Goal: Task Accomplishment & Management: Complete application form

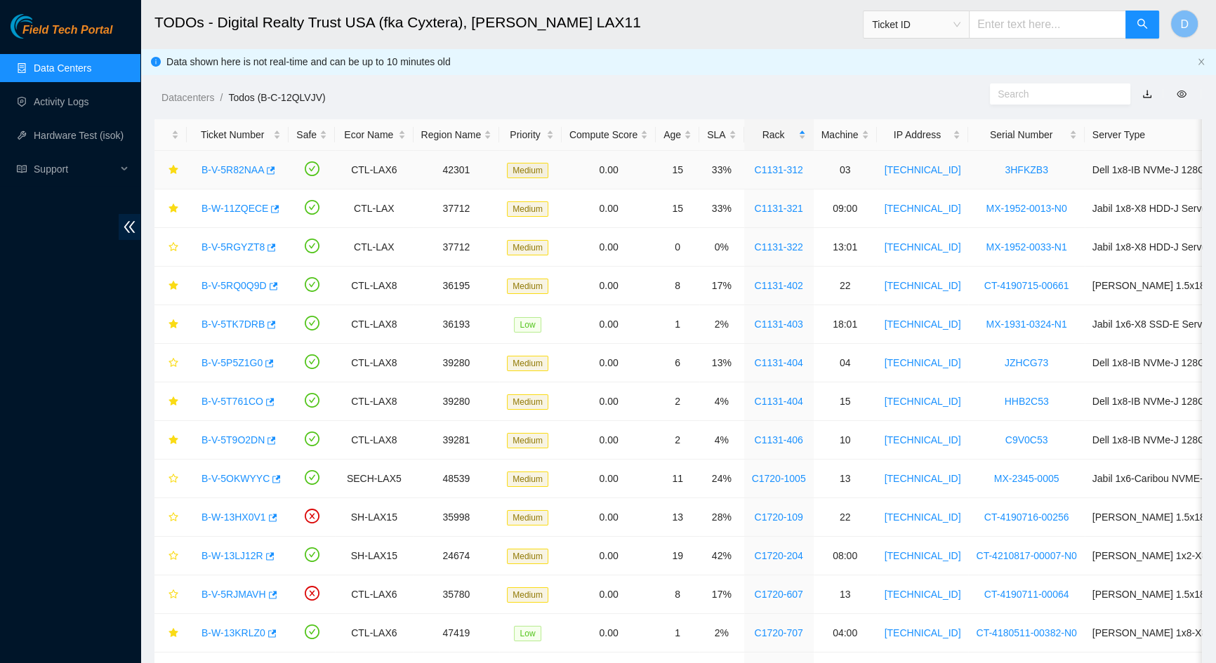
click at [239, 169] on link "B-V-5R82NAA" at bounding box center [232, 169] width 62 height 11
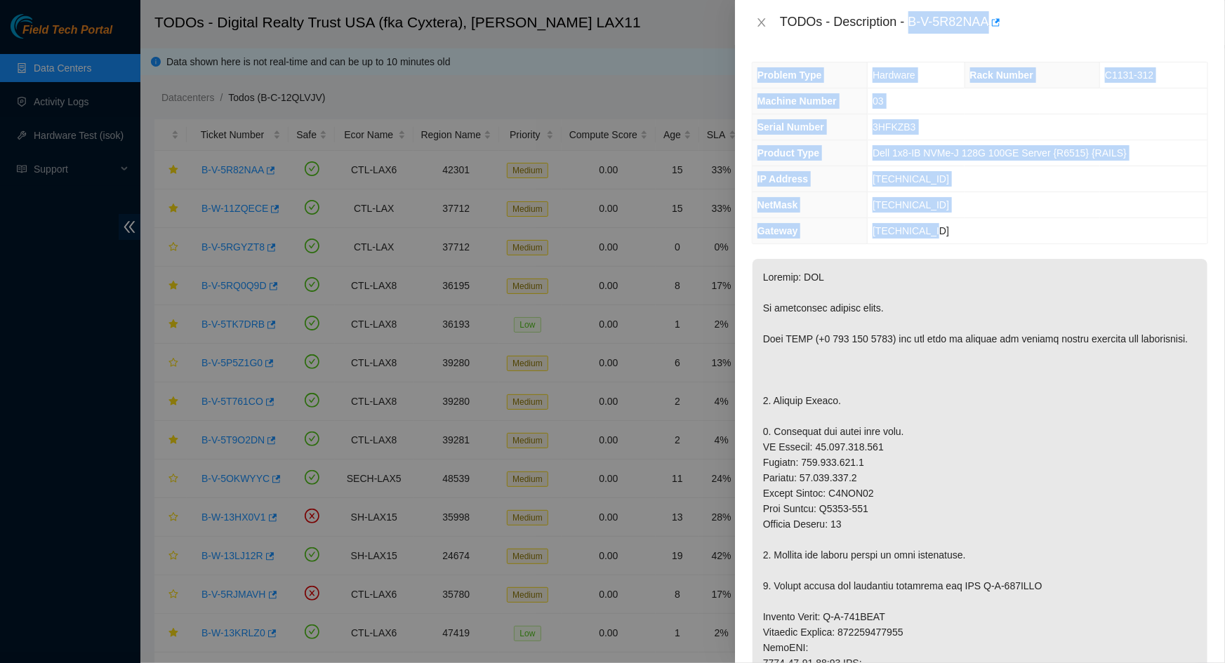
drag, startPoint x: 910, startPoint y: 22, endPoint x: 947, endPoint y: 230, distance: 211.1
click at [947, 230] on div "TODOs - Description - B-V-5R82NAA Problem Type Hardware Rack Number C1131-312 M…" at bounding box center [980, 331] width 490 height 663
copy div "B-V-5R82NAA Problem Type Hardware Rack Number C1131-312 Machine Number 03 Seria…"
click at [955, 183] on td "[TECHNICAL_ID]" at bounding box center [1038, 179] width 340 height 26
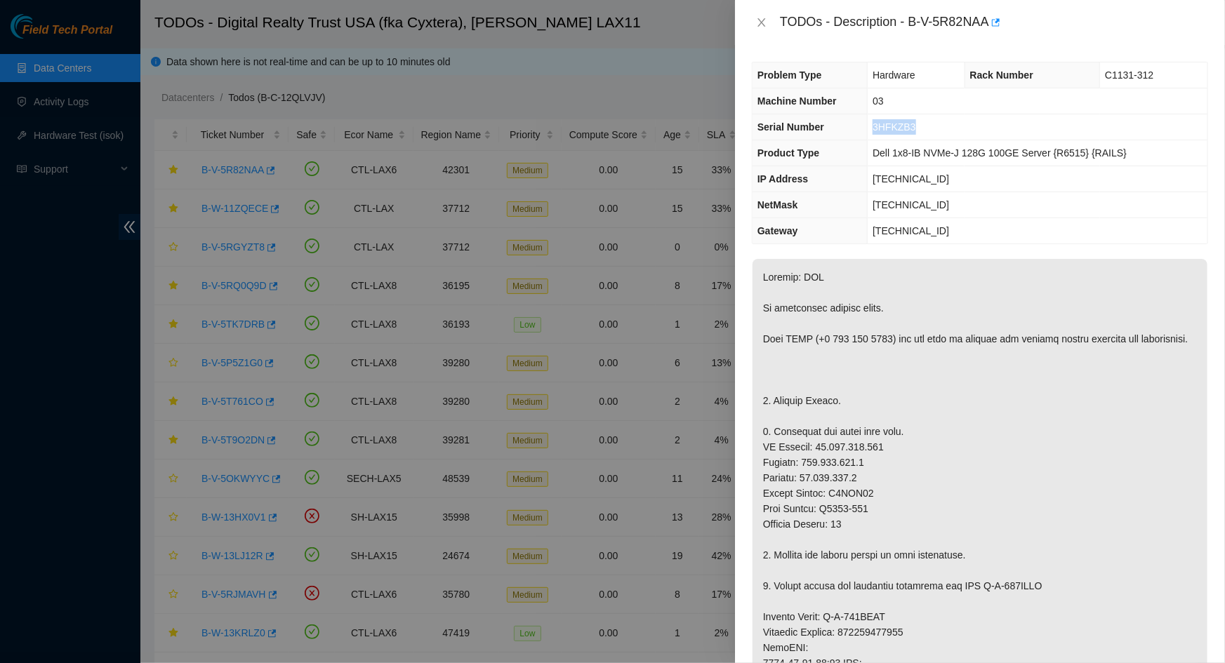
drag, startPoint x: 922, startPoint y: 127, endPoint x: 876, endPoint y: 126, distance: 45.6
click at [876, 126] on td "3HFKZB3" at bounding box center [1038, 127] width 340 height 26
copy span "3HFKZB3"
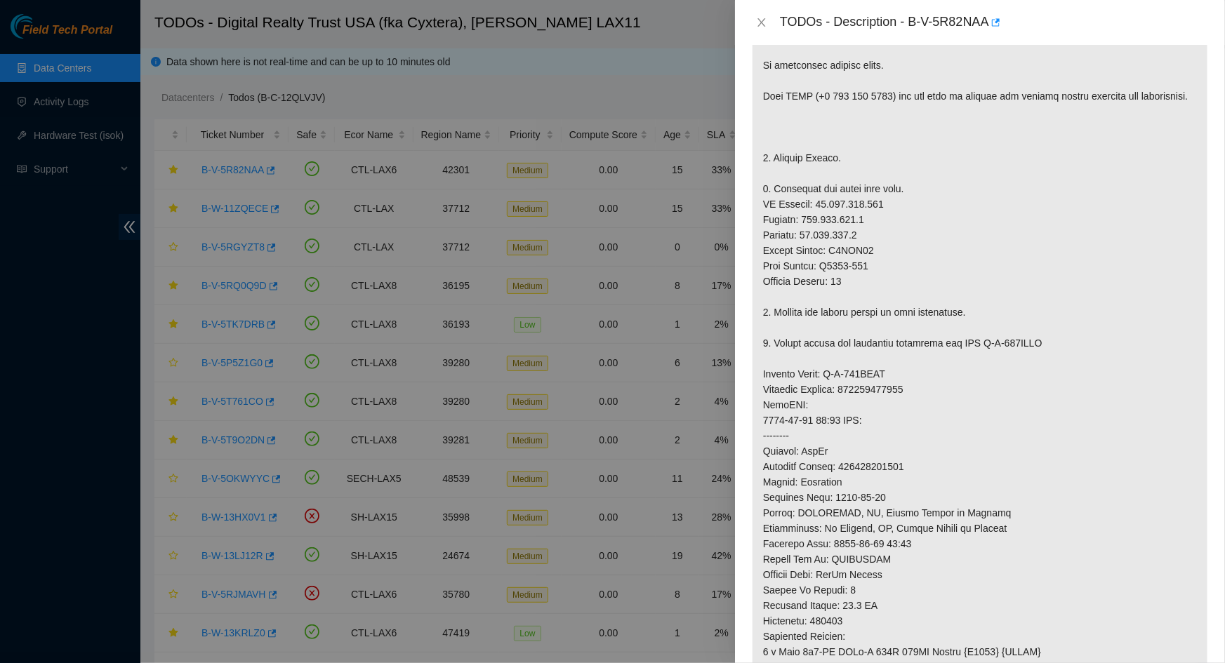
scroll to position [255, 0]
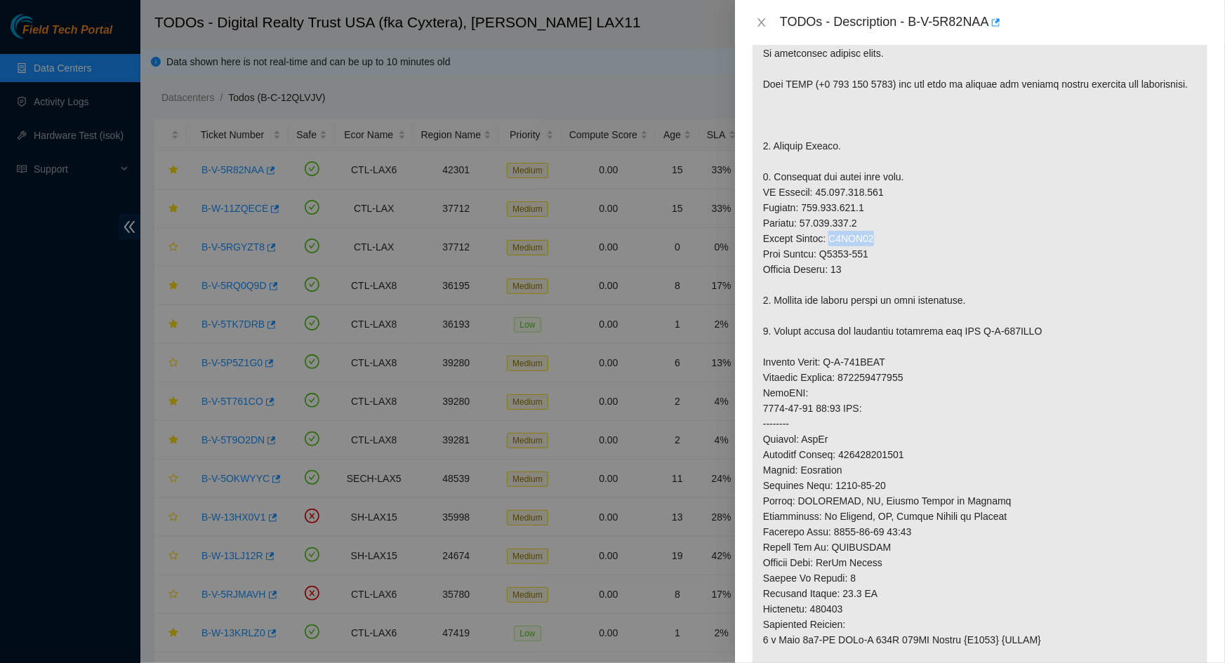
drag, startPoint x: 872, startPoint y: 251, endPoint x: 830, endPoint y: 256, distance: 42.4
click at [830, 256] on p at bounding box center [979, 385] width 455 height 762
copy p "C8ZGM83"
click at [1076, 456] on p at bounding box center [979, 385] width 455 height 762
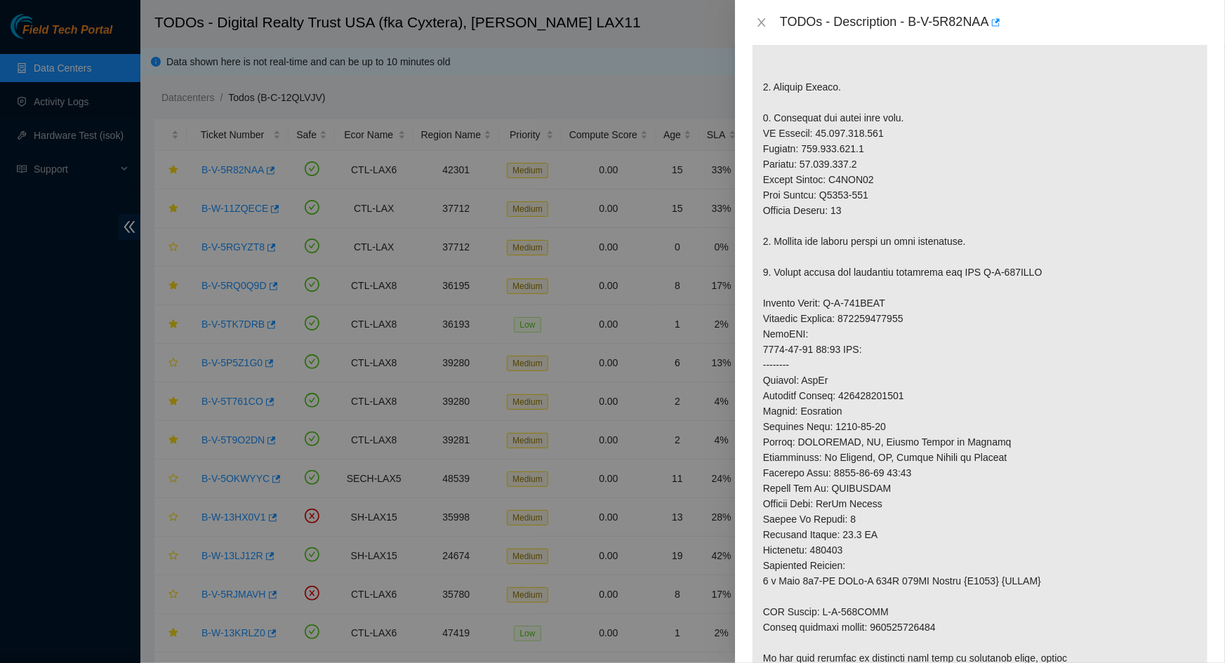
scroll to position [383, 0]
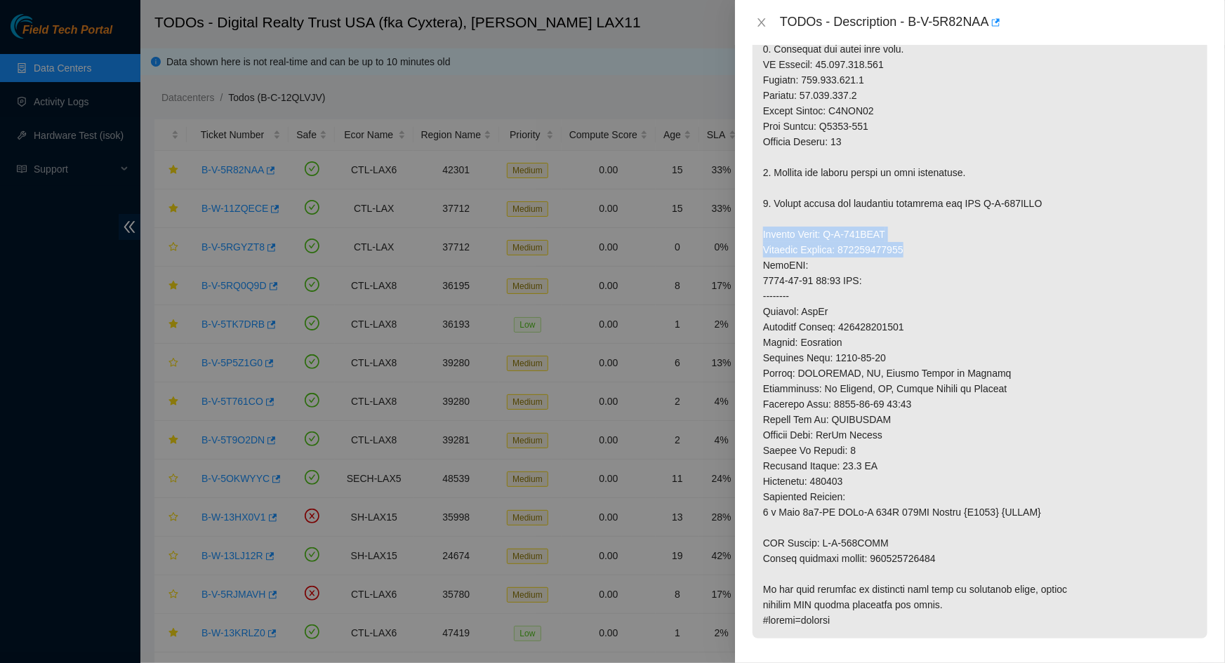
drag, startPoint x: 919, startPoint y: 258, endPoint x: 763, endPoint y: 256, distance: 155.8
click at [763, 256] on p at bounding box center [979, 257] width 455 height 762
copy p "Service Order: B-W-130ZEGD Tracking Numbers: 417328417840"
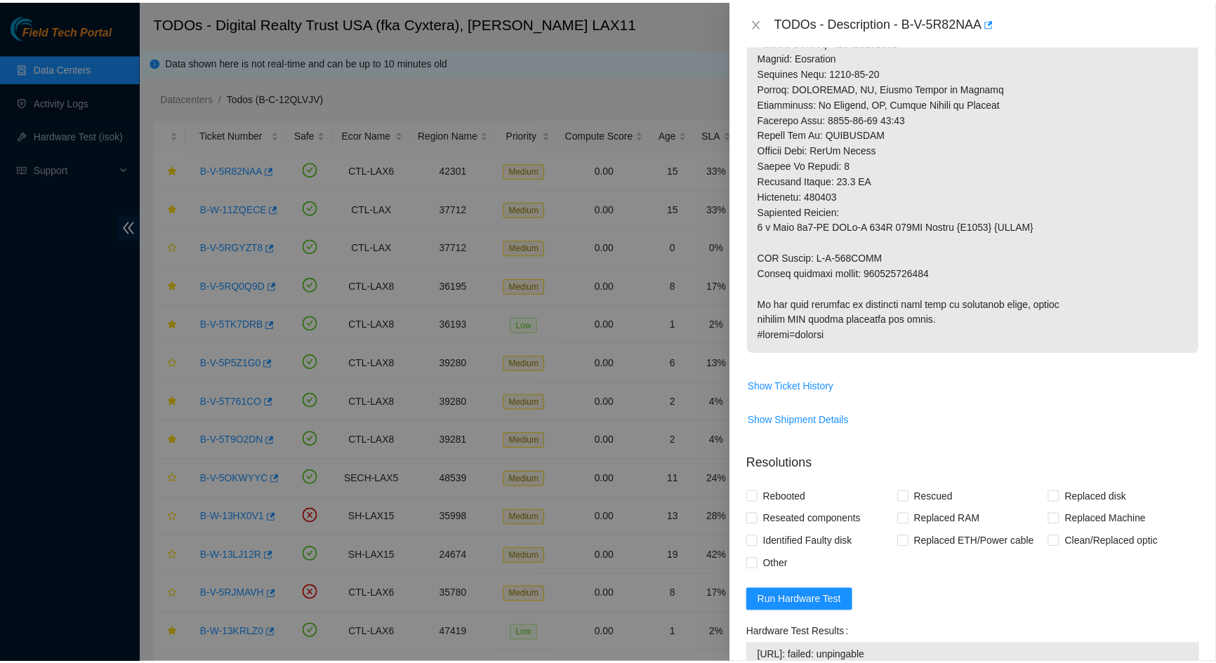
scroll to position [765, 0]
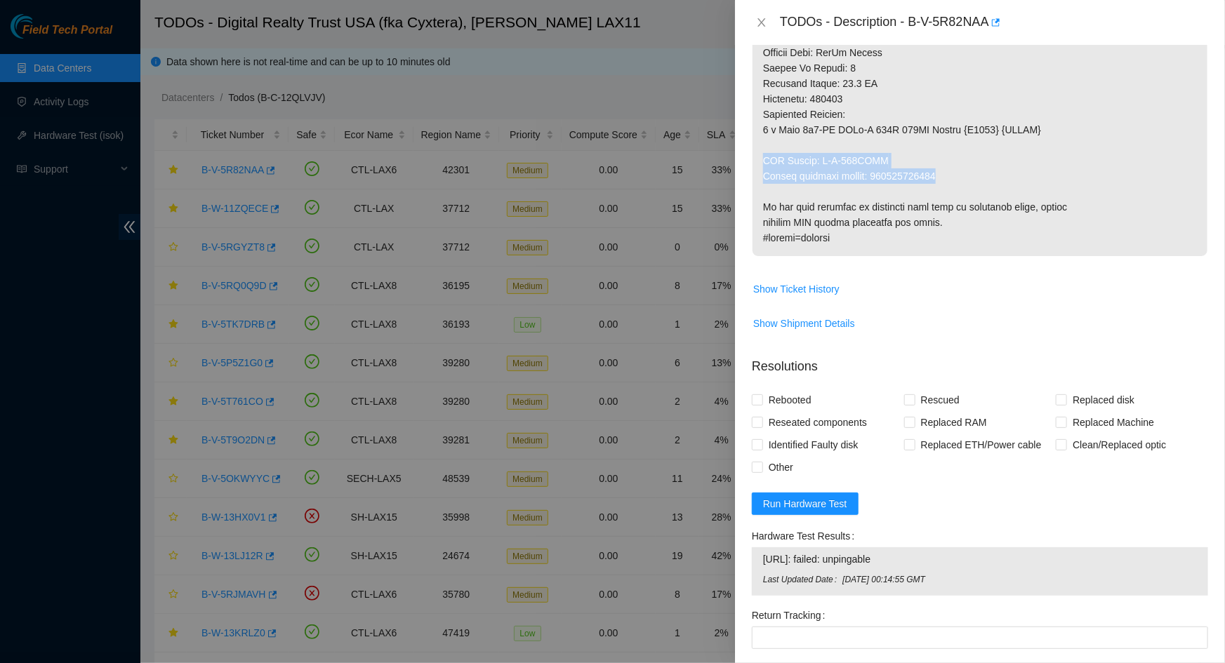
drag, startPoint x: 946, startPoint y: 190, endPoint x: 765, endPoint y: 179, distance: 181.4
copy p "RMA Return: B-W-130ZEGM Return tracking number: 417328417850"
click at [759, 29] on div "TODOs - Description - B-V-5R82NAA" at bounding box center [980, 22] width 456 height 22
click at [762, 24] on icon "close" at bounding box center [761, 22] width 11 height 11
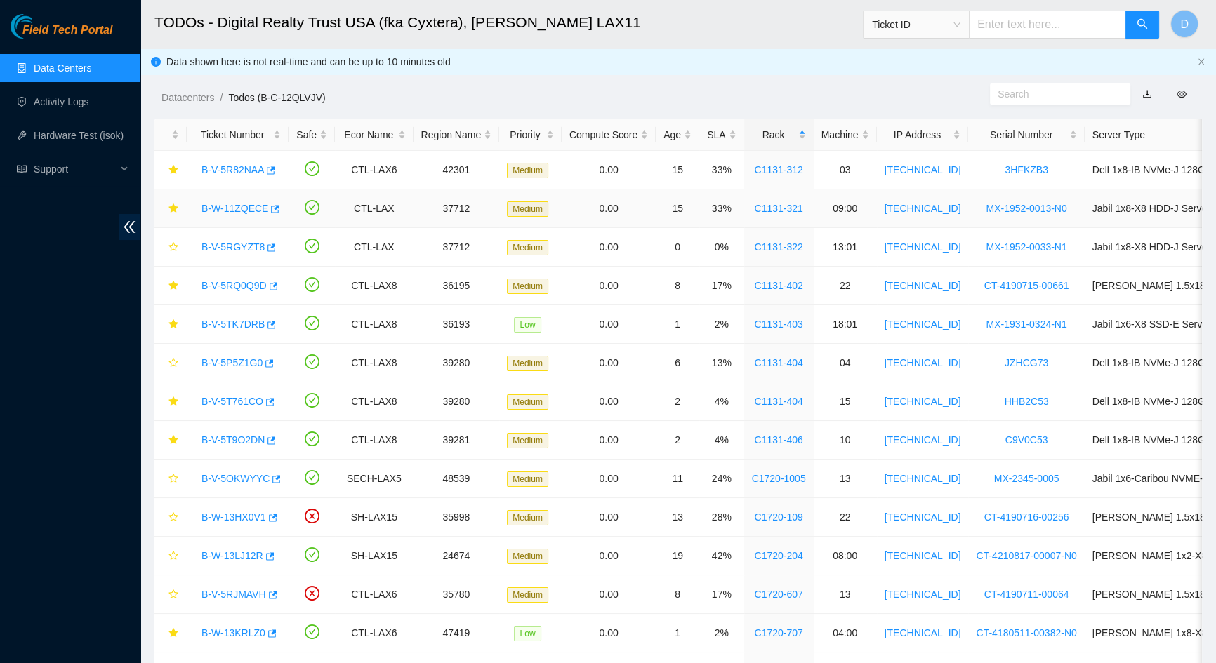
click at [237, 212] on link "B-W-11ZQECE" at bounding box center [234, 208] width 67 height 11
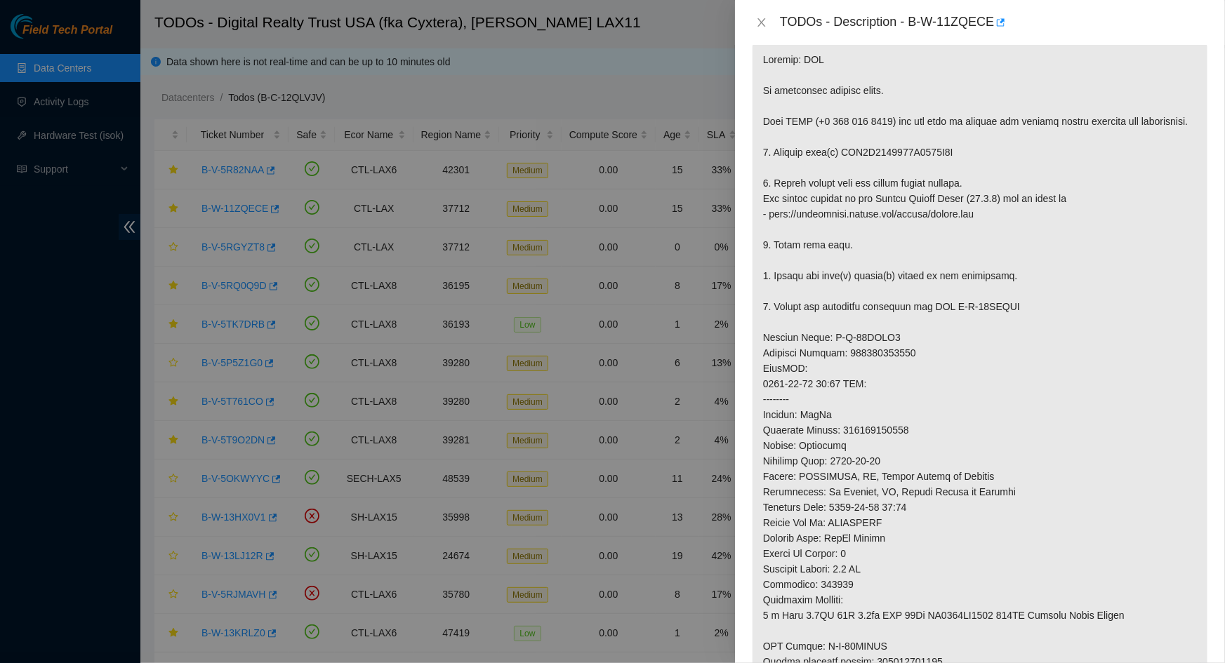
scroll to position [0, 0]
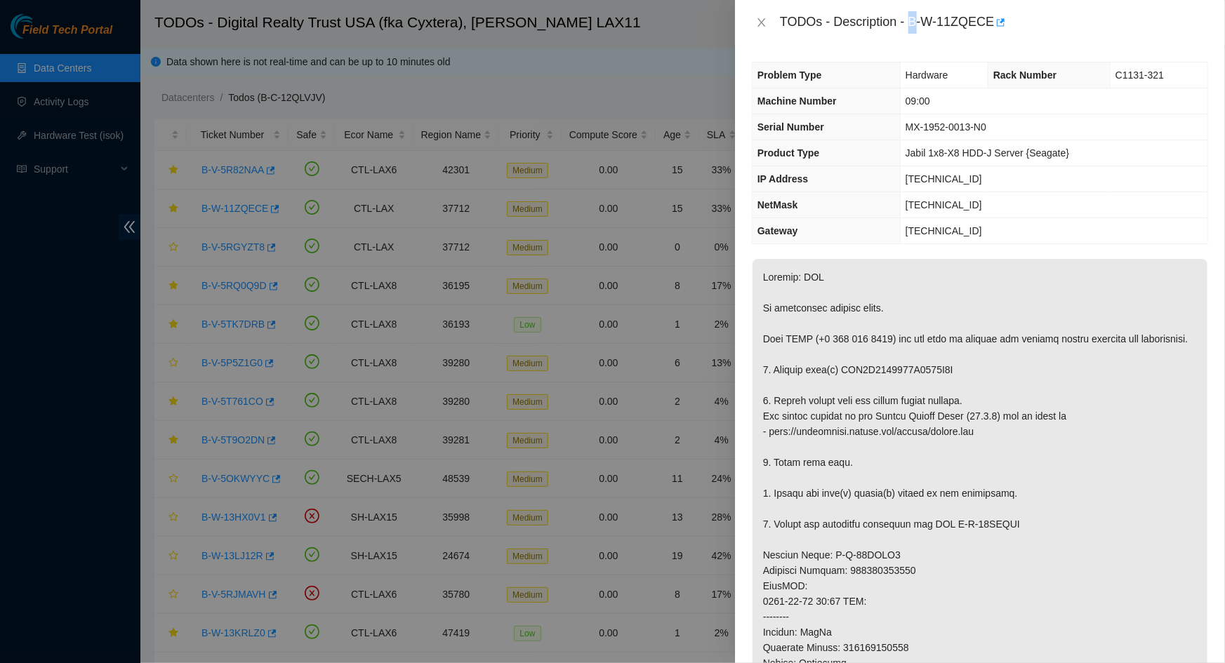
drag, startPoint x: 912, startPoint y: 20, endPoint x: 914, endPoint y: 28, distance: 8.0
click at [914, 28] on div "TODOs - Description - B-W-11ZQECE" at bounding box center [994, 22] width 428 height 22
click at [912, 25] on div "TODOs - Description - B-W-11ZQECE" at bounding box center [994, 22] width 428 height 22
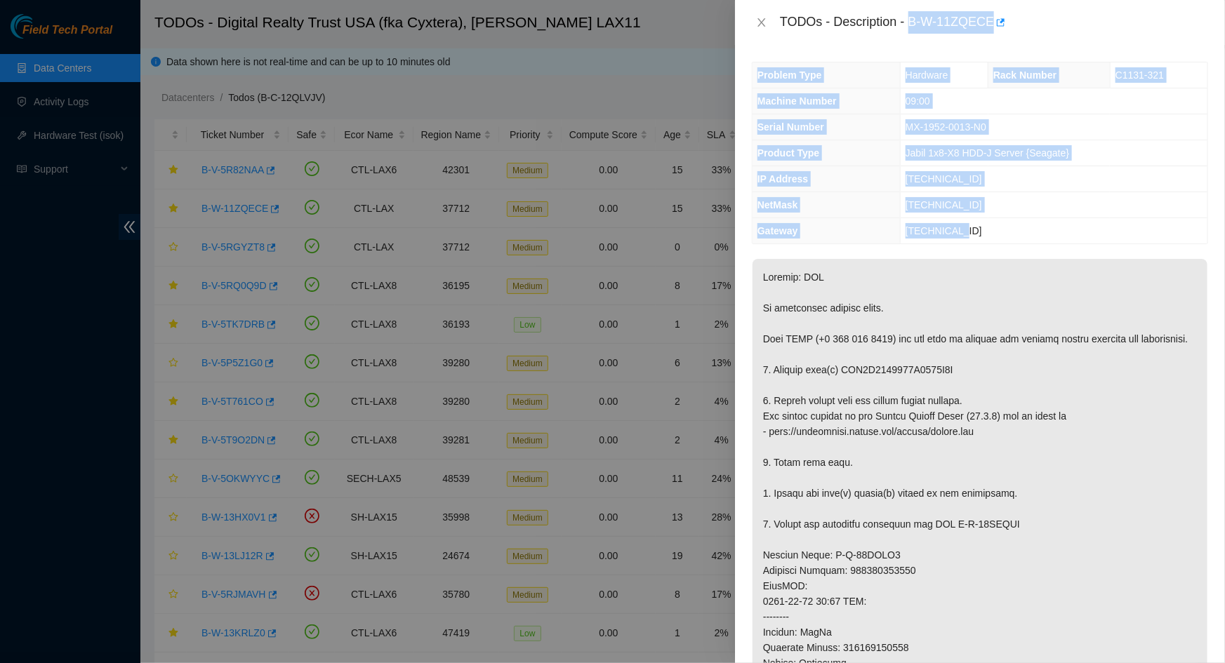
drag, startPoint x: 911, startPoint y: 25, endPoint x: 976, endPoint y: 221, distance: 207.1
click at [976, 221] on div "TODOs - Description - B-W-11ZQECE Problem Type Hardware Rack Number C1131-321 M…" at bounding box center [980, 331] width 490 height 663
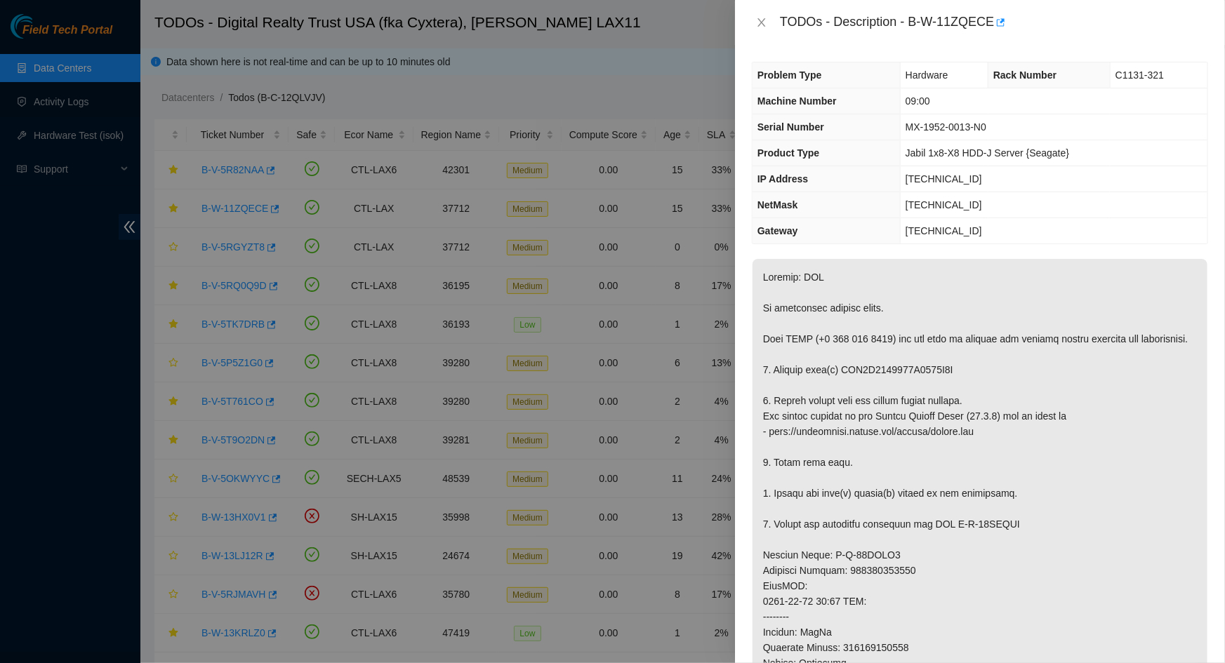
drag, startPoint x: 949, startPoint y: 409, endPoint x: 938, endPoint y: 408, distance: 10.6
click at [949, 409] on p at bounding box center [979, 601] width 455 height 685
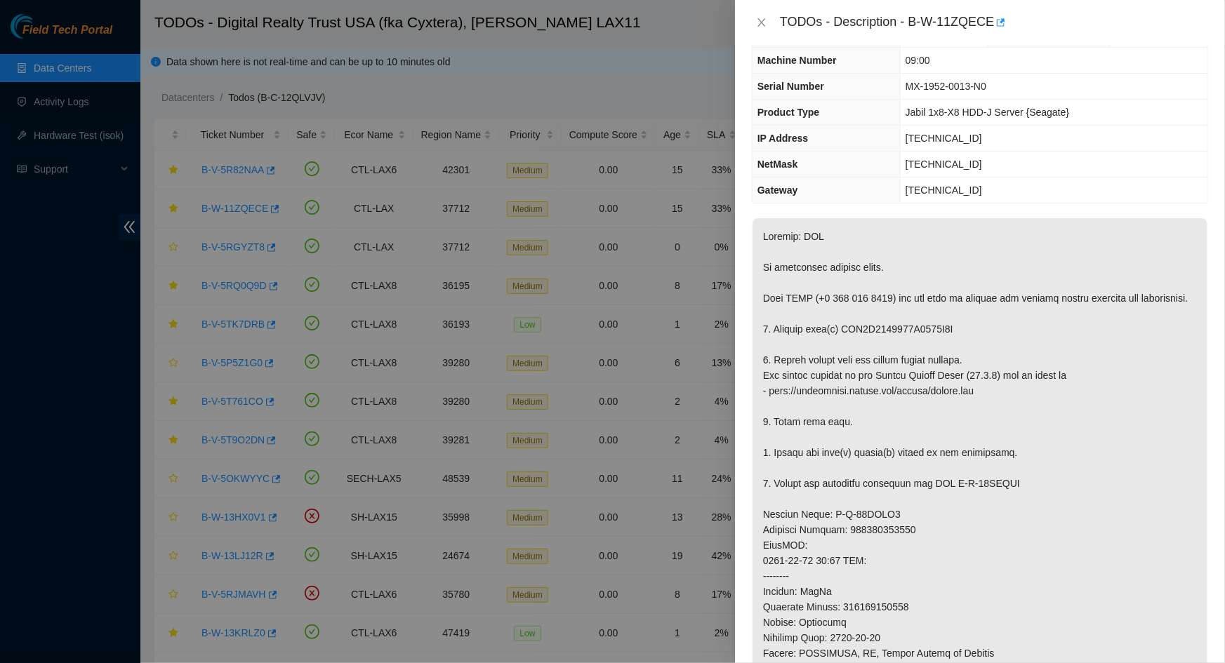
scroll to position [63, 0]
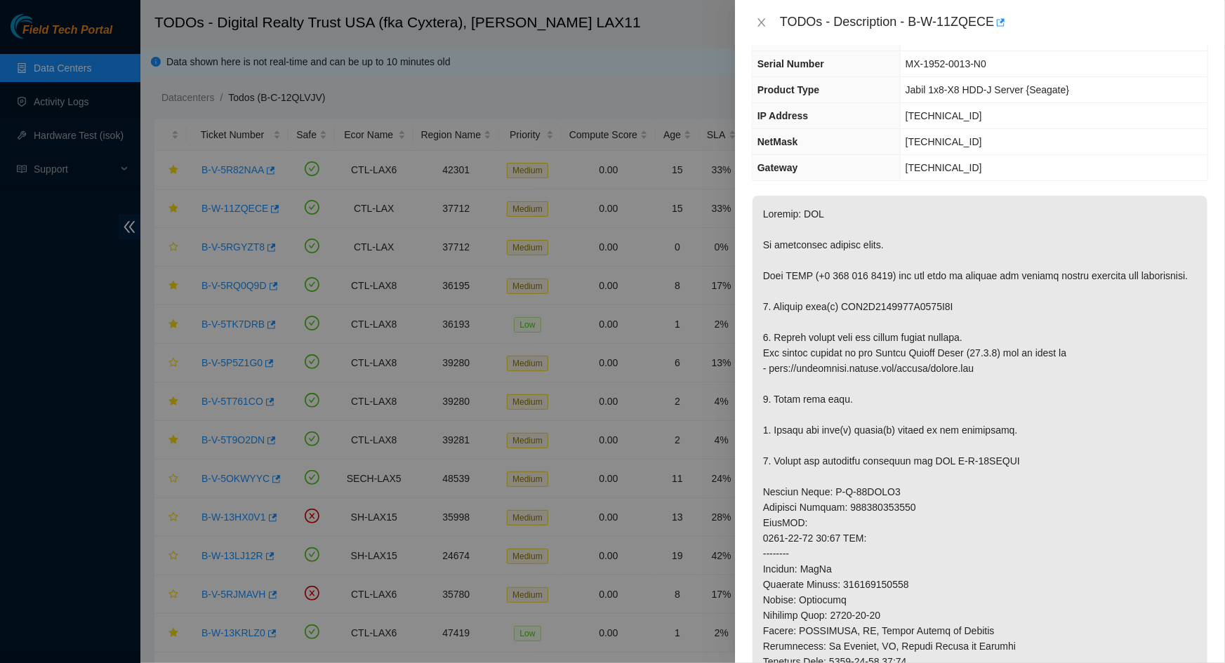
click at [902, 320] on p at bounding box center [979, 538] width 455 height 685
copy p "WFK5A9230000K0134Q7C"
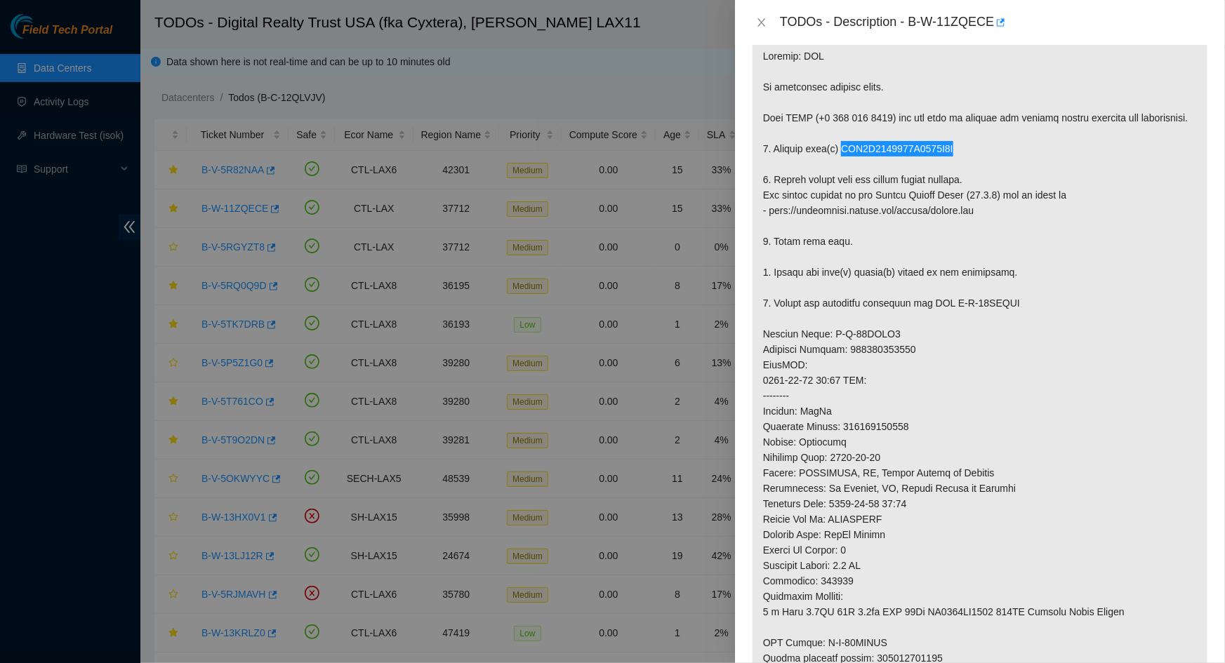
scroll to position [255, 0]
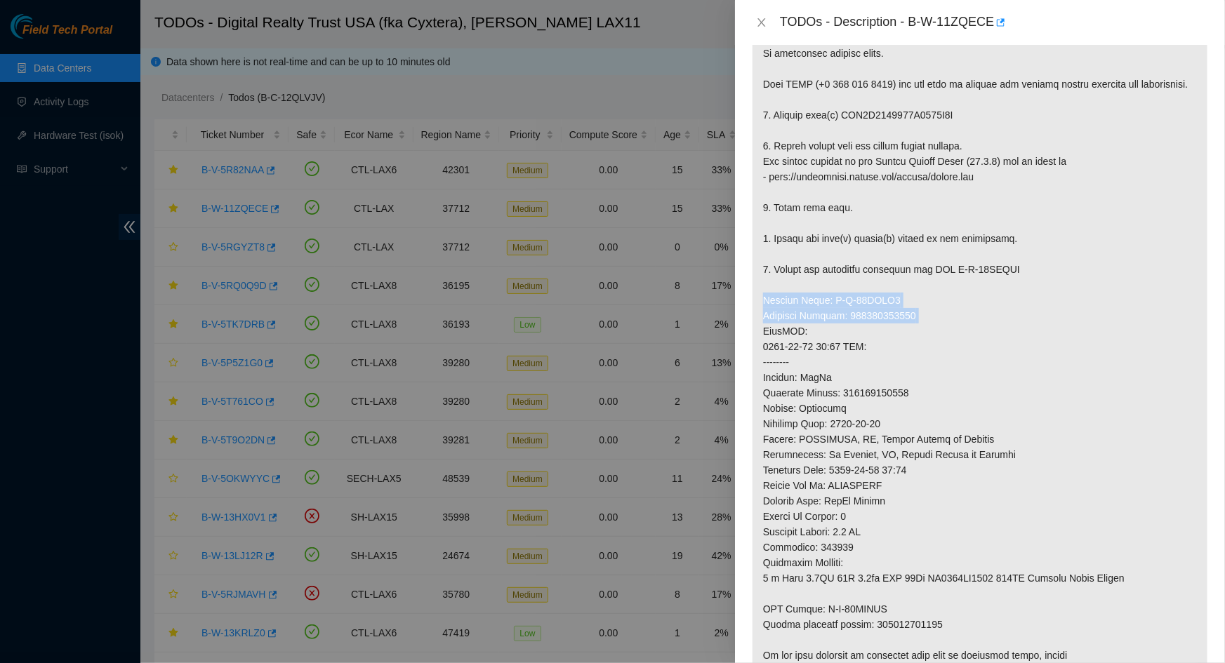
drag, startPoint x: 920, startPoint y: 329, endPoint x: 759, endPoint y: 320, distance: 160.3
click at [759, 320] on p at bounding box center [979, 346] width 455 height 685
copy p "Service Order: B-W-13HQSK1 Tracking Numbers: 425421598588"
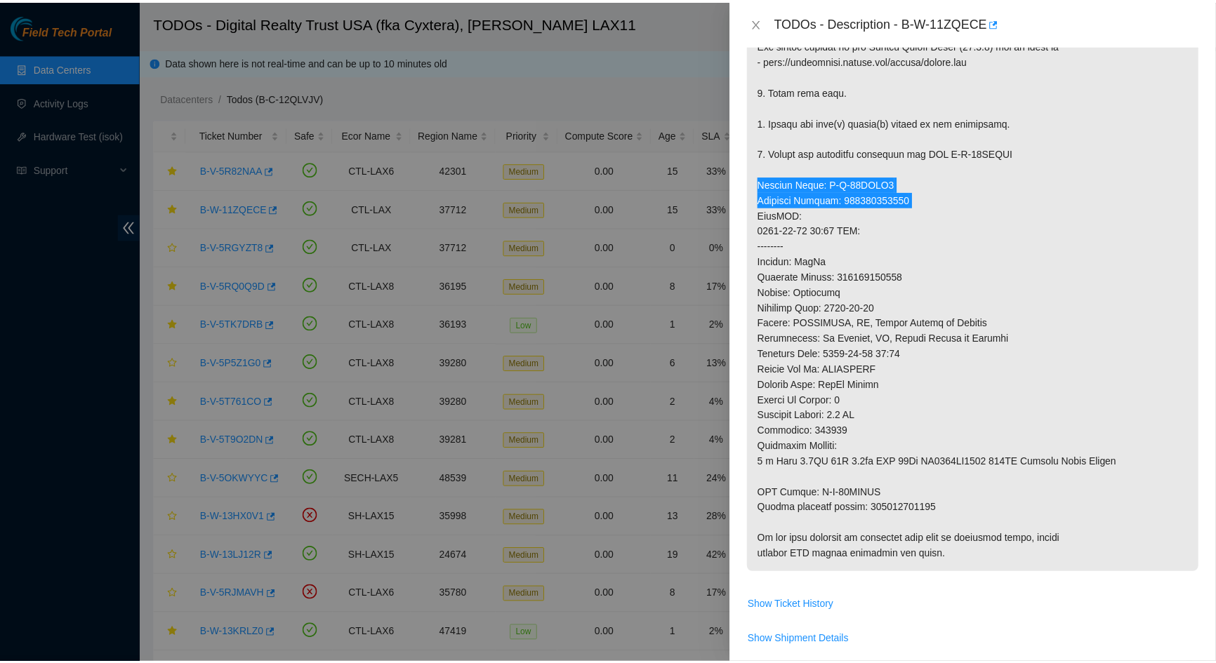
scroll to position [383, 0]
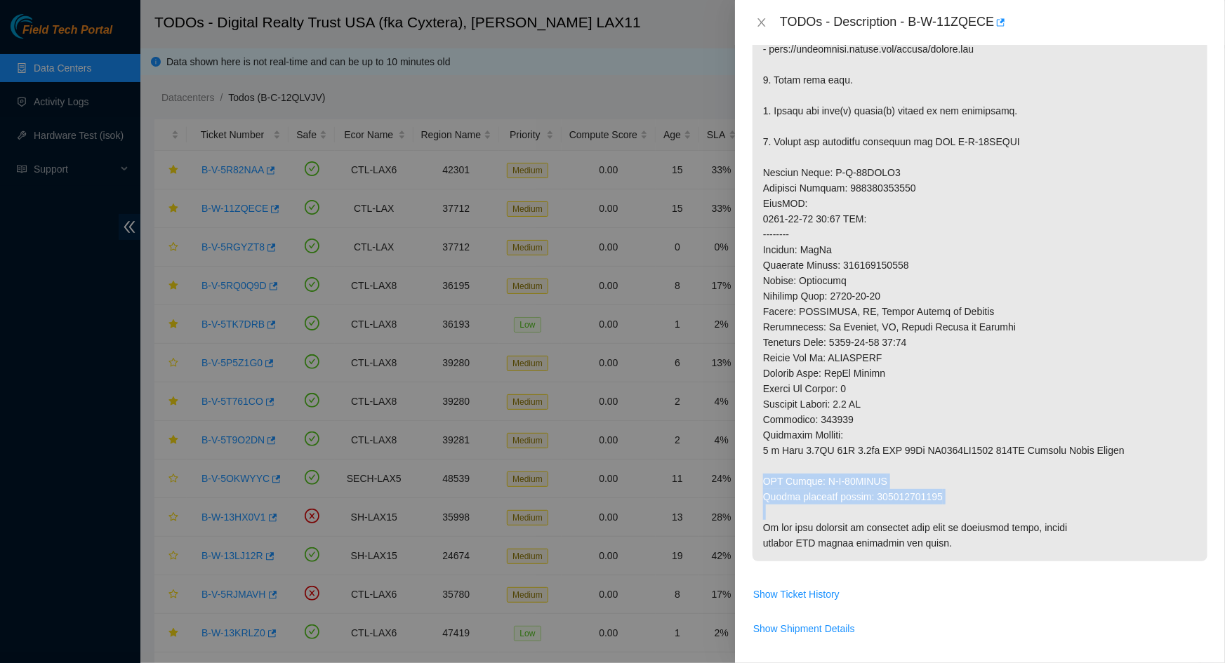
drag, startPoint x: 944, startPoint y: 510, endPoint x: 757, endPoint y: 498, distance: 187.8
click at [757, 498] on p at bounding box center [979, 218] width 455 height 685
copy p "RMA Return: B-W-13HQSKA Return tracking number: 425421598599"
click at [762, 20] on icon "close" at bounding box center [761, 22] width 11 height 11
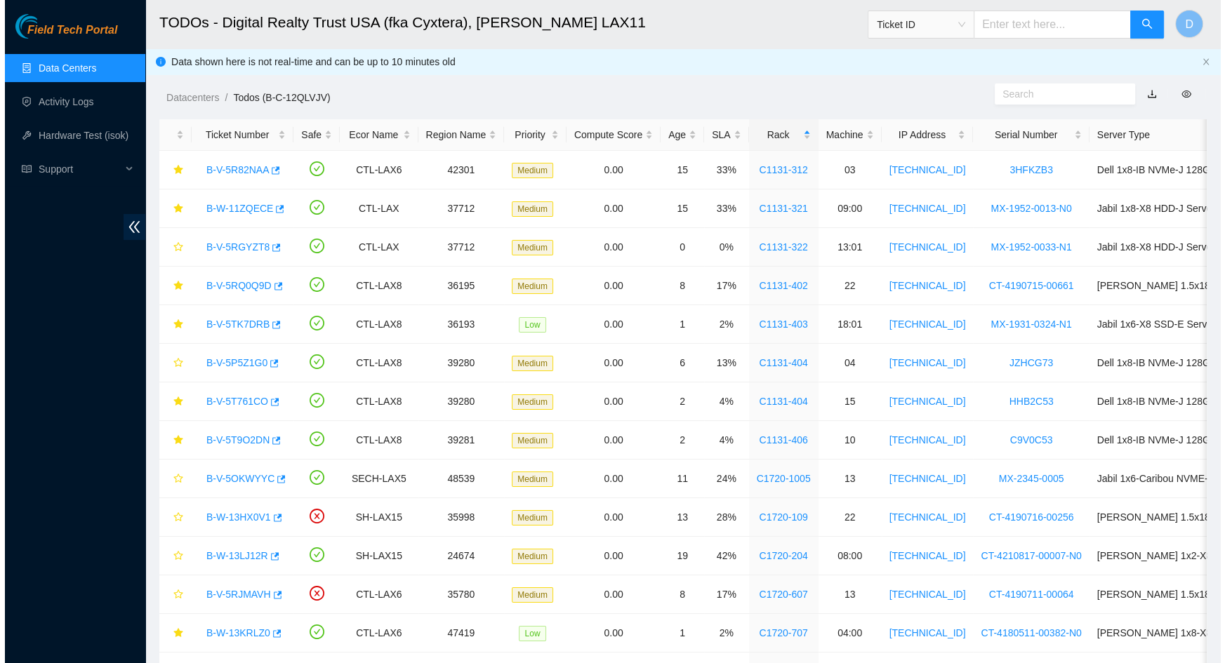
scroll to position [260, 0]
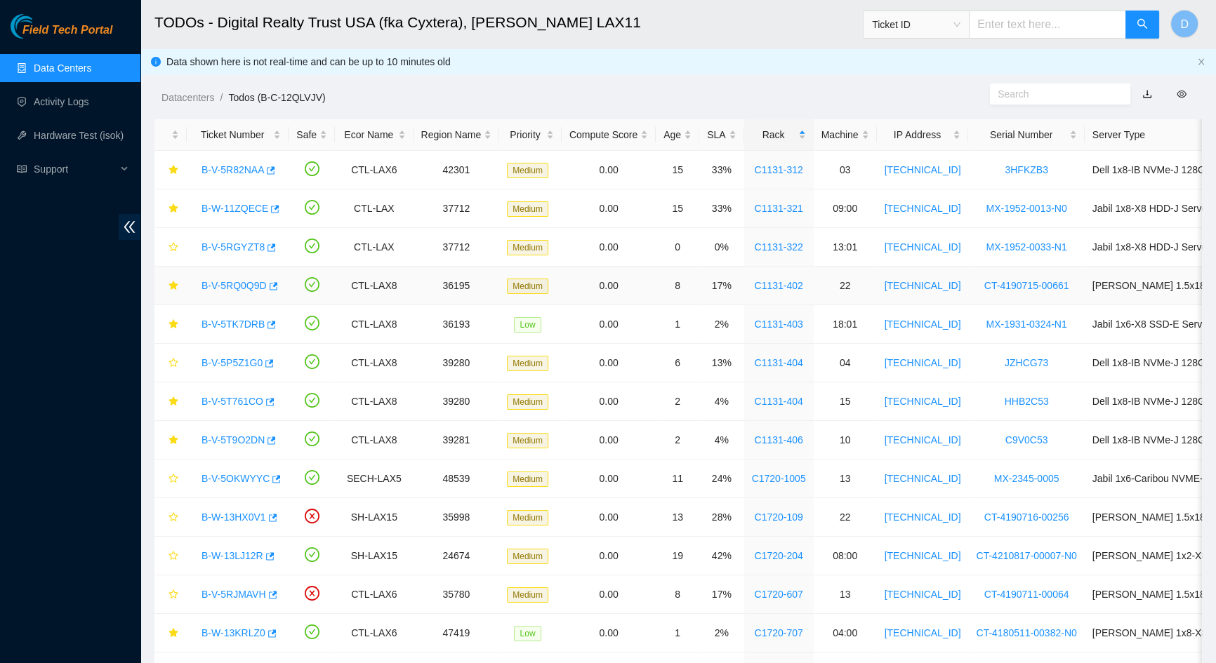
click at [251, 285] on link "B-V-5RQ0Q9D" at bounding box center [233, 285] width 65 height 11
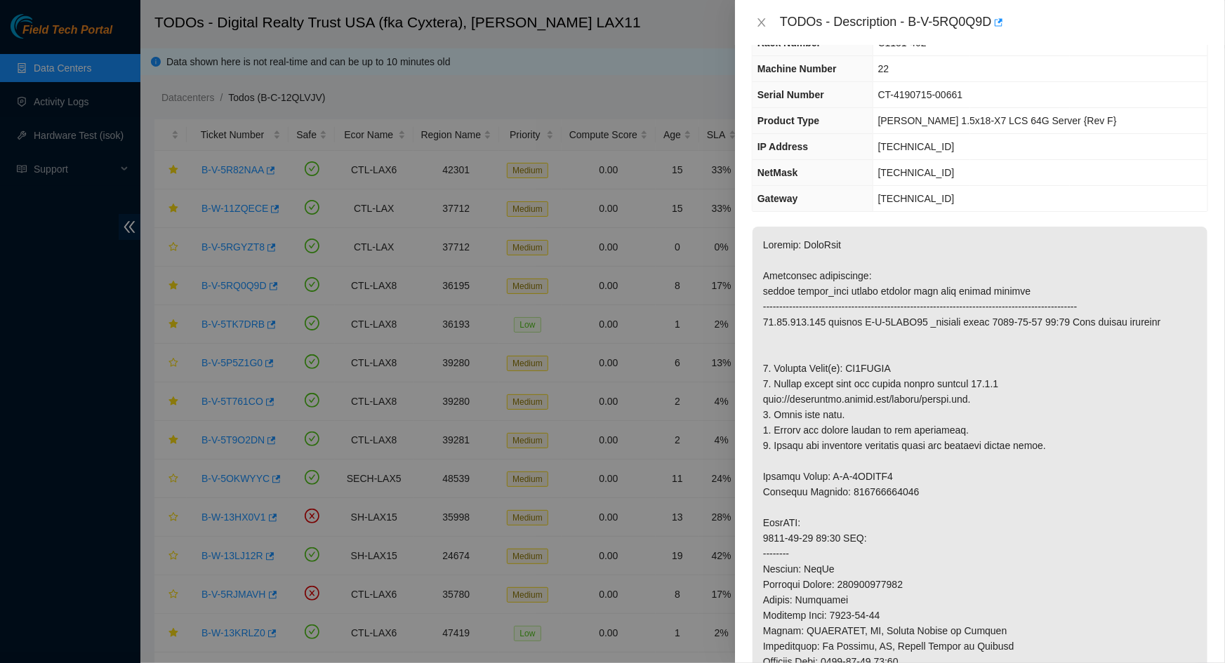
scroll to position [0, 0]
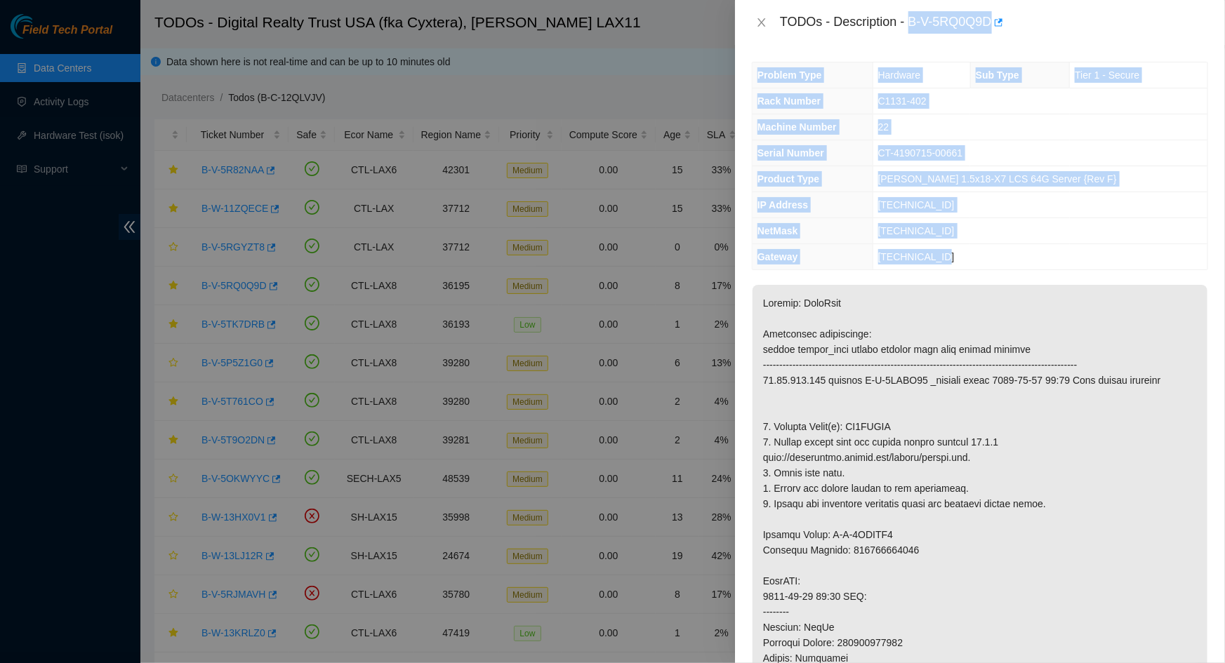
drag, startPoint x: 913, startPoint y: 20, endPoint x: 1006, endPoint y: 246, distance: 243.9
click at [1006, 246] on div "TODOs - Description - B-V-5RQ0Q9D Problem Type Hardware Sub Type Tier 1 - Secur…" at bounding box center [980, 331] width 490 height 663
copy div "B-V-5RQ0Q9D Problem Type Hardware Sub Type Tier 1 - Secure Rack Number C1131-40…"
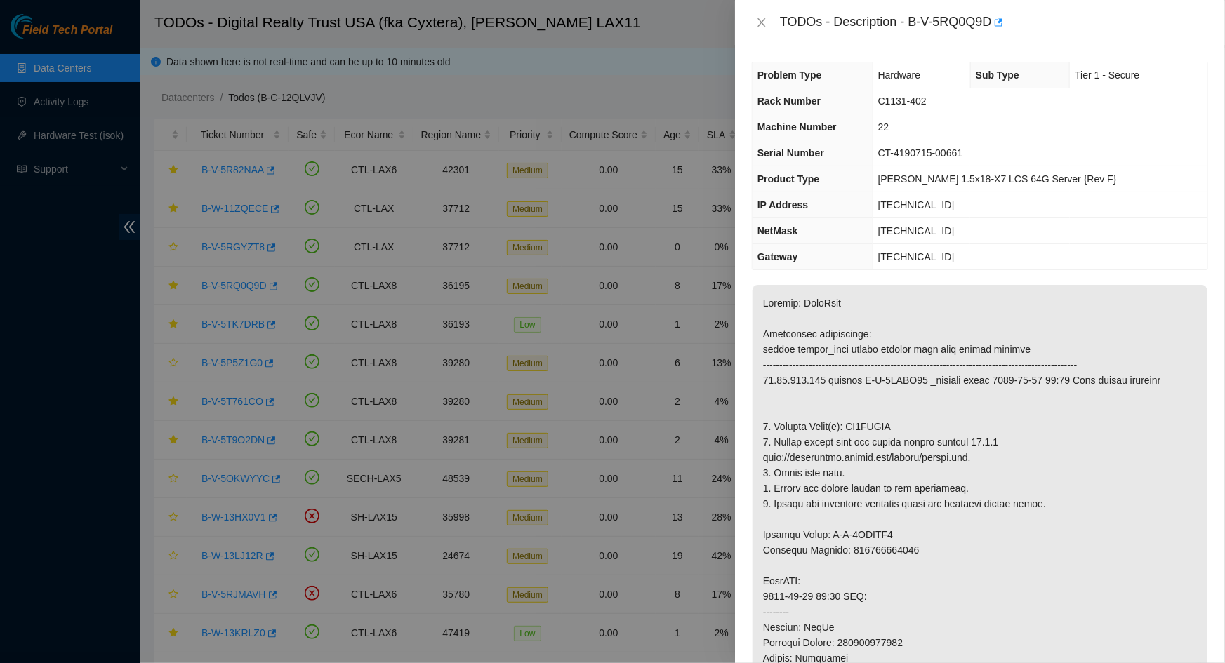
click at [858, 427] on p at bounding box center [979, 627] width 455 height 685
copy p "ZC1BETXK"
drag, startPoint x: 906, startPoint y: 547, endPoint x: 761, endPoint y: 540, distance: 145.4
click at [761, 540] on p at bounding box center [979, 627] width 455 height 685
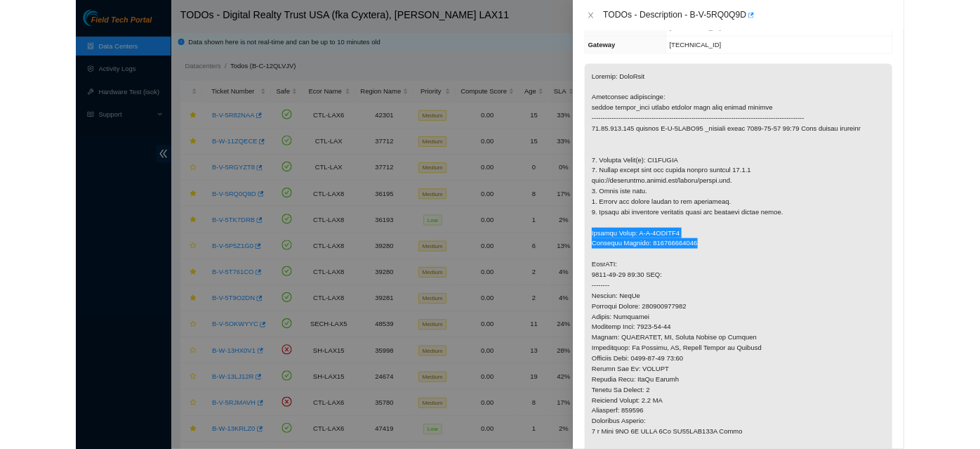
scroll to position [383, 0]
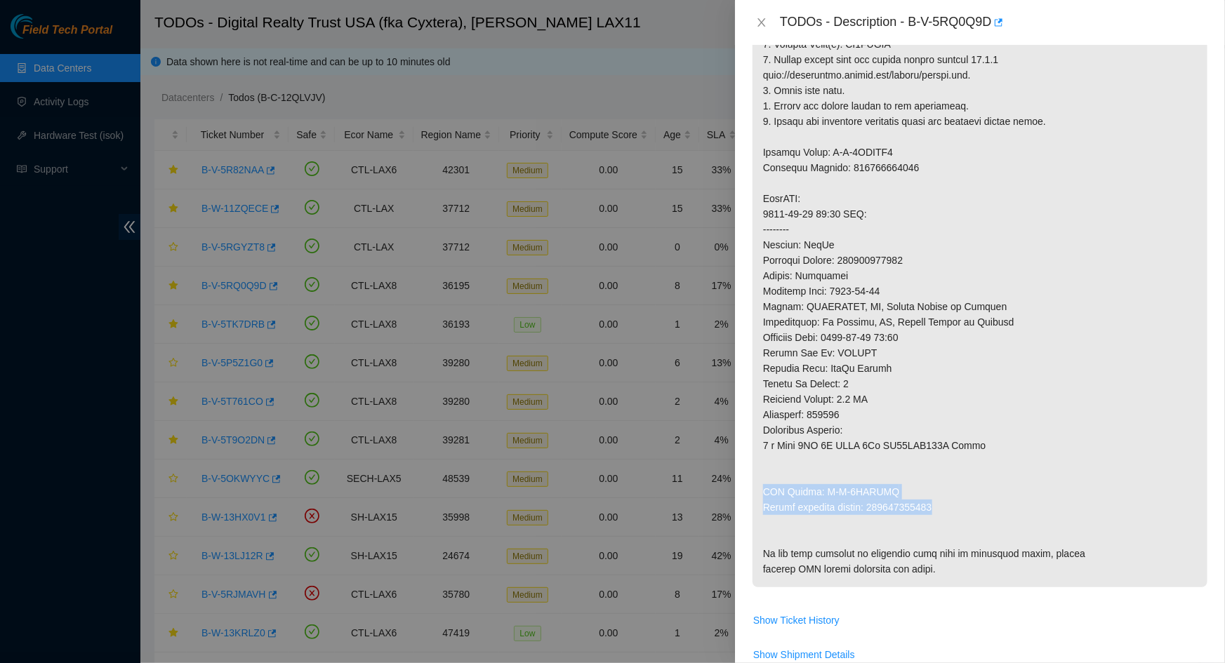
drag, startPoint x: 939, startPoint y: 503, endPoint x: 761, endPoint y: 497, distance: 178.4
click at [761, 497] on p at bounding box center [979, 244] width 455 height 685
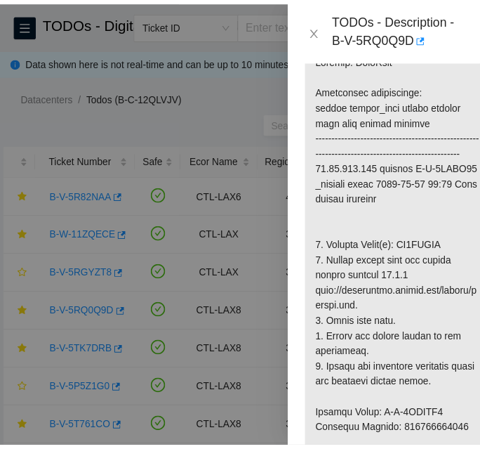
scroll to position [490, 0]
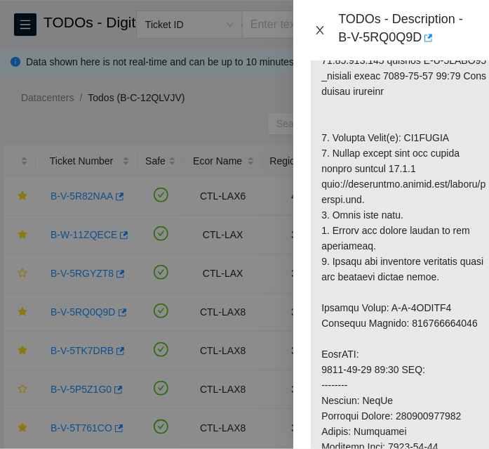
click at [312, 29] on button "Close" at bounding box center [320, 30] width 20 height 13
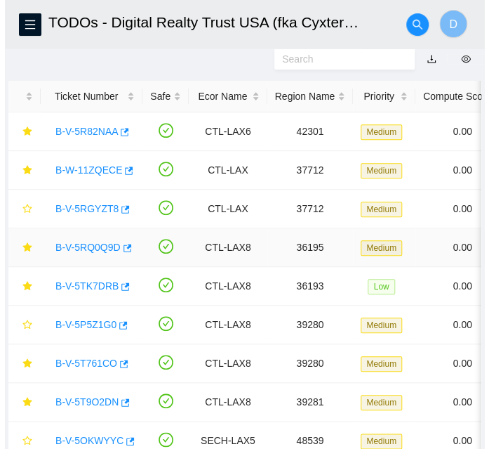
scroll to position [127, 0]
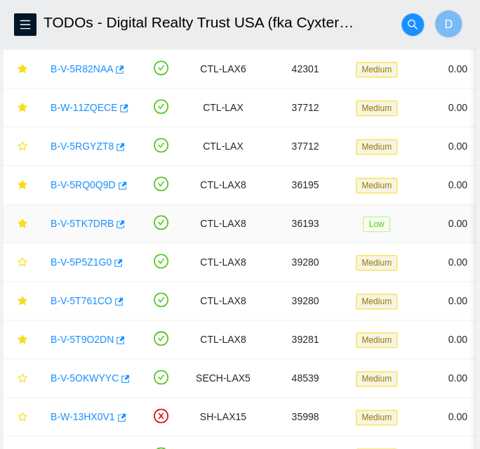
click at [100, 219] on link "B-V-5TK7DRB" at bounding box center [82, 223] width 63 height 11
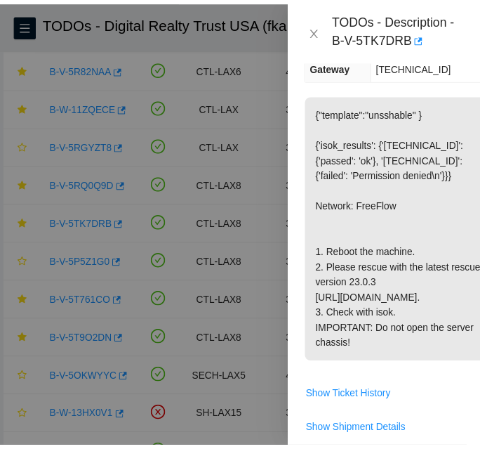
scroll to position [0, 0]
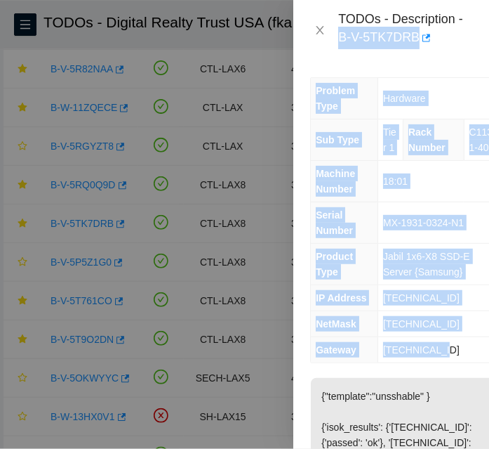
drag, startPoint x: 340, startPoint y: 35, endPoint x: 464, endPoint y: 357, distance: 345.3
click at [464, 357] on div "TODOs - Description - B-V-5TK7DRB Problem Type Hardware Sub Type Tier 1 Rack Nu…" at bounding box center [391, 224] width 196 height 449
click at [317, 29] on icon "close" at bounding box center [319, 30] width 11 height 11
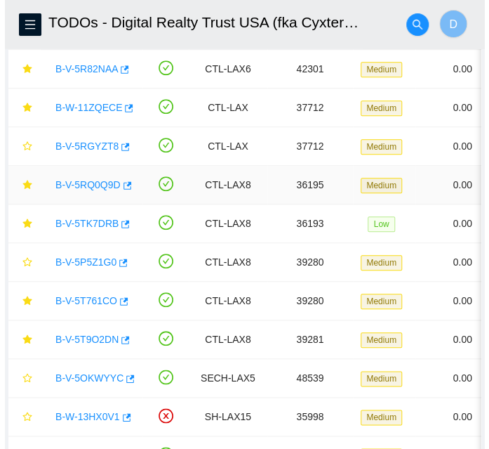
scroll to position [191, 0]
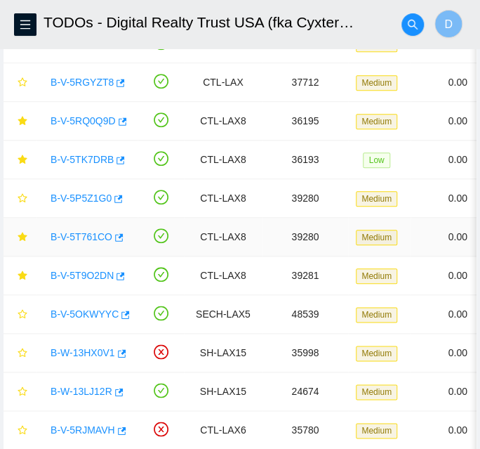
click at [78, 234] on link "B-V-5T761CO" at bounding box center [82, 236] width 62 height 11
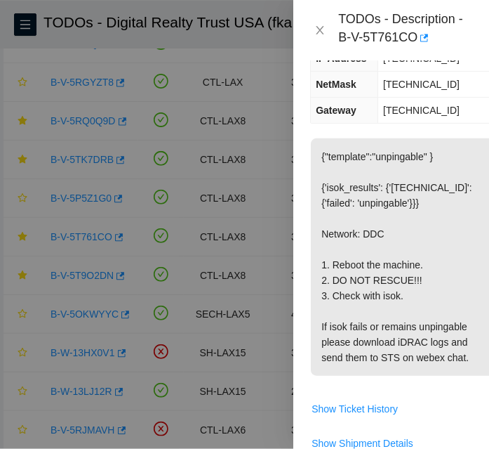
click at [411, 201] on p "{"template":"unpingable" } {'isok_results': {'[TECHNICAL_ID]': {'failed': 'unpi…" at bounding box center [406, 256] width 190 height 237
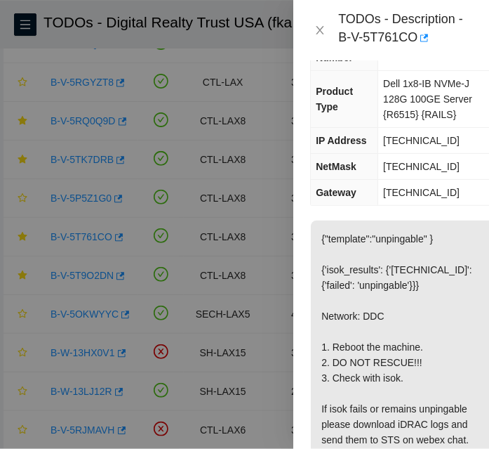
scroll to position [0, 0]
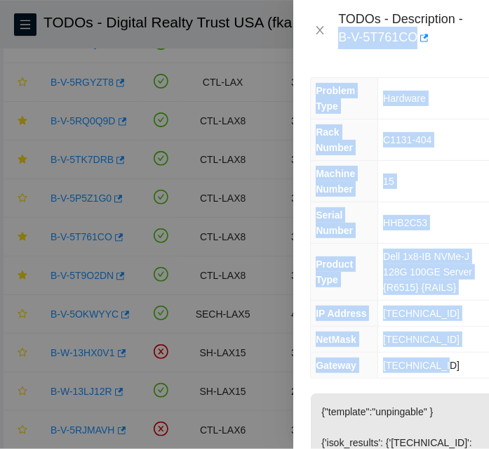
drag, startPoint x: 451, startPoint y: 364, endPoint x: 337, endPoint y: 41, distance: 343.0
click at [337, 41] on div "TODOs - Description - B-V-5T761CO Problem Type Hardware Rack Number C1131-404 M…" at bounding box center [391, 224] width 196 height 449
drag, startPoint x: 316, startPoint y: 31, endPoint x: 105, endPoint y: 183, distance: 260.5
click at [317, 31] on icon "close" at bounding box center [319, 30] width 11 height 11
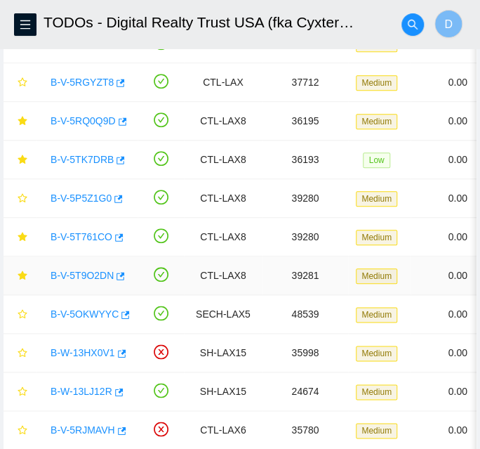
click at [72, 270] on link "B-V-5T9O2DN" at bounding box center [82, 275] width 63 height 11
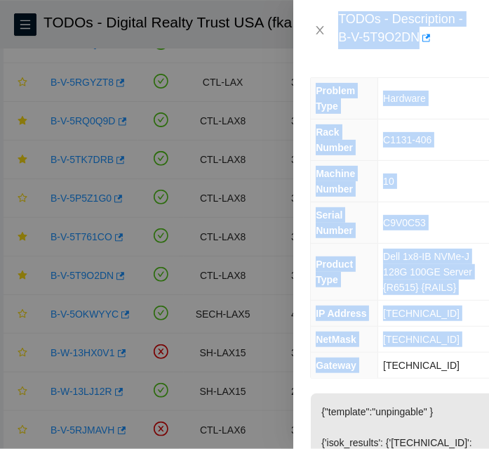
click at [406, 157] on td "C1131-406" at bounding box center [439, 139] width 123 height 41
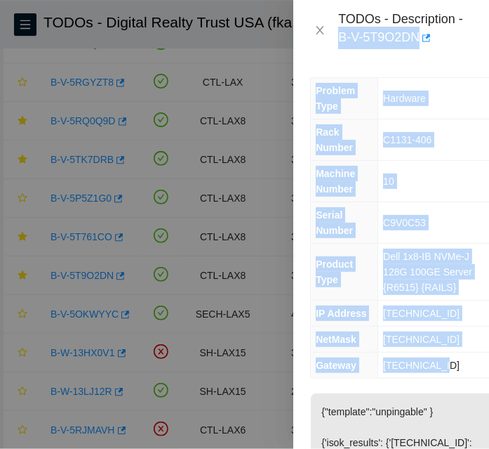
drag, startPoint x: 450, startPoint y: 362, endPoint x: 338, endPoint y: 41, distance: 340.3
click at [338, 41] on div "TODOs - Description - B-V-5T9O2DN Problem Type Hardware Rack Number C1131-406 M…" at bounding box center [391, 224] width 196 height 449
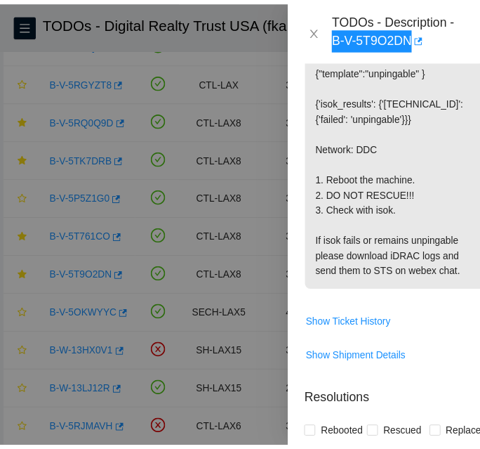
scroll to position [319, 0]
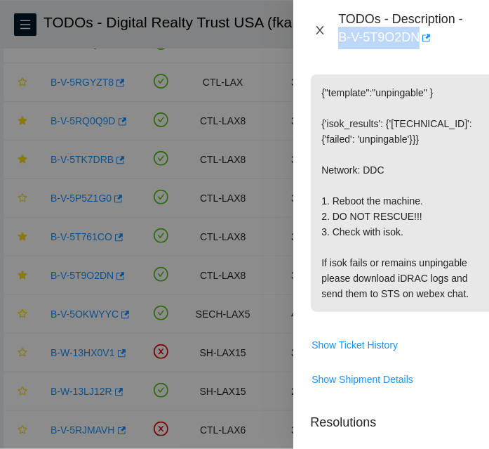
click at [320, 33] on icon "close" at bounding box center [319, 30] width 11 height 11
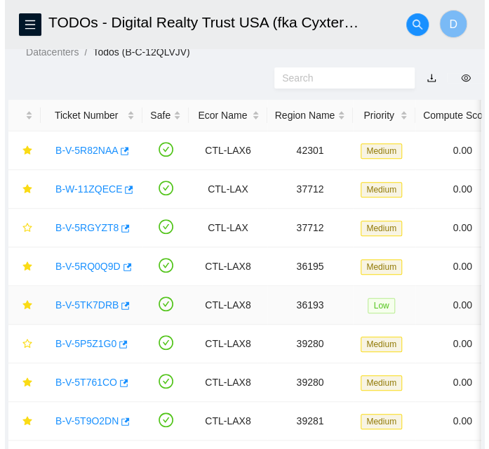
scroll to position [0, 0]
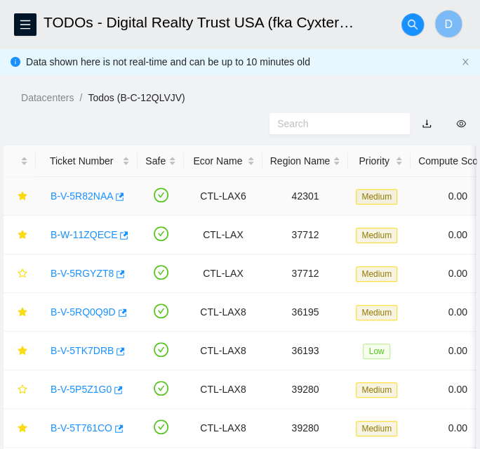
click at [74, 198] on link "B-V-5R82NAA" at bounding box center [82, 195] width 62 height 11
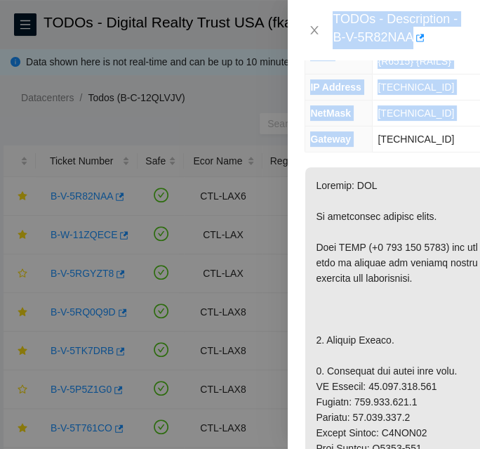
scroll to position [319, 0]
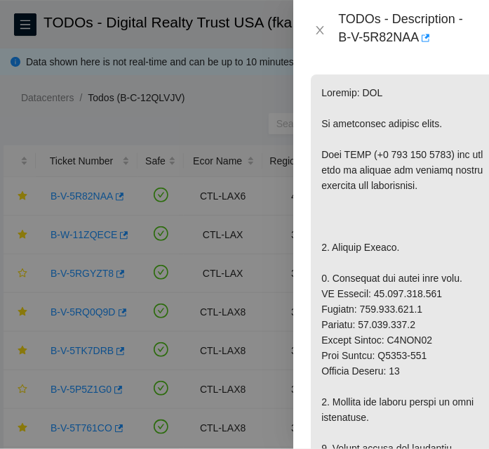
click at [319, 29] on icon "close" at bounding box center [321, 30] width 8 height 8
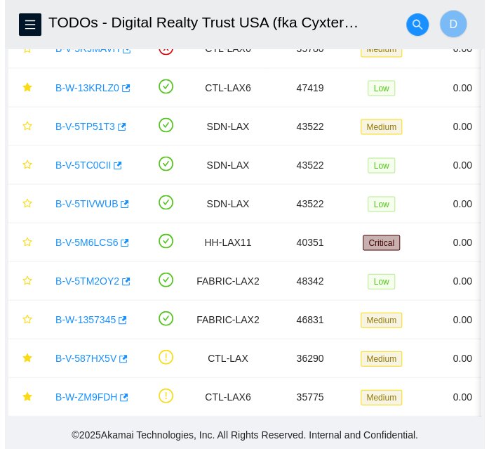
scroll to position [577, 0]
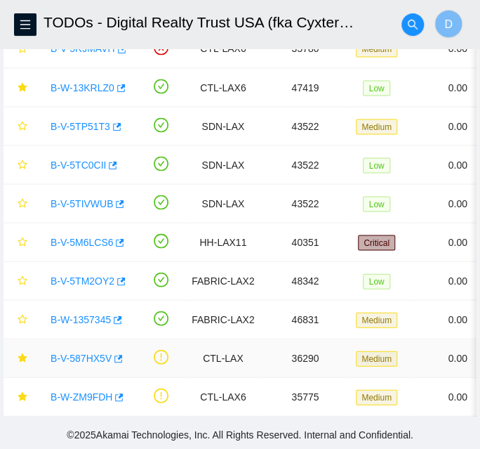
click at [81, 352] on link "B-V-587HX5V" at bounding box center [81, 357] width 61 height 11
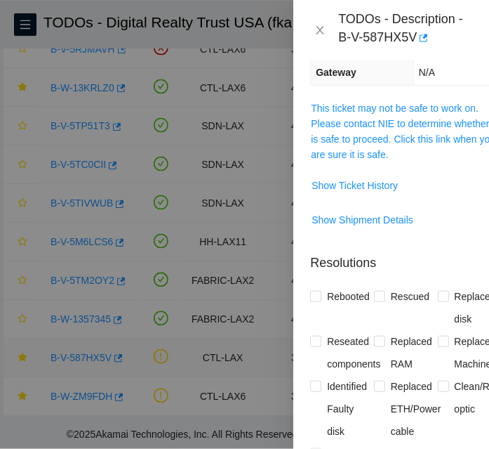
scroll to position [252, 0]
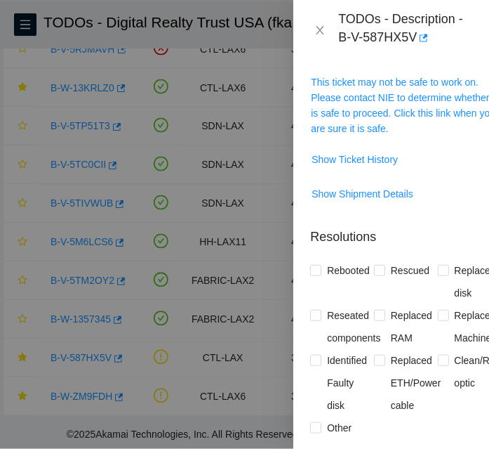
click at [442, 216] on p "Resolutions" at bounding box center [405, 231] width 191 height 30
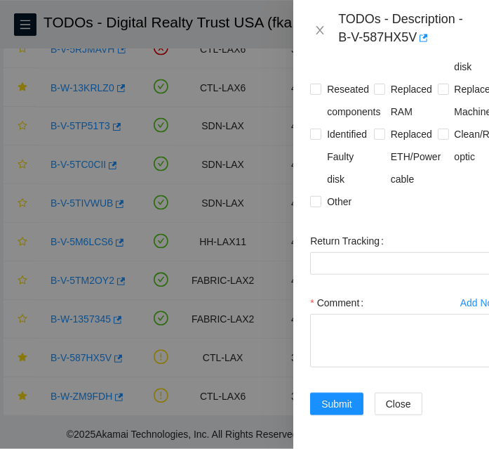
scroll to position [495, 0]
click at [380, 321] on textarea "Comment" at bounding box center [405, 340] width 191 height 53
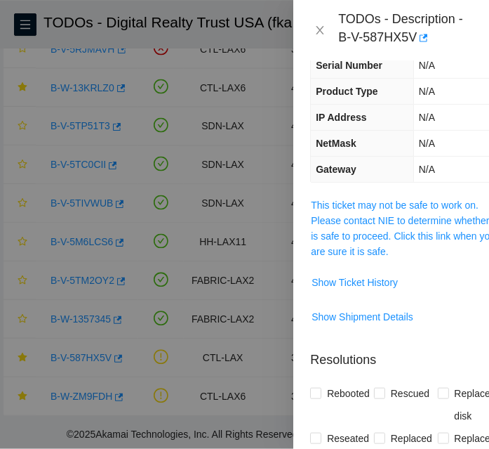
scroll to position [127, 0]
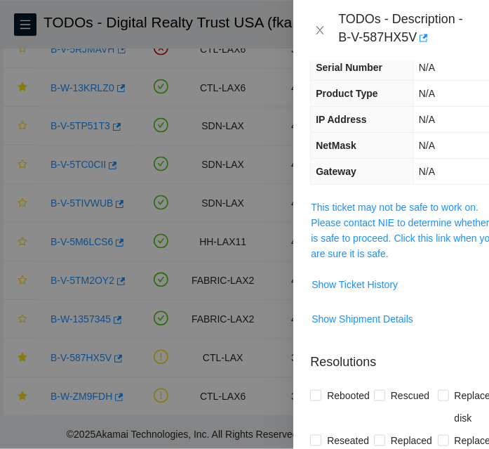
type textarea "Machines powered down"
click at [355, 243] on span "This ticket may not be safe to work on. Please contact NIE to determine whether…" at bounding box center [406, 230] width 190 height 62
click at [352, 239] on link "This ticket may not be safe to work on. Please contact NIE to determine whether…" at bounding box center [404, 230] width 186 height 58
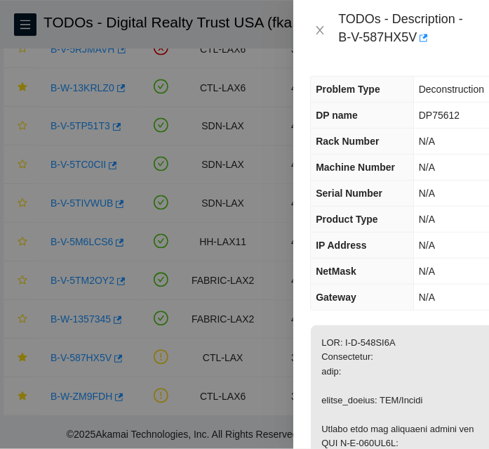
scroll to position [0, 0]
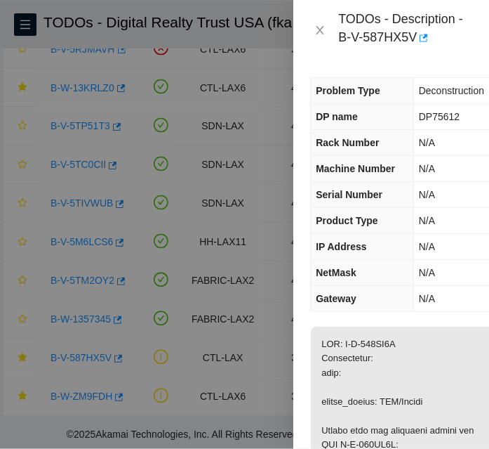
click at [386, 251] on th "IP Address" at bounding box center [362, 247] width 102 height 26
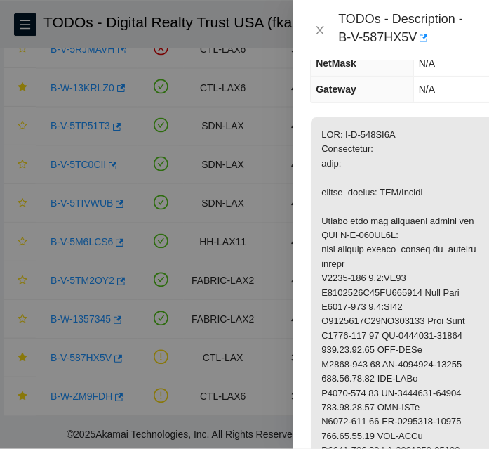
scroll to position [213, 0]
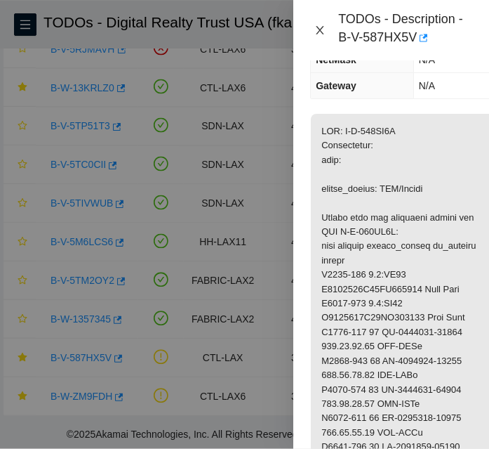
click at [320, 30] on icon "close" at bounding box center [321, 30] width 8 height 8
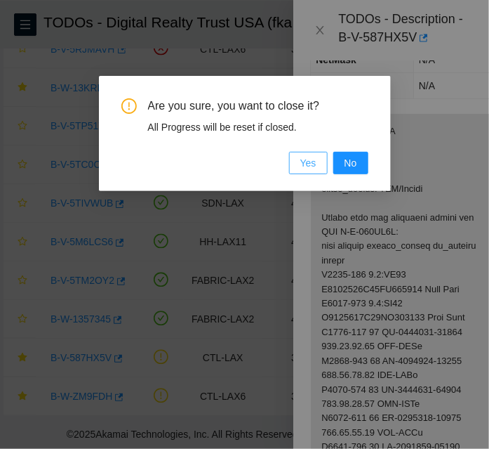
click at [316, 159] on button "Yes" at bounding box center [308, 163] width 39 height 22
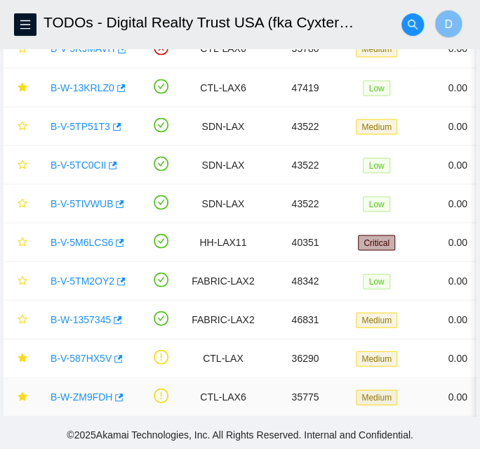
click at [73, 390] on link "B-W-ZM9FDH" at bounding box center [82, 395] width 62 height 11
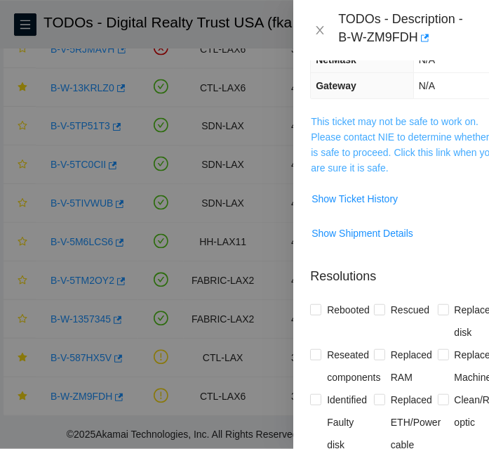
click at [427, 116] on link "This ticket may not be safe to work on. Please contact NIE to determine whether…" at bounding box center [404, 145] width 186 height 58
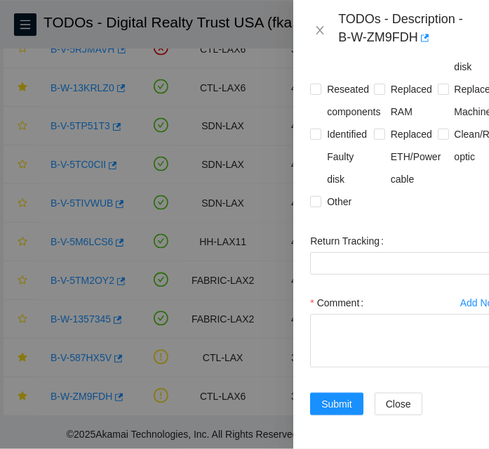
scroll to position [994, 0]
click at [380, 321] on textarea "Comment" at bounding box center [405, 340] width 191 height 53
click at [408, 204] on form "Resolutions Rebooted Rescued Replaced disk Reseated components Replaced RAM Rep…" at bounding box center [405, 211] width 191 height 442
click at [327, 396] on span "Submit" at bounding box center [336, 403] width 31 height 15
type textarea "p"
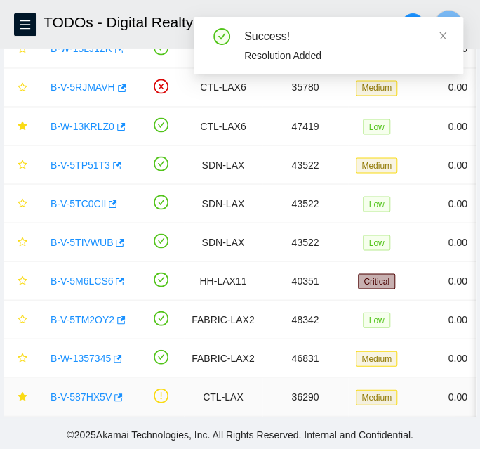
scroll to position [539, 0]
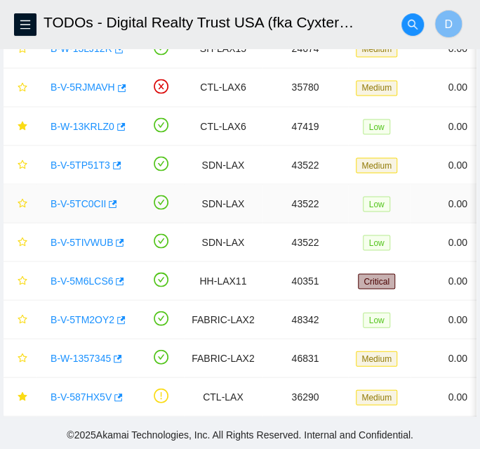
click at [265, 199] on td "43522" at bounding box center [306, 203] width 86 height 39
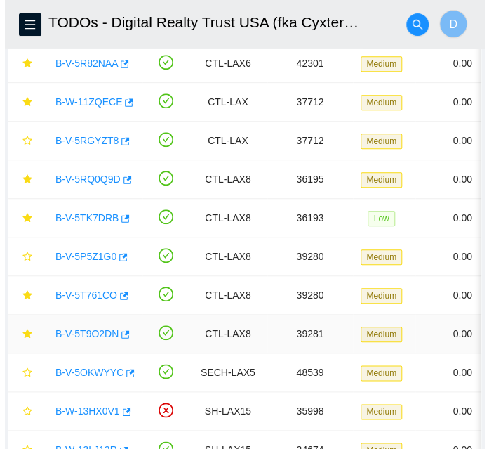
scroll to position [107, 0]
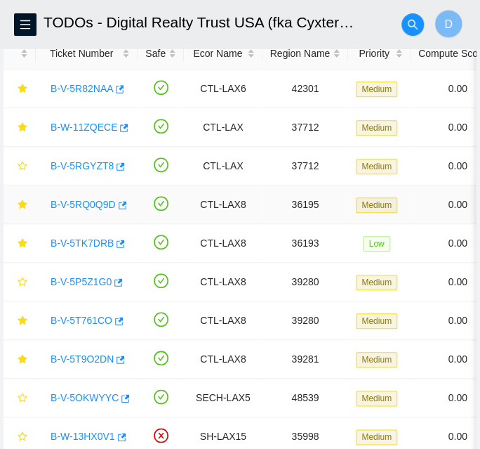
click at [102, 209] on link "B-V-5RQ0Q9D" at bounding box center [83, 204] width 65 height 11
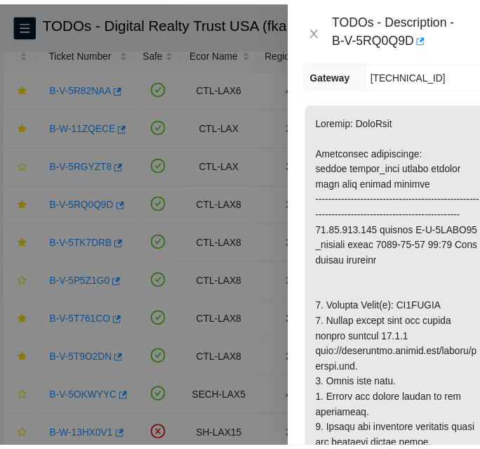
scroll to position [317, 0]
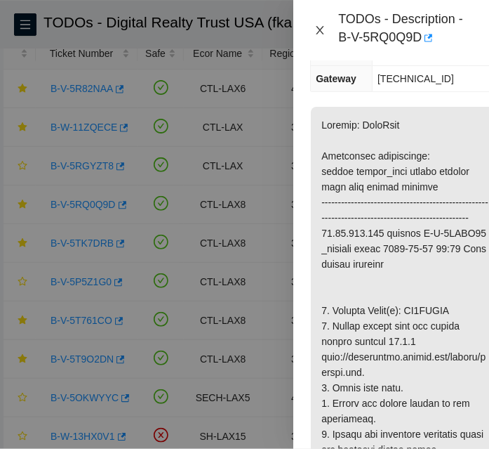
click at [320, 27] on icon "close" at bounding box center [319, 30] width 11 height 11
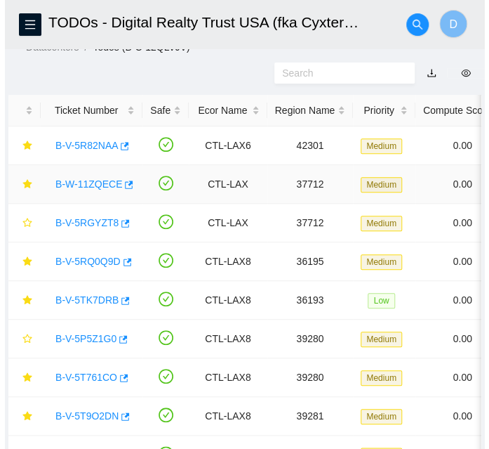
scroll to position [52, 0]
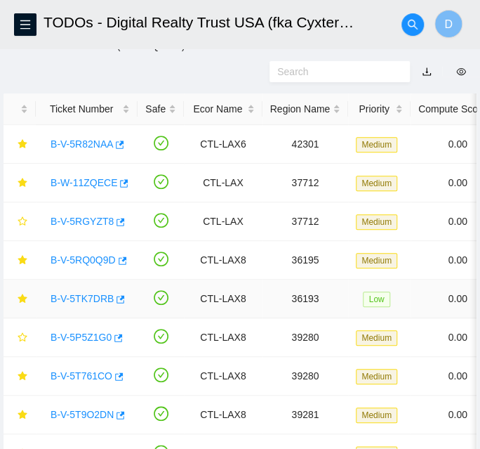
click at [67, 296] on link "B-V-5TK7DRB" at bounding box center [82, 298] width 63 height 11
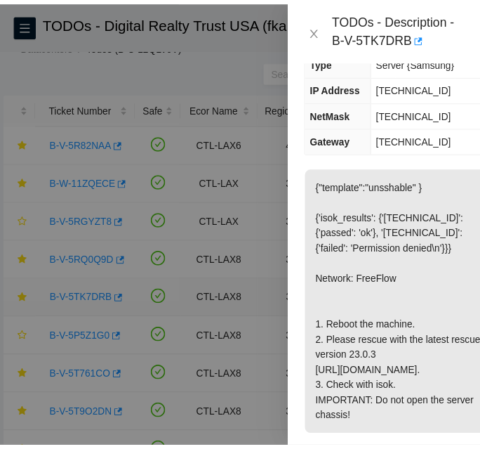
scroll to position [302, 0]
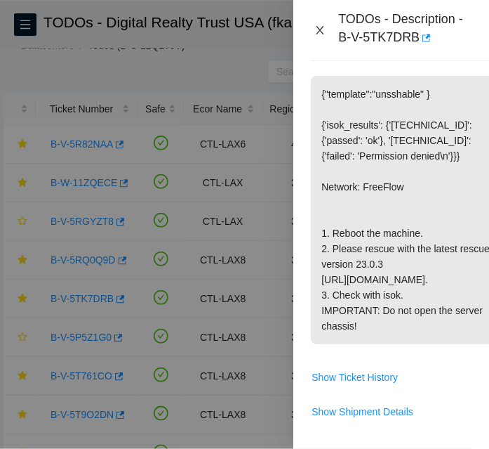
click at [318, 27] on icon "close" at bounding box center [321, 30] width 8 height 8
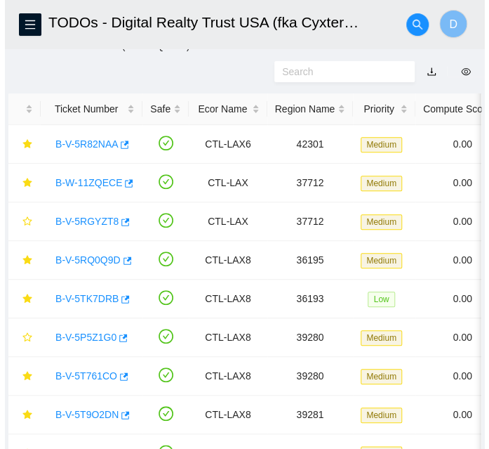
scroll to position [209, 0]
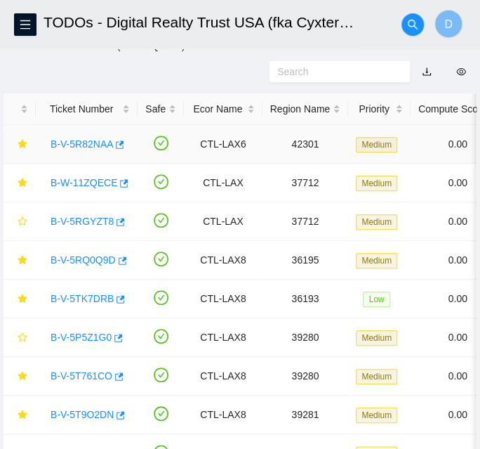
click at [74, 147] on link "B-V-5R82NAA" at bounding box center [82, 143] width 62 height 11
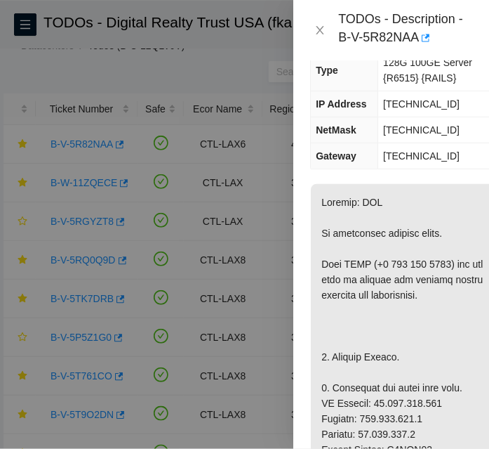
scroll to position [302, 0]
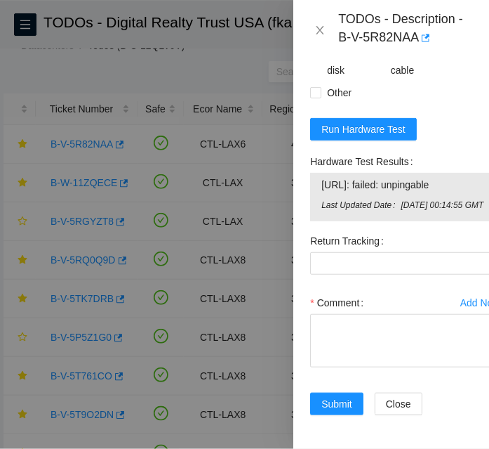
scroll to position [1548, 0]
click at [382, 121] on span "Run Hardware Test" at bounding box center [363, 128] width 84 height 15
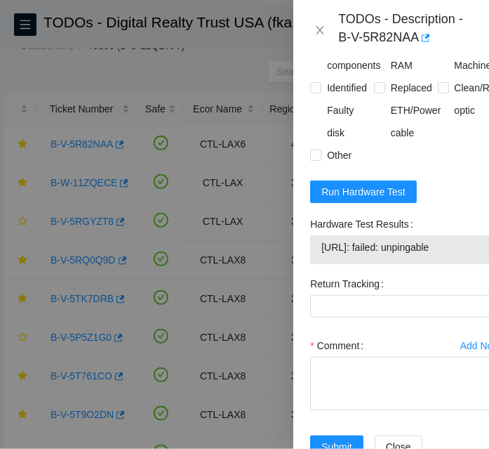
scroll to position [1515, 0]
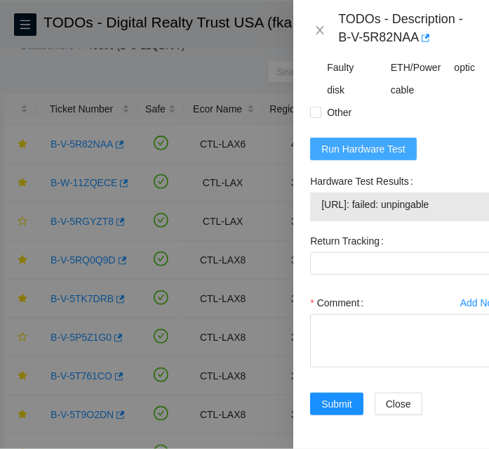
click at [402, 141] on span "Run Hardware Test" at bounding box center [363, 148] width 84 height 15
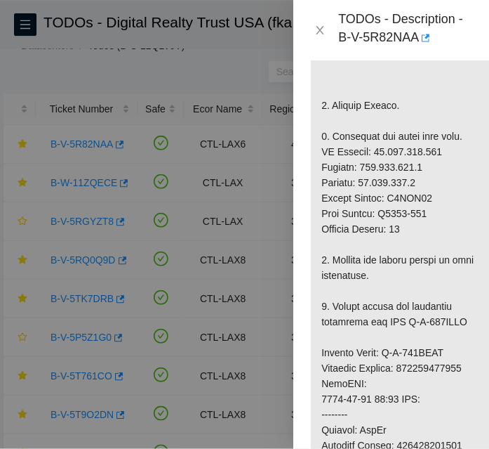
scroll to position [461, 0]
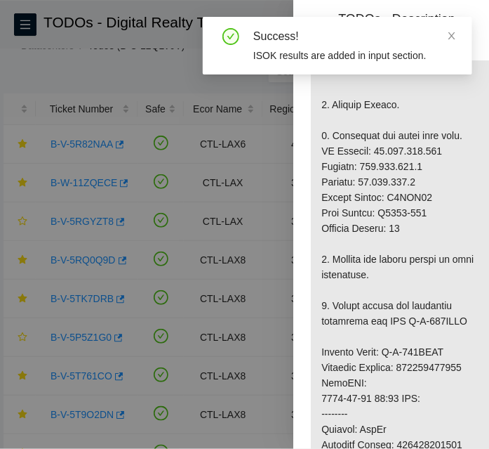
click at [442, 145] on p at bounding box center [406, 390] width 190 height 917
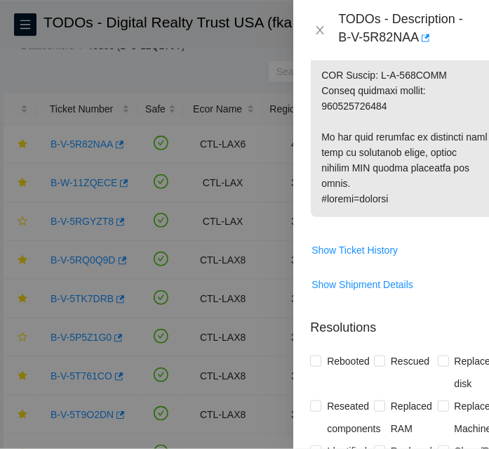
scroll to position [1093, 0]
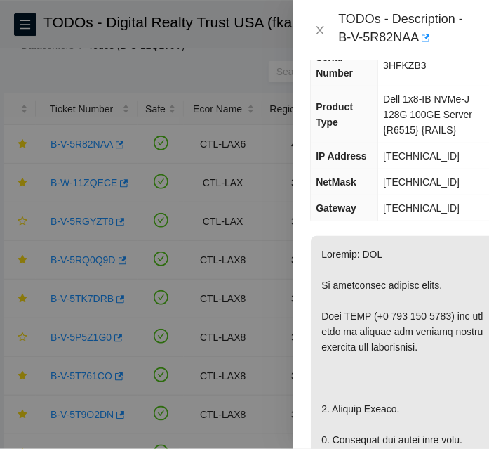
scroll to position [0, 0]
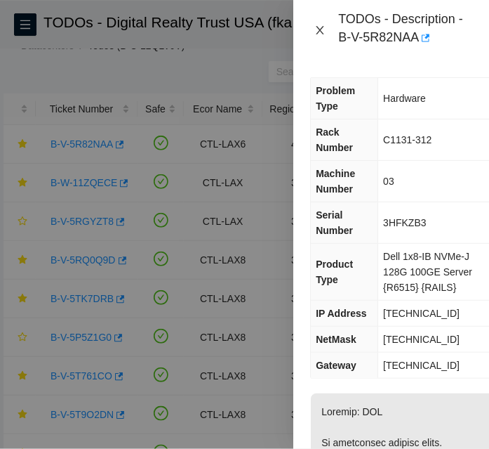
click at [321, 33] on icon "close" at bounding box center [319, 30] width 11 height 11
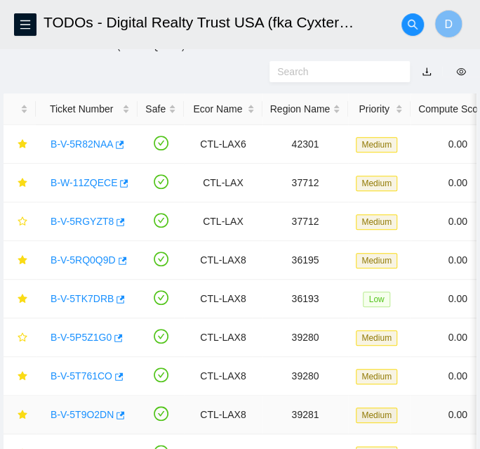
drag, startPoint x: 95, startPoint y: 413, endPoint x: 133, endPoint y: 397, distance: 40.3
click at [95, 413] on link "B-V-5T9O2DN" at bounding box center [82, 414] width 63 height 11
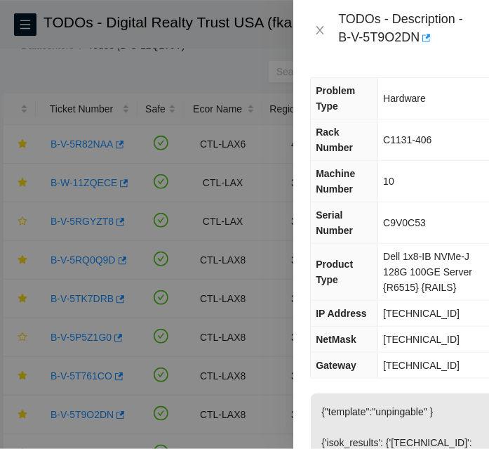
click at [376, 300] on th "IP Address" at bounding box center [344, 313] width 67 height 26
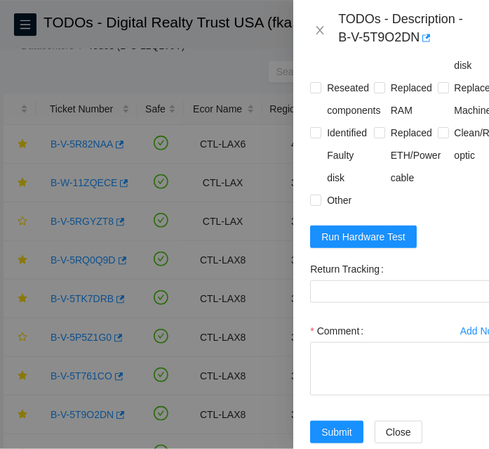
scroll to position [731, 0]
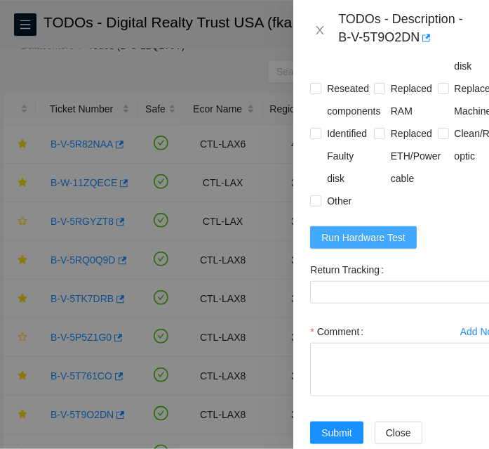
click at [374, 230] on span "Run Hardware Test" at bounding box center [363, 237] width 84 height 15
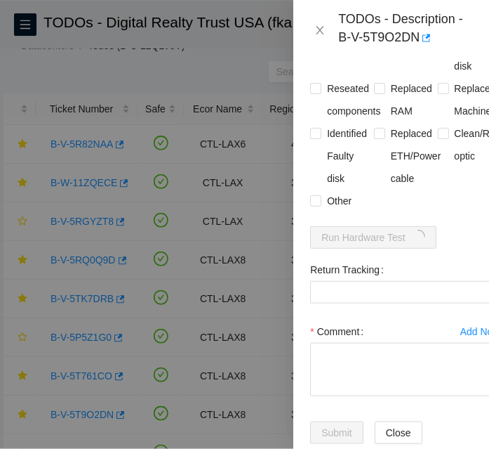
click at [383, 320] on div "Comment" at bounding box center [405, 331] width 191 height 22
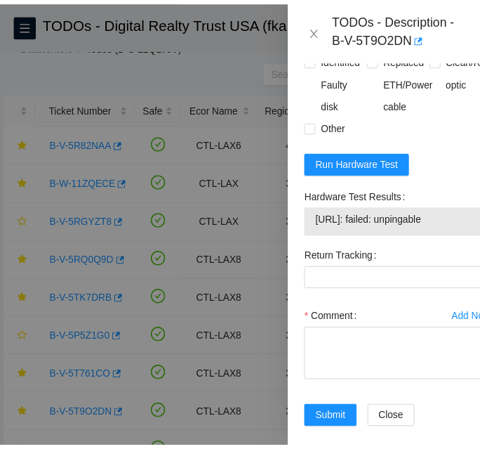
scroll to position [760, 0]
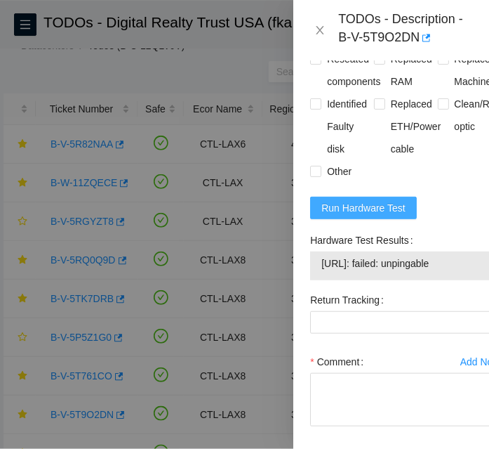
click at [385, 202] on span "Run Hardware Test" at bounding box center [363, 207] width 84 height 15
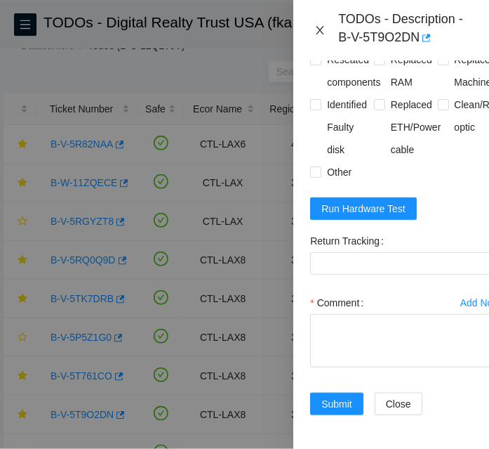
click at [321, 31] on icon "close" at bounding box center [319, 30] width 11 height 11
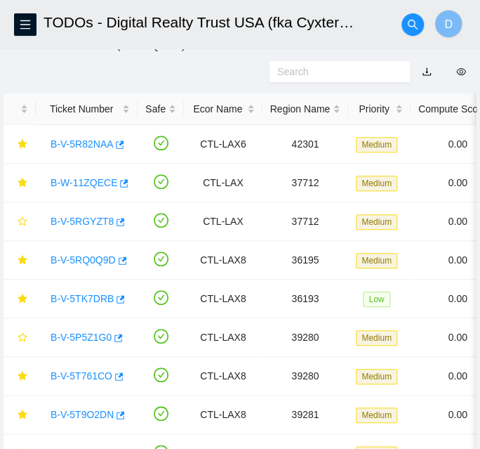
scroll to position [422, 0]
click at [282, 282] on td "36193" at bounding box center [306, 298] width 86 height 39
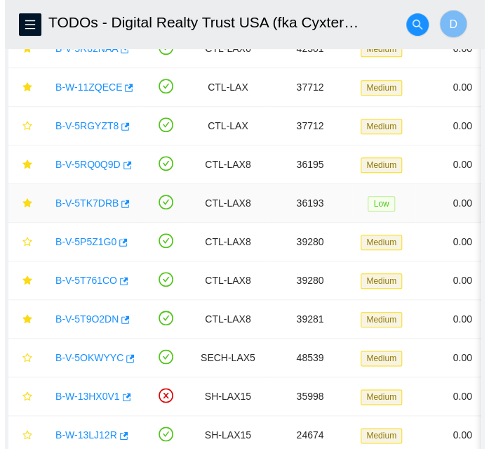
scroll to position [147, 0]
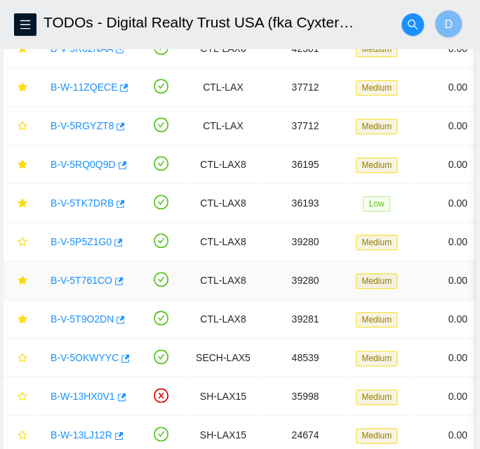
click at [80, 281] on link "B-V-5T761CO" at bounding box center [82, 279] width 62 height 11
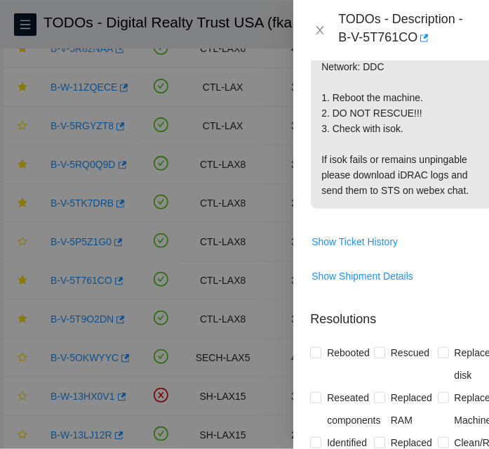
scroll to position [760, 0]
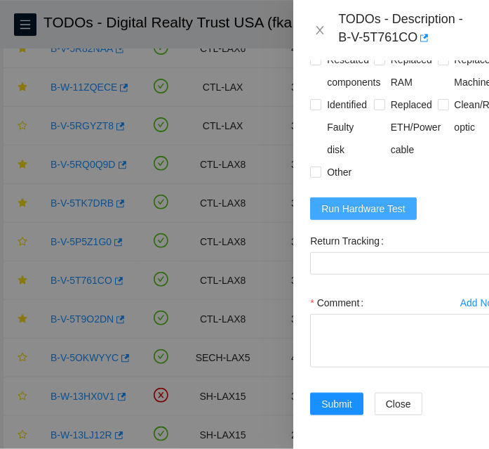
click at [363, 204] on span "Run Hardware Test" at bounding box center [363, 208] width 84 height 15
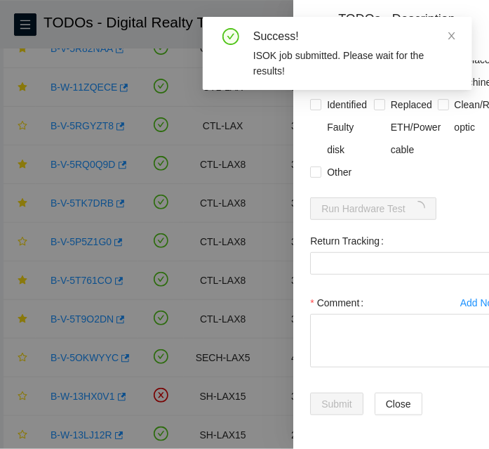
scroll to position [776, 0]
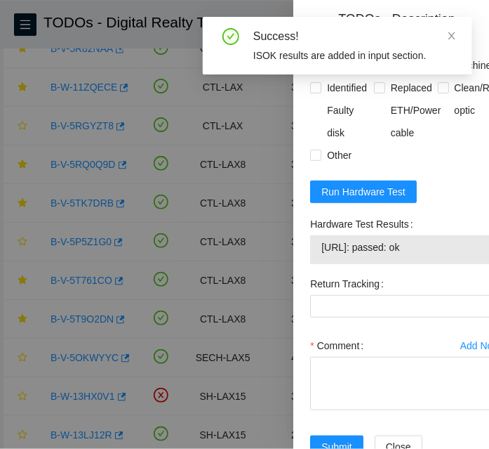
drag, startPoint x: 439, startPoint y: 251, endPoint x: 321, endPoint y: 253, distance: 118.0
click at [321, 253] on td "[URL]: passed: ok" at bounding box center [406, 250] width 170 height 22
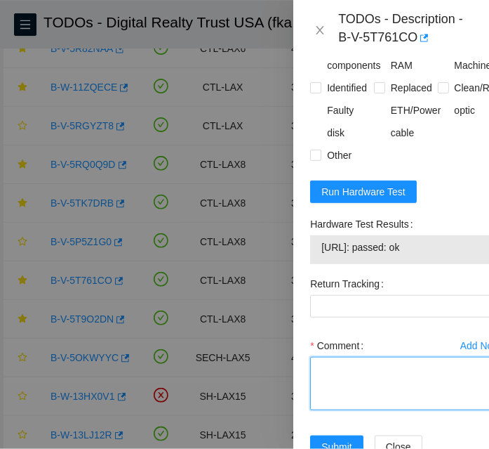
click at [406, 391] on textarea "Comment" at bounding box center [405, 383] width 191 height 53
paste textarea "-Reboot -DID NOT RESCUE ISOK:[URL]: passed: ok"
type textarea "-Reboot -DID NOT RESCUE ISOK:[URL]: passed: ok"
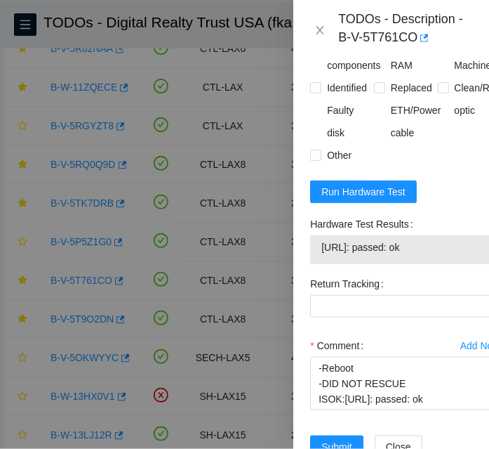
click at [447, 192] on form "Resolutions Rebooted Rescued Replaced disk Reseated components Replaced RAM Rep…" at bounding box center [405, 209] width 191 height 531
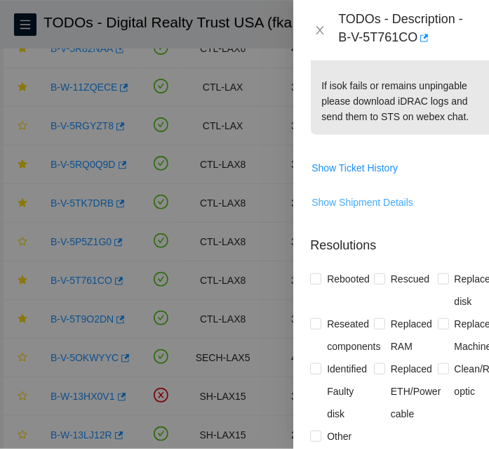
scroll to position [477, 0]
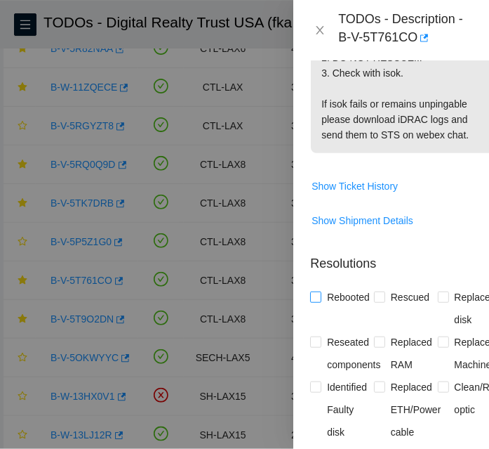
click at [320, 291] on span at bounding box center [315, 296] width 11 height 11
click at [320, 291] on input "Rebooted" at bounding box center [315, 296] width 10 height 10
checkbox input "true"
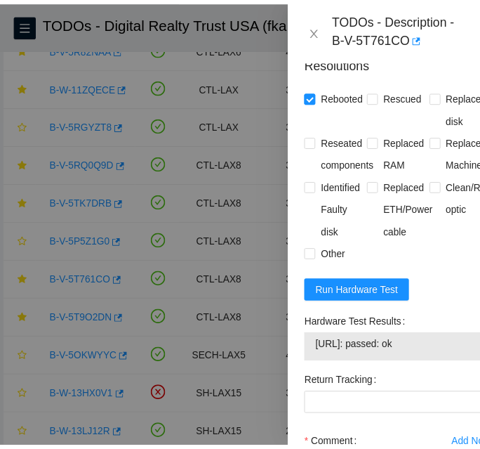
scroll to position [836, 0]
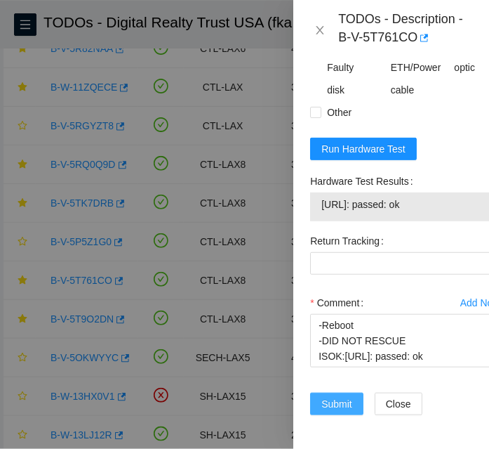
click at [335, 396] on span "Submit" at bounding box center [336, 403] width 31 height 15
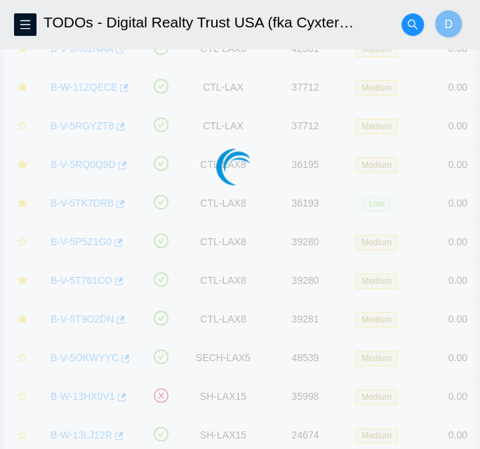
scroll to position [438, 0]
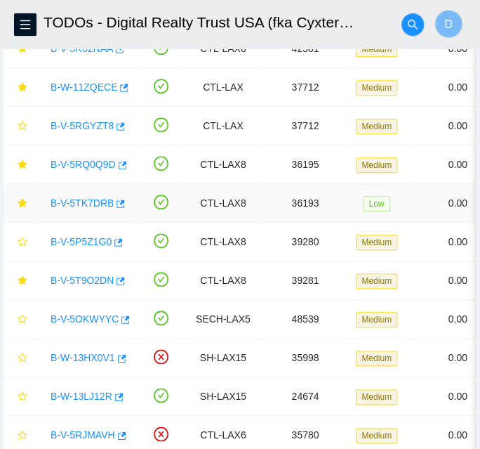
click at [213, 199] on td "CTL-LAX8" at bounding box center [223, 203] width 78 height 39
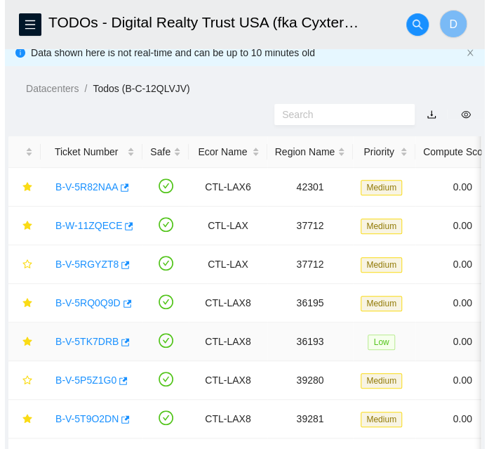
scroll to position [0, 0]
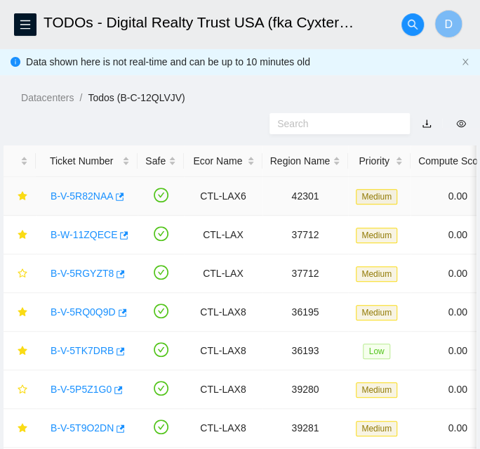
click at [73, 197] on link "B-V-5R82NAA" at bounding box center [82, 195] width 62 height 11
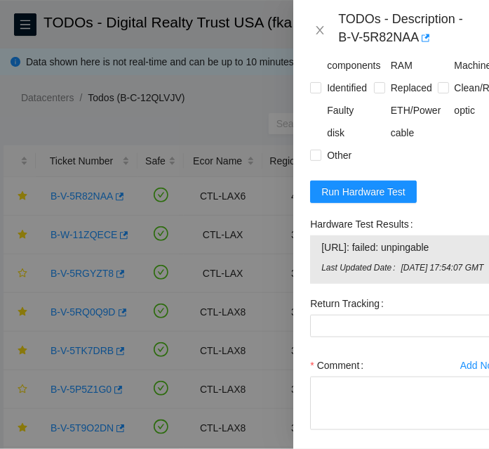
scroll to position [1548, 0]
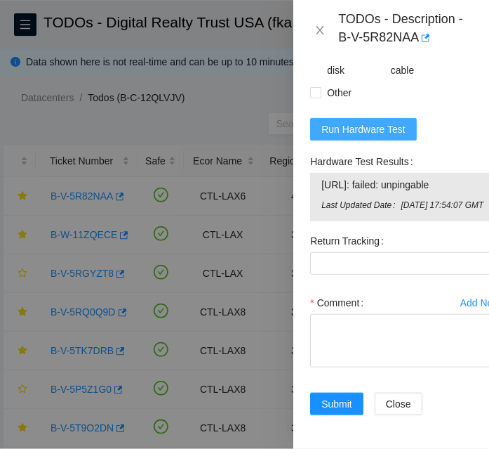
click at [369, 121] on span "Run Hardware Test" at bounding box center [363, 128] width 84 height 15
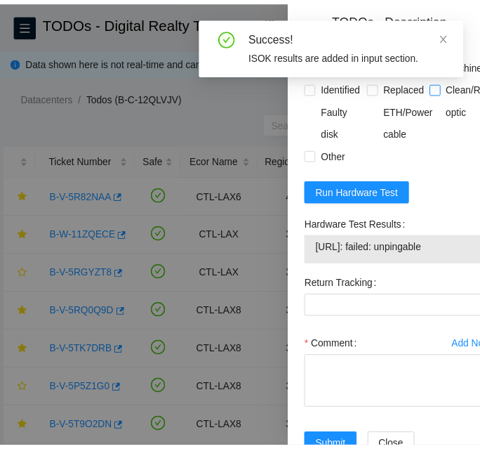
scroll to position [1515, 0]
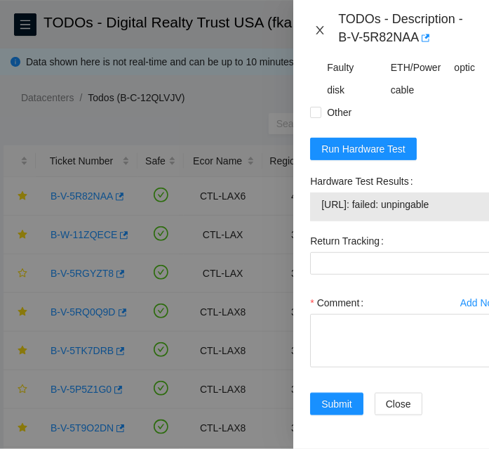
click at [312, 27] on button "Close" at bounding box center [320, 30] width 20 height 13
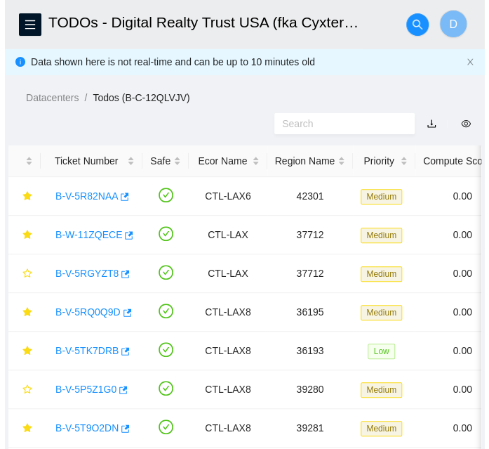
scroll to position [438, 0]
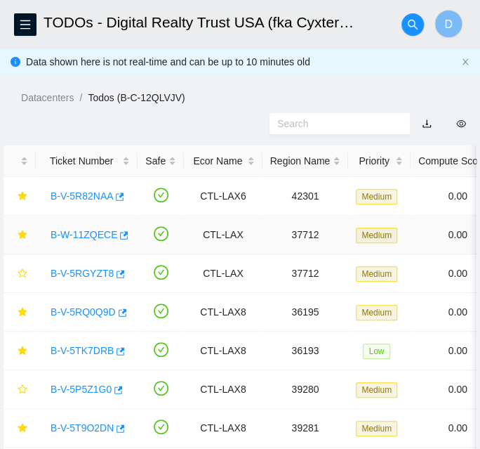
click at [71, 235] on link "B-W-11ZQECE" at bounding box center [84, 234] width 67 height 11
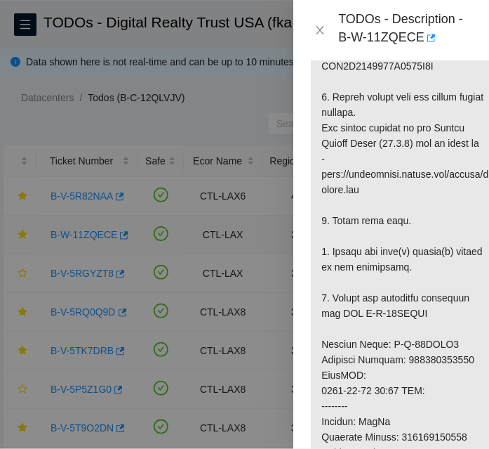
scroll to position [1440, 0]
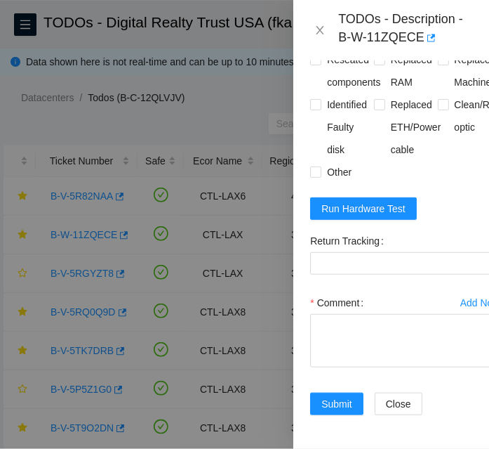
click at [458, 180] on form "Resolutions Rebooted Rescued Replaced disk Reseated components Replaced RAM Rep…" at bounding box center [405, 196] width 191 height 471
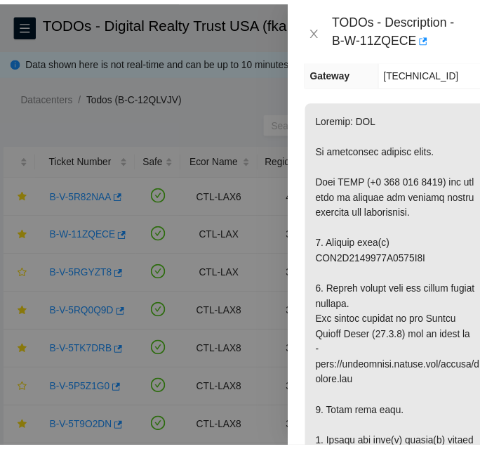
scroll to position [247, 0]
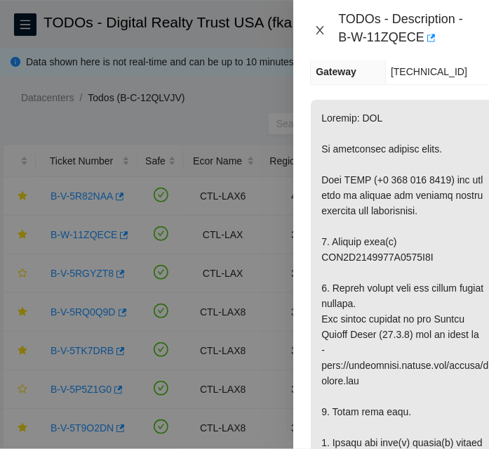
drag, startPoint x: 319, startPoint y: 29, endPoint x: 275, endPoint y: 70, distance: 60.1
click at [319, 29] on icon "close" at bounding box center [321, 30] width 8 height 8
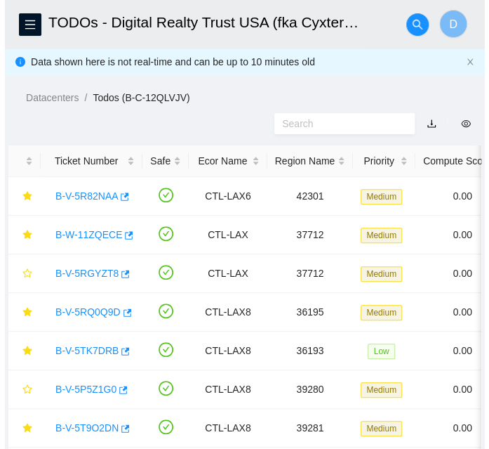
scroll to position [201, 0]
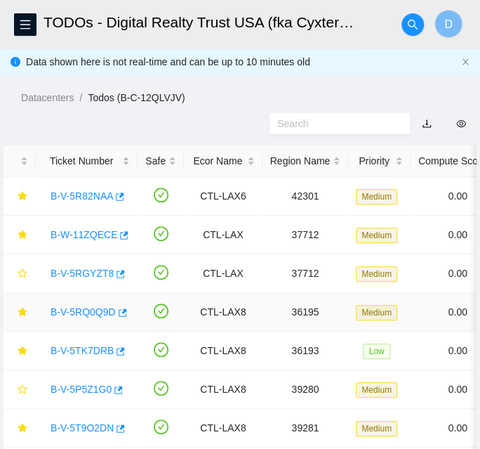
click at [86, 306] on link "B-V-5RQ0Q9D" at bounding box center [83, 311] width 65 height 11
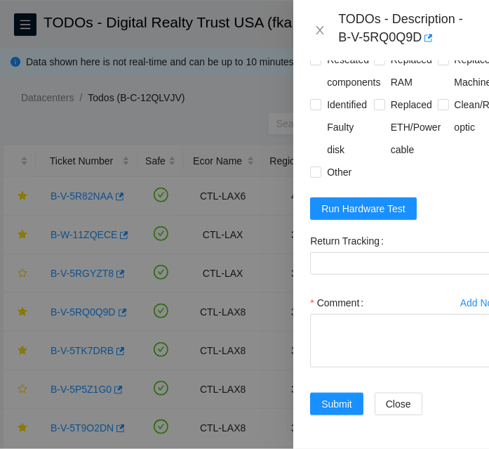
scroll to position [1533, 0]
click at [384, 201] on span "Run Hardware Test" at bounding box center [363, 208] width 84 height 15
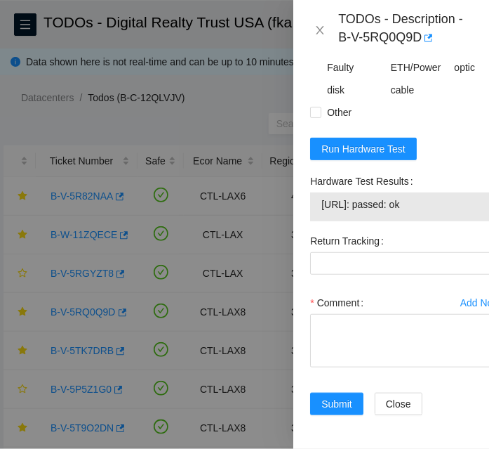
drag, startPoint x: 439, startPoint y: 246, endPoint x: 320, endPoint y: 251, distance: 119.5
click at [320, 221] on div "[URL]: passed: ok" at bounding box center [405, 206] width 191 height 29
click at [410, 367] on textarea "Comment" at bounding box center [405, 340] width 191 height 53
paste textarea "-Rebooted and powered down -Old disk: ZC1BETXK -New disk: Y9QYK9EJFJKA -Rescued…"
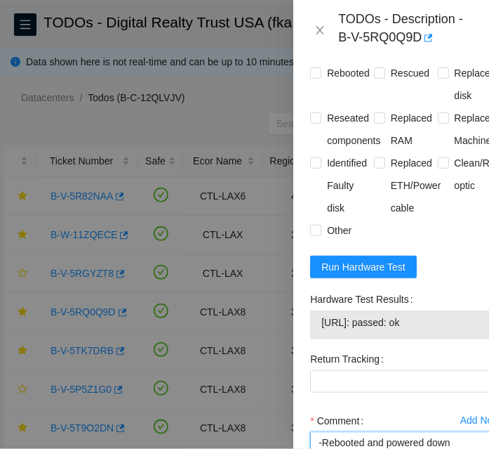
scroll to position [1411, 0]
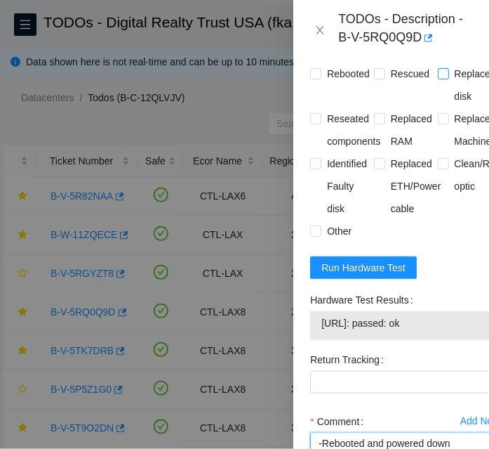
type textarea "-Rebooted and powered down -Old disk: ZC1BETXK -New disk: Y9QYK9EJFJKA -Rescued…"
click at [439, 107] on label "Replaced disk" at bounding box center [470, 84] width 64 height 45
click at [439, 78] on input "Replaced disk" at bounding box center [443, 73] width 10 height 10
checkbox input "true"
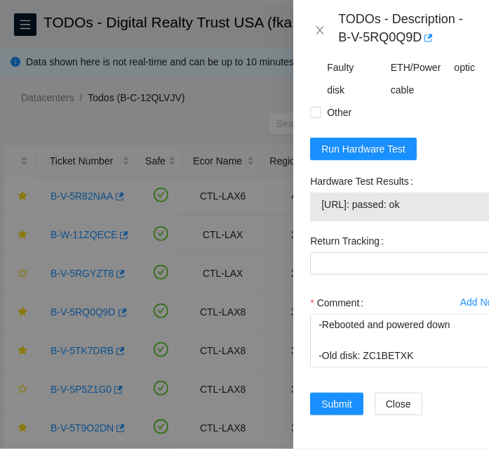
scroll to position [1593, 0]
click at [409, 333] on textarea "-Rebooted and powered down -Old disk: ZC1BETXK -New disk: Y9QYK9EJFJKA -Rescued…" at bounding box center [405, 340] width 191 height 53
paste textarea "Service Order: B-V-5RTFZQ5 Tracking Numbers: 463470037570 RMA Return: B-V-5RTFZ…"
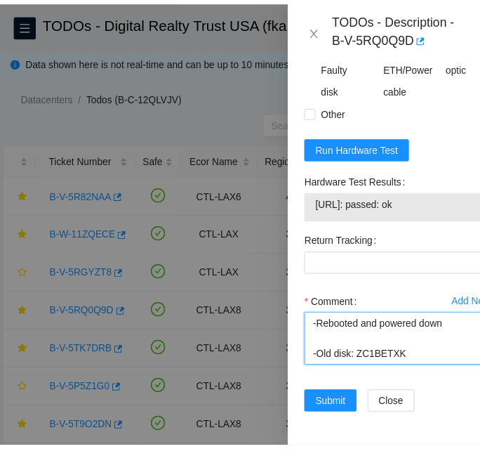
scroll to position [181, 0]
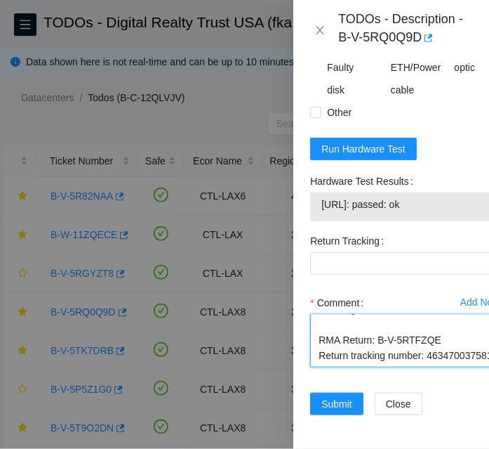
click at [337, 341] on textarea "-Rebooted and powered down -Old disk: ZC1BETXK -New disk: Y9QYK9EJFJKA -Rescued…" at bounding box center [405, 340] width 191 height 53
type textarea "-Rebooted and powered down -Old disk: ZC1BETXK -New disk: Y9QYK9EJFJKA -Rescued…"
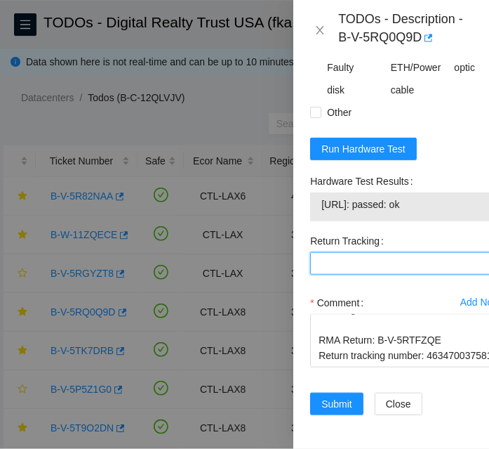
click at [383, 252] on Tracking "Return Tracking" at bounding box center [405, 263] width 191 height 22
paste Tracking "463470037581"
type Tracking "463470037581"
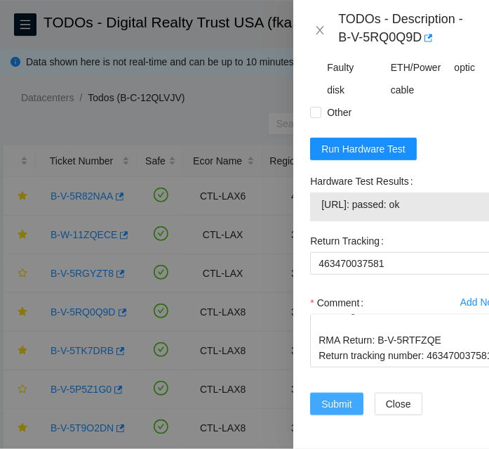
click at [350, 396] on span "Submit" at bounding box center [336, 403] width 31 height 15
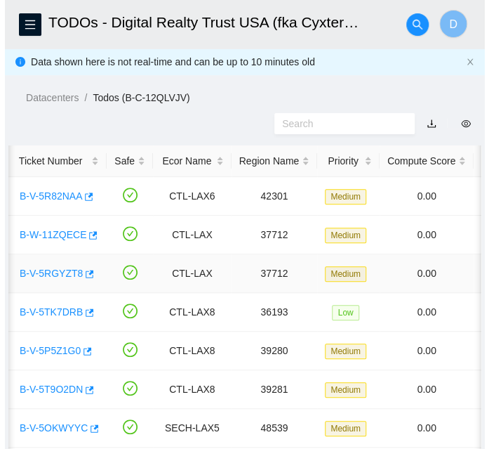
scroll to position [0, 0]
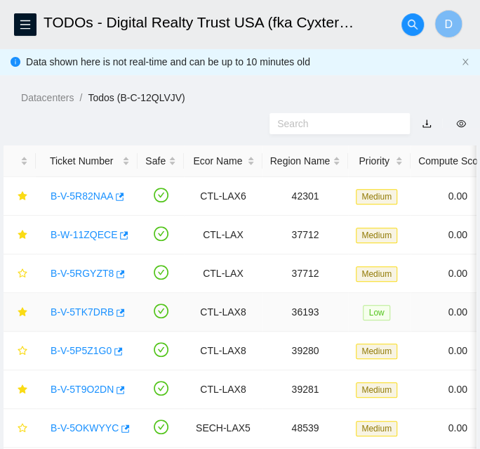
click at [90, 310] on link "B-V-5TK7DRB" at bounding box center [82, 311] width 63 height 11
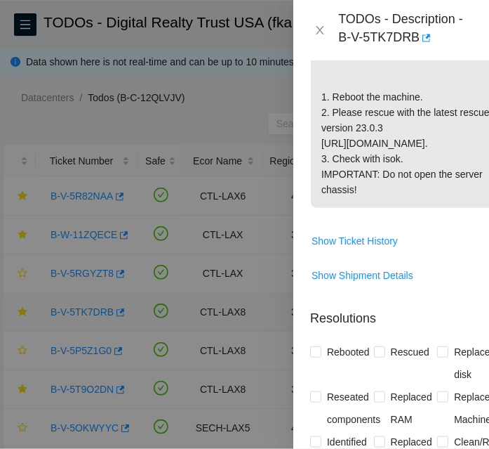
scroll to position [869, 0]
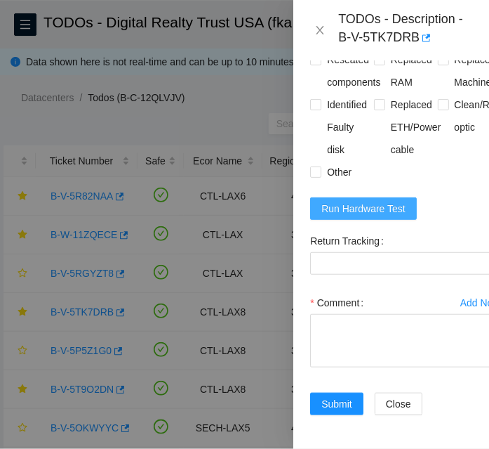
click at [359, 201] on span "Run Hardware Test" at bounding box center [363, 208] width 84 height 15
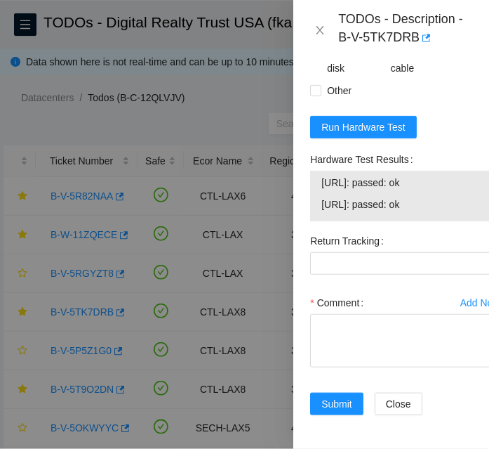
click at [312, 291] on div "Return Tracking" at bounding box center [406, 261] width 202 height 62
click at [380, 135] on span "Run Hardware Test" at bounding box center [363, 126] width 84 height 15
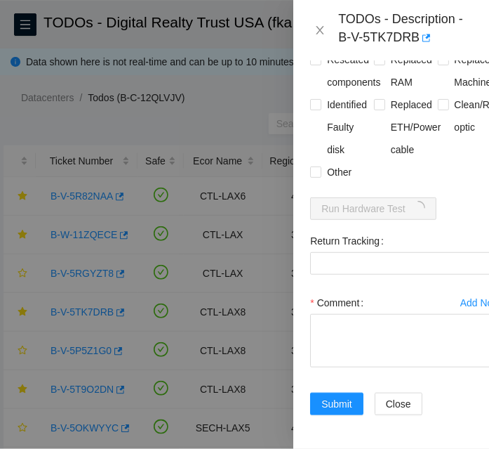
click at [408, 260] on div "Return Tracking" at bounding box center [406, 261] width 202 height 62
paste textarea "-Rebooted -Rescued ISOK: ok"
click at [388, 327] on textarea "Comment" at bounding box center [405, 340] width 191 height 53
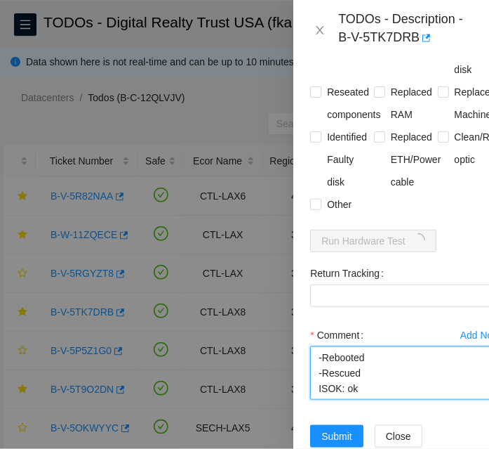
scroll to position [730, 0]
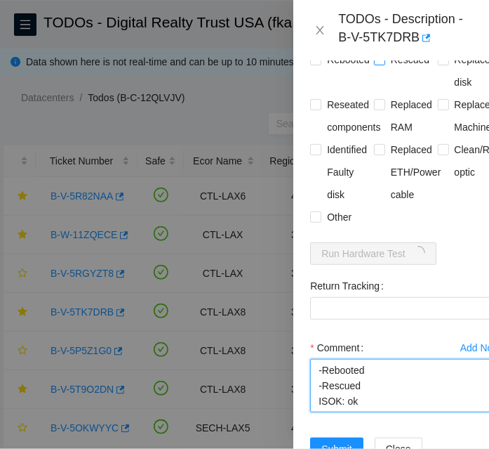
type textarea "-Rebooted -Rescued ISOK: ok"
click at [394, 71] on span "Rescued" at bounding box center [410, 59] width 50 height 22
click at [384, 64] on input "Rescued" at bounding box center [379, 59] width 10 height 10
checkbox input "true"
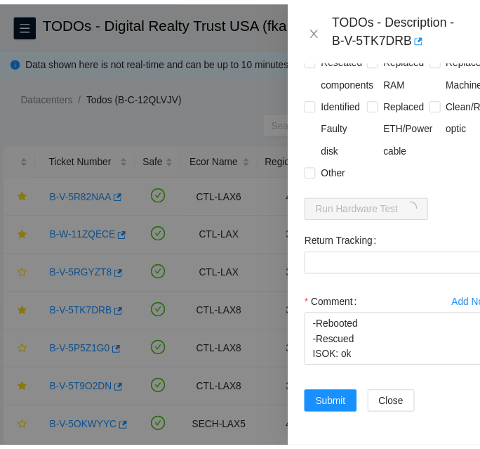
scroll to position [869, 0]
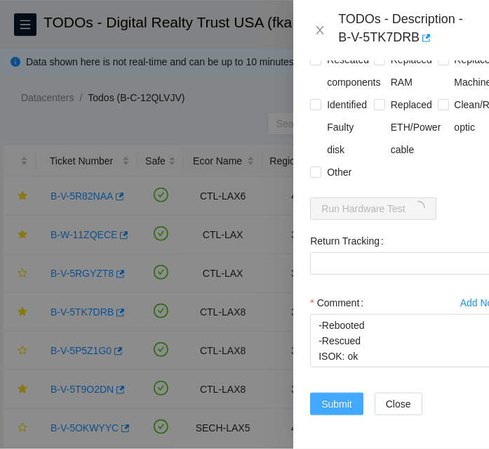
click at [352, 396] on span "Submit" at bounding box center [336, 403] width 31 height 15
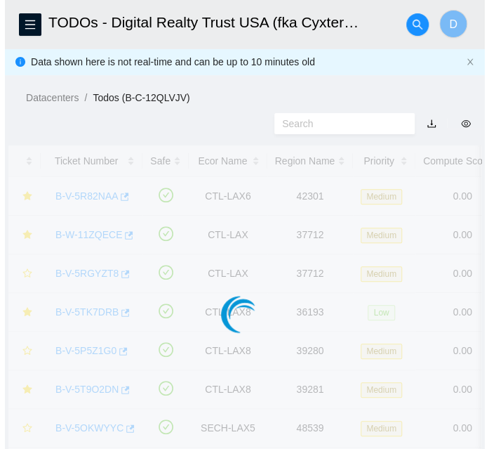
scroll to position [438, 0]
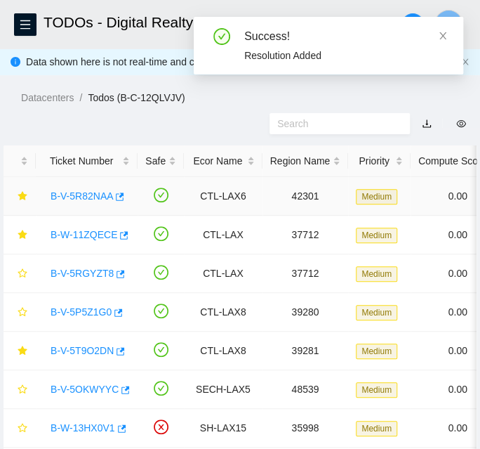
click at [91, 198] on link "B-V-5R82NAA" at bounding box center [82, 195] width 62 height 11
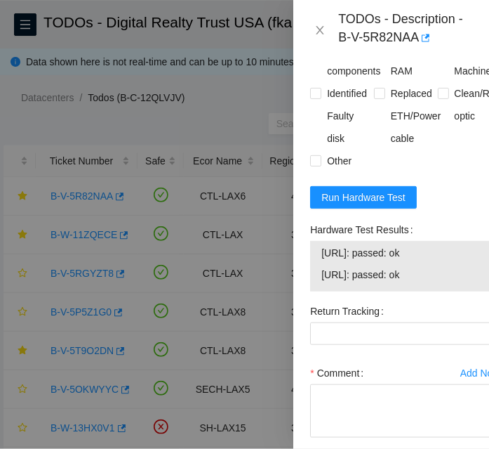
scroll to position [1452, 0]
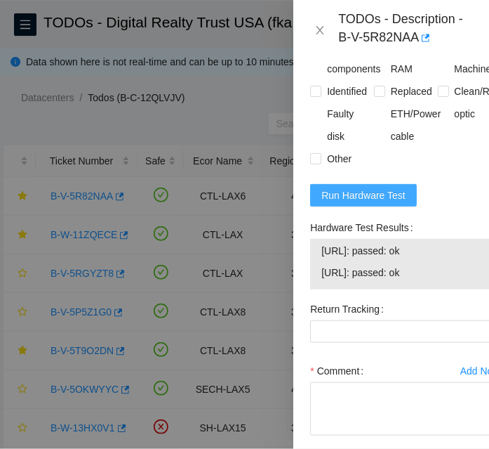
click at [382, 189] on span "Run Hardware Test" at bounding box center [363, 194] width 84 height 15
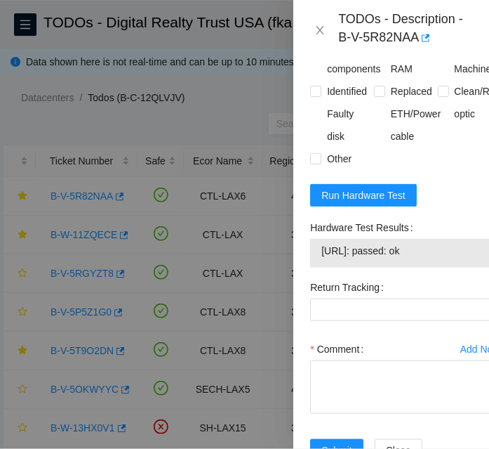
drag, startPoint x: 443, startPoint y: 246, endPoint x: 320, endPoint y: 248, distance: 122.9
click at [320, 248] on div "[URL]: passed: ok" at bounding box center [405, 253] width 191 height 29
paste textarea "-Rebooted and powered down -Old server: 3HFKZB3 -New server: C8ZGM83 -Powered o…"
click at [389, 368] on textarea "Comment" at bounding box center [405, 386] width 191 height 53
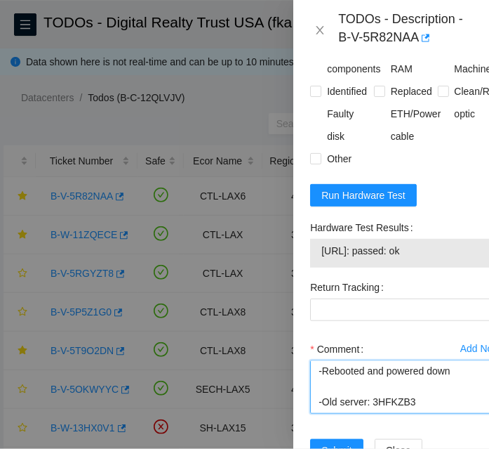
scroll to position [150, 0]
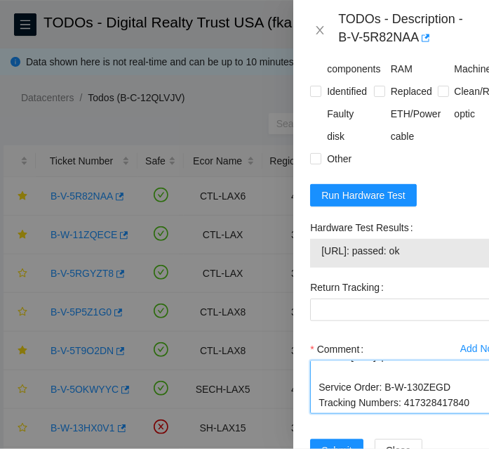
click at [431, 404] on textarea "-Rebooted and powered down -Old server: 3HFKZB3 -New server: C8ZGM83 -Powered o…" at bounding box center [405, 386] width 191 height 53
type textarea "-Rebooted and powered down -Old server: 3HFKZB3 -New server: C8ZGM83 -Powered o…"
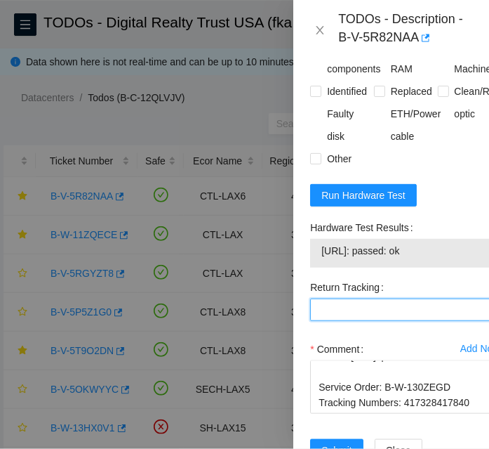
click at [413, 318] on Tracking "Return Tracking" at bounding box center [405, 309] width 191 height 22
paste Tracking "417328417840"
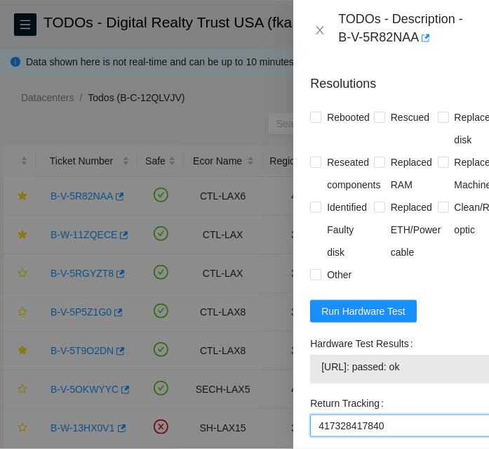
scroll to position [1334, 0]
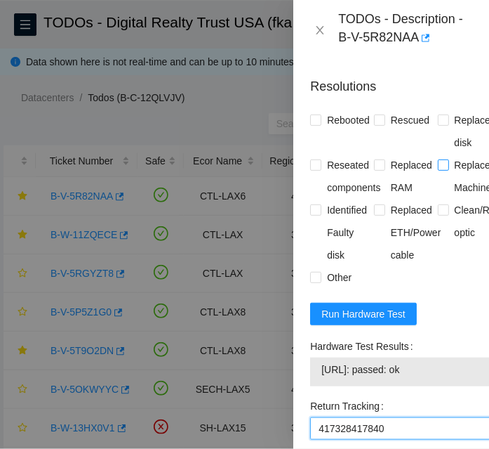
type Tracking "417328417840"
click at [442, 164] on span at bounding box center [443, 164] width 11 height 11
click at [442, 164] on input "Replaced Machine" at bounding box center [443, 164] width 10 height 10
checkbox input "true"
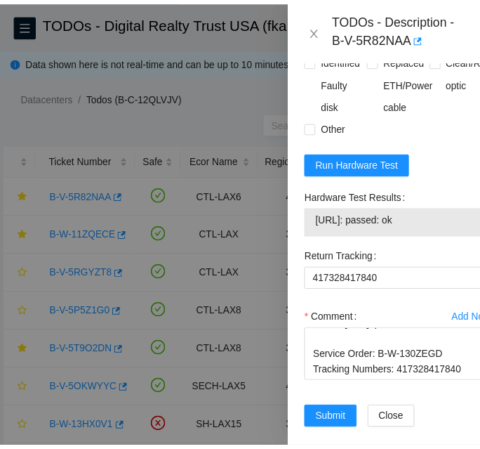
scroll to position [1515, 0]
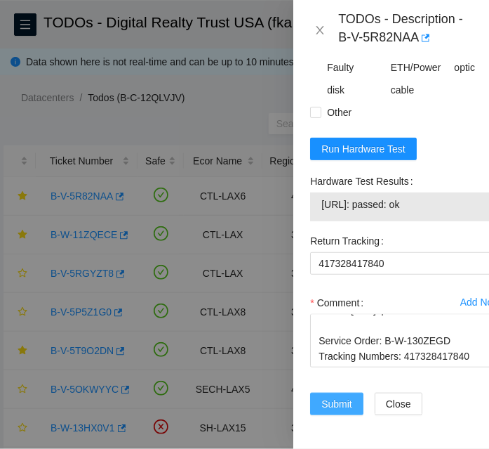
click at [340, 396] on span "Submit" at bounding box center [336, 403] width 31 height 15
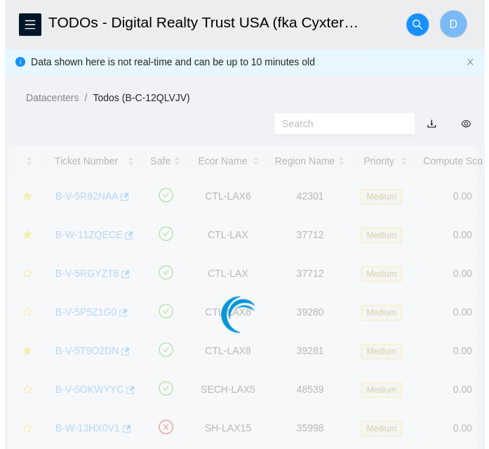
scroll to position [438, 0]
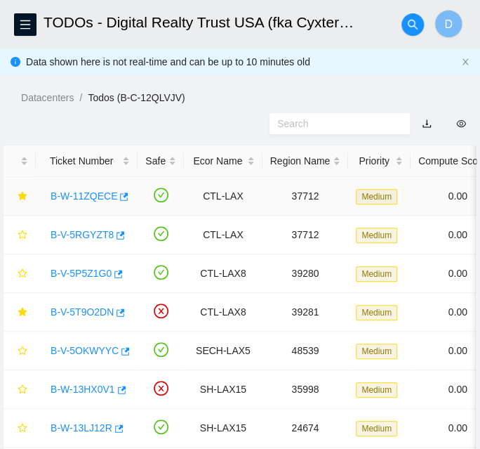
click at [91, 197] on link "B-W-11ZQECE" at bounding box center [84, 195] width 67 height 11
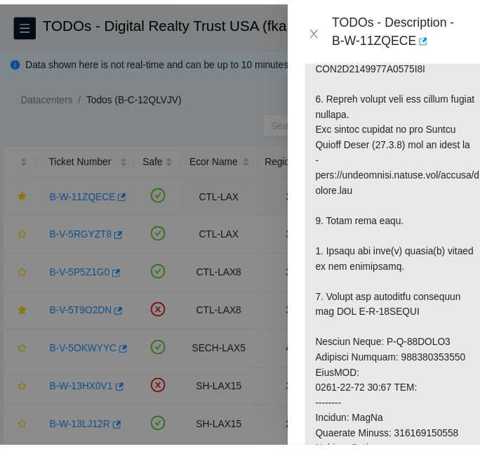
scroll to position [1440, 0]
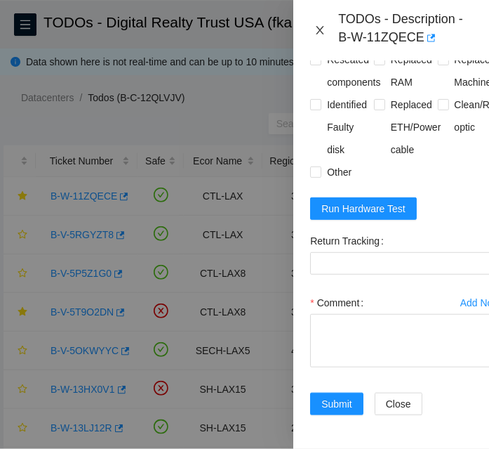
click at [316, 27] on icon "close" at bounding box center [319, 30] width 11 height 11
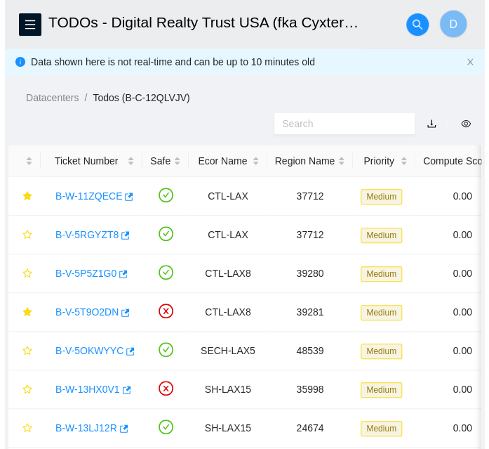
scroll to position [438, 0]
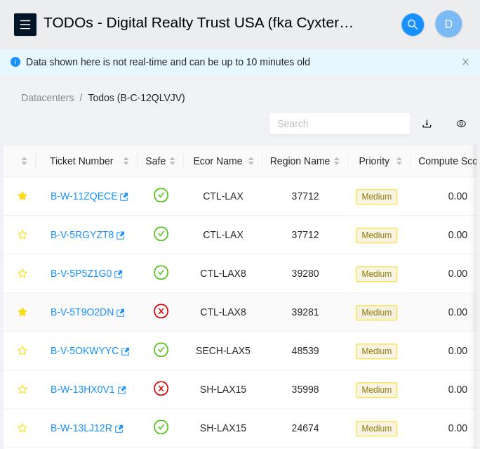
click at [84, 310] on link "B-V-5T9O2DN" at bounding box center [82, 311] width 63 height 11
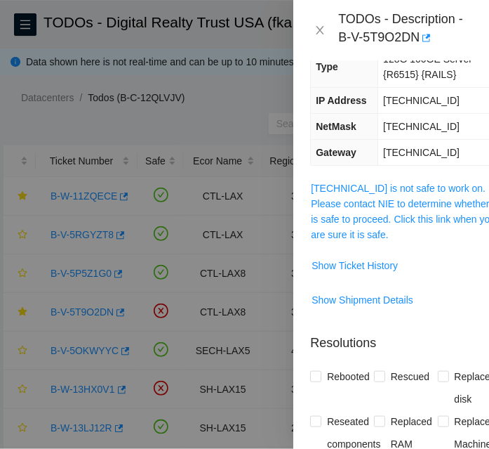
scroll to position [197, 0]
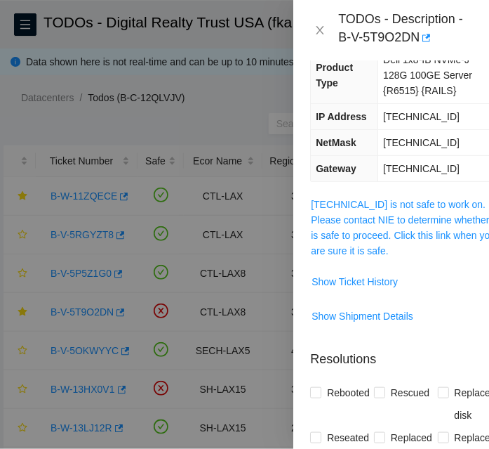
click at [359, 220] on link "[TECHNICAL_ID] is not safe to work on. Please contact NIE to determine whether …" at bounding box center [404, 228] width 186 height 58
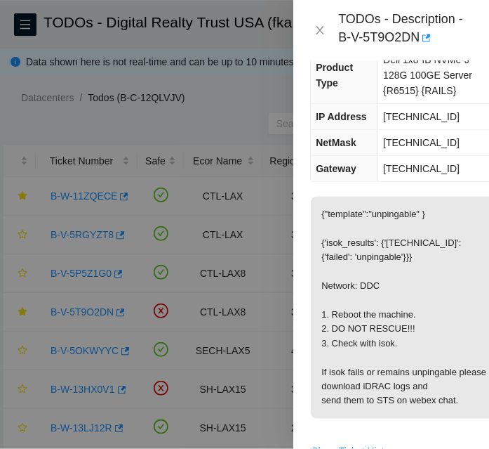
click at [359, 220] on p "{"template":"unpingable" } {'isok_results': {'[TECHNICAL_ID]': {'failed': 'unpi…" at bounding box center [406, 308] width 190 height 222
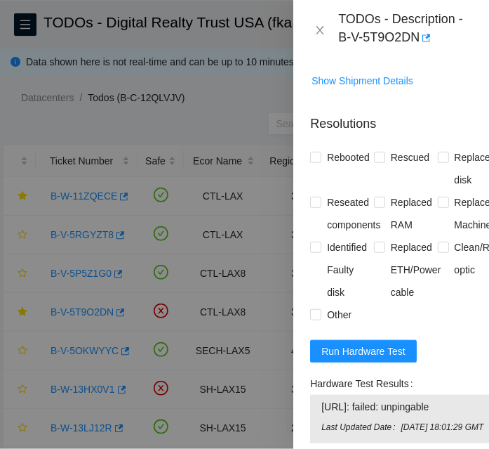
scroll to position [625, 0]
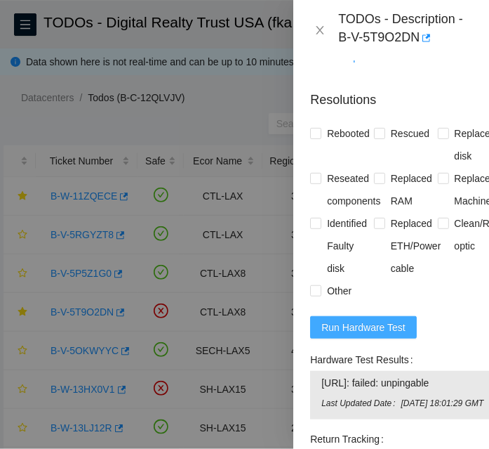
click at [357, 327] on span "Run Hardware Test" at bounding box center [363, 326] width 84 height 15
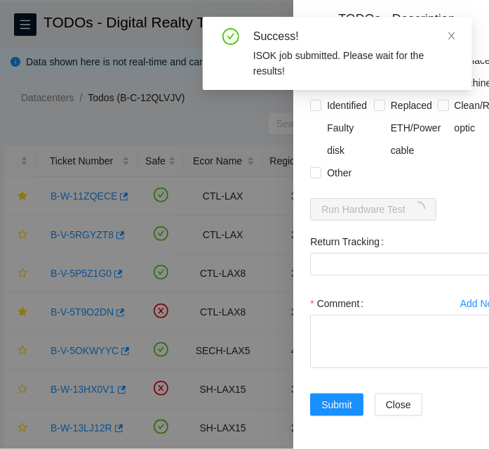
scroll to position [760, 0]
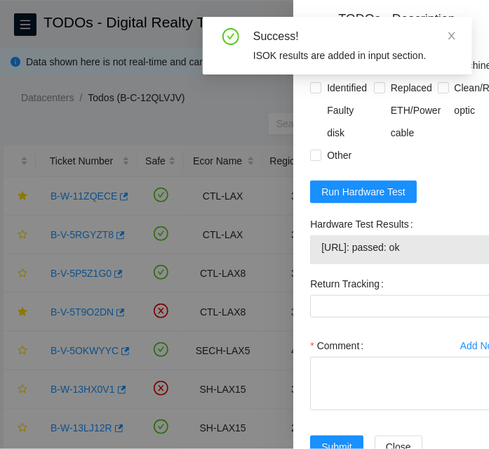
drag, startPoint x: 442, startPoint y: 248, endPoint x: 315, endPoint y: 255, distance: 126.5
click at [315, 256] on div "[URL]: passed: ok" at bounding box center [405, 249] width 191 height 29
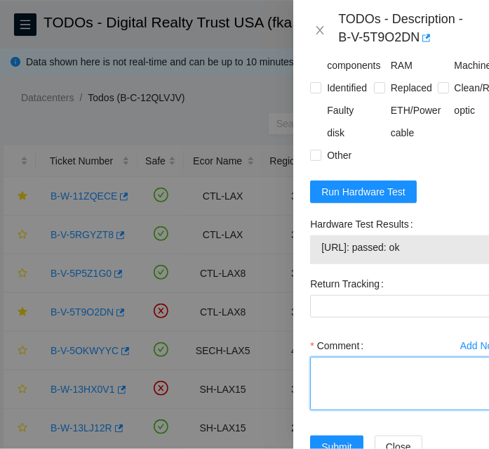
click at [394, 383] on textarea "Comment" at bounding box center [405, 383] width 191 height 53
paste textarea "-Reboot -DID NOT RESCUE ISOK:[URL]: passed: ok"
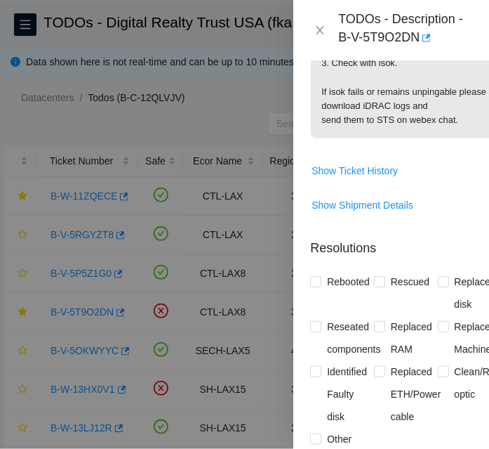
scroll to position [476, 0]
type textarea "-Reboot -DID NOT RESCUE ISOK:[URL]: passed: ok"
click at [325, 283] on span "Rebooted" at bounding box center [348, 282] width 54 height 22
click at [320, 283] on input "Rebooted" at bounding box center [315, 282] width 10 height 10
checkbox input "true"
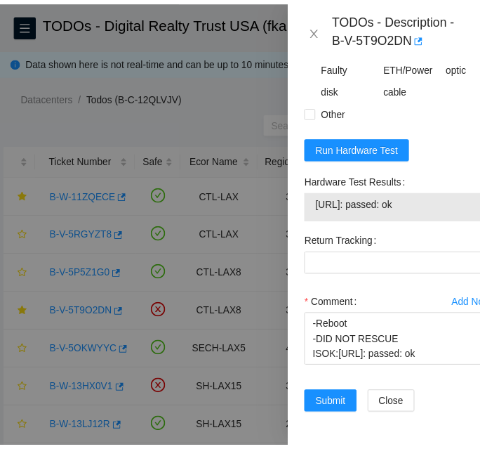
scroll to position [820, 0]
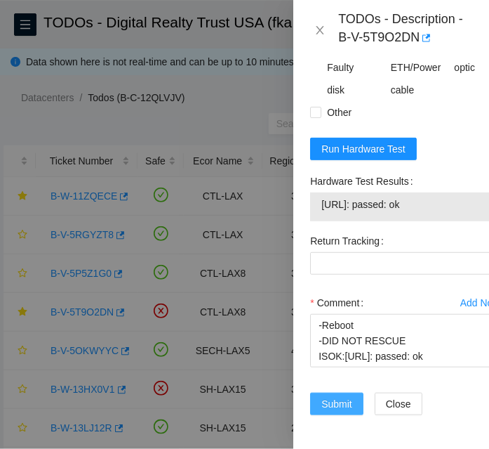
click at [337, 396] on span "Submit" at bounding box center [336, 403] width 31 height 15
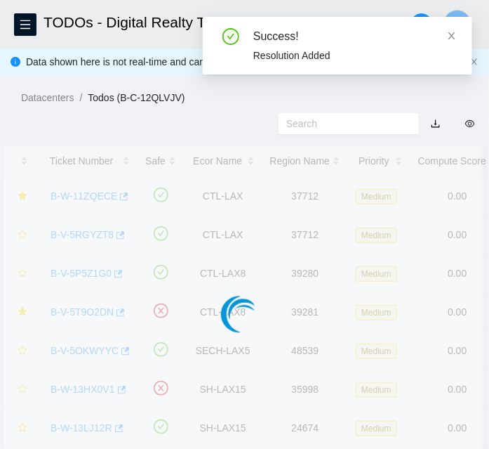
click at [319, 28] on div "Success! Resolution Added" at bounding box center [338, 46] width 270 height 58
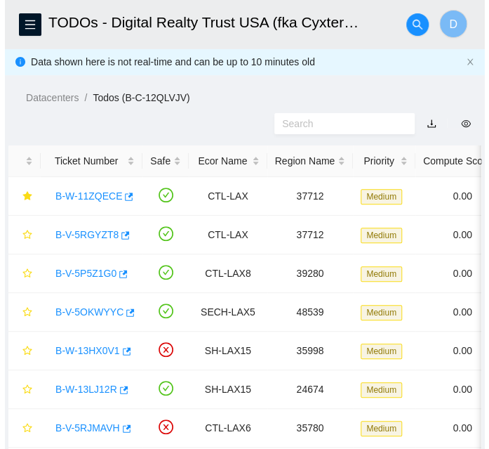
scroll to position [438, 0]
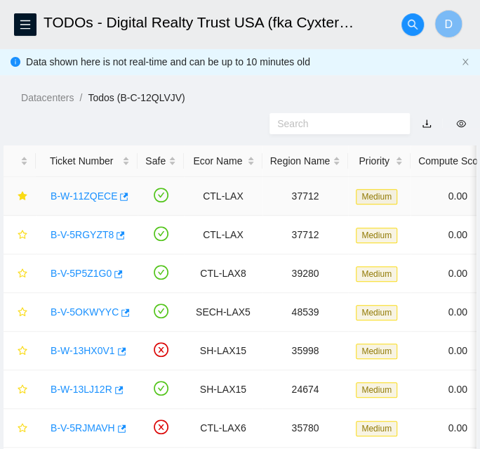
click at [79, 197] on link "B-W-11ZQECE" at bounding box center [84, 195] width 67 height 11
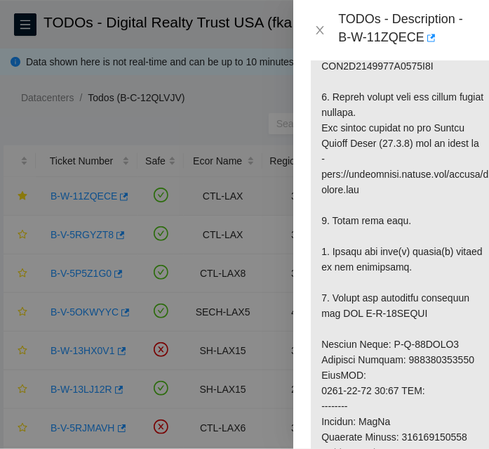
scroll to position [1440, 0]
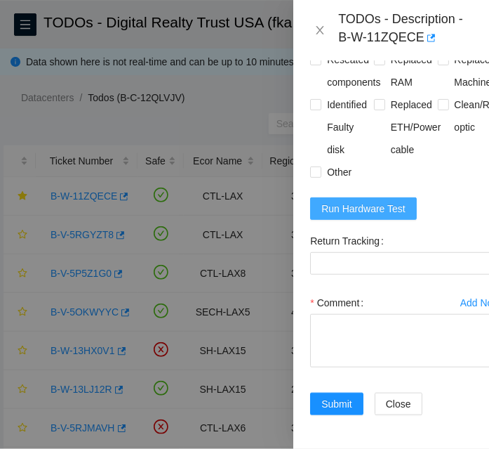
click at [383, 201] on span "Run Hardware Test" at bounding box center [363, 208] width 84 height 15
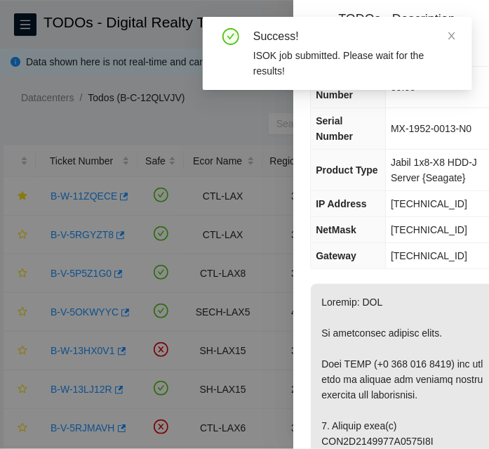
scroll to position [0, 0]
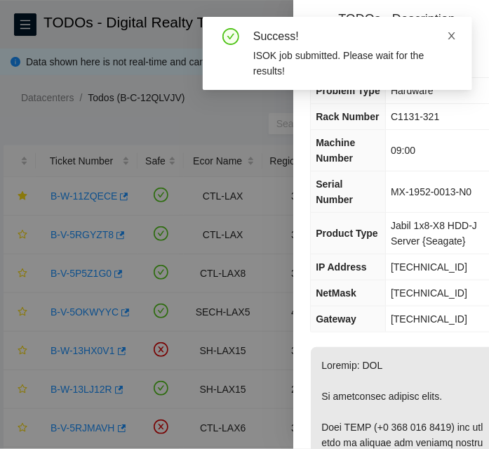
click at [452, 39] on icon "close" at bounding box center [452, 36] width 10 height 10
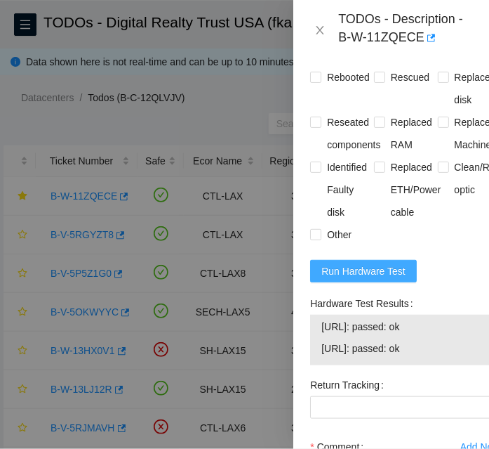
scroll to position [1340, 0]
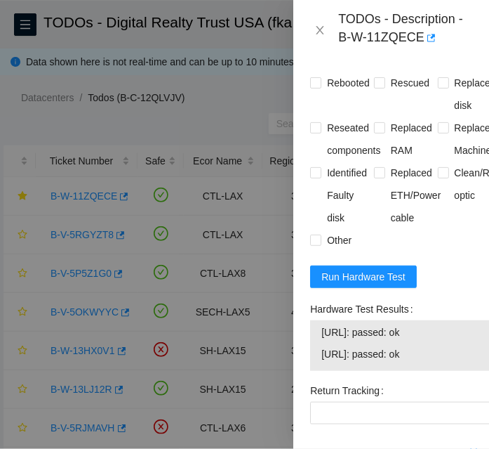
drag, startPoint x: 439, startPoint y: 376, endPoint x: 324, endPoint y: 347, distance: 119.2
click at [324, 347] on tbody "[URL]: passed: ok [URL]: passed: ok" at bounding box center [406, 346] width 170 height 44
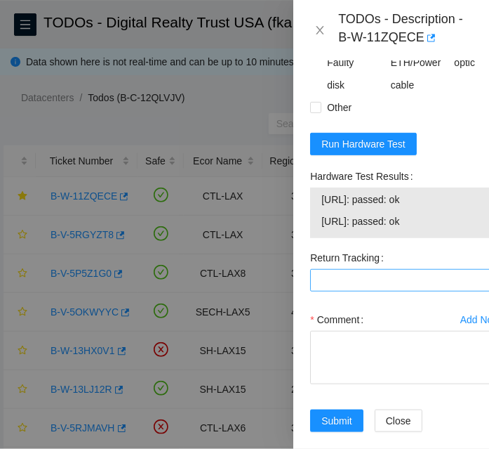
scroll to position [1522, 0]
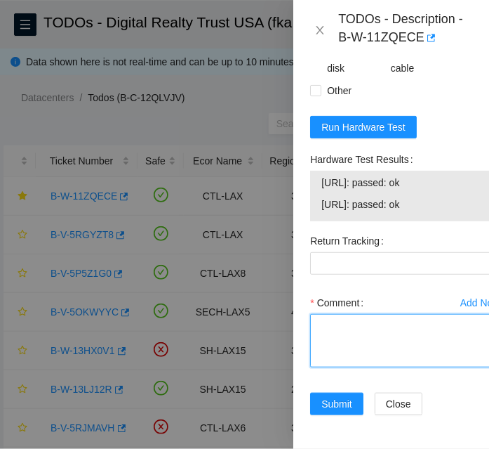
click at [374, 340] on textarea "Comment" at bounding box center [405, 340] width 191 height 53
paste textarea "-Rebooted and powered down -Old disk: WFK5A9230000K0134Q7C -New disk: ST1200MM0…"
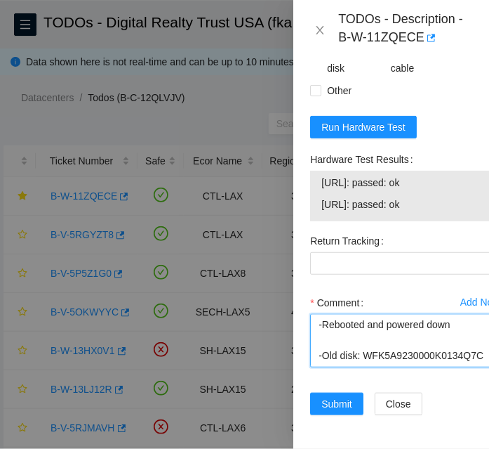
scroll to position [243, 0]
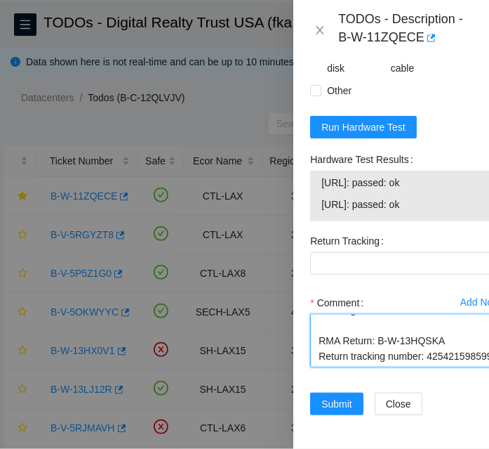
click at [371, 344] on textarea "-Rebooted and powered down -Old disk: WFK5A9230000K0134Q7C -New disk: ST1200MM0…" at bounding box center [405, 340] width 191 height 53
type textarea "-Rebooted and powered down -Old disk: WFK5A9230000K0134Q7C -New disk: ST1200MM0…"
click at [383, 256] on div "Return Tracking" at bounding box center [406, 261] width 202 height 62
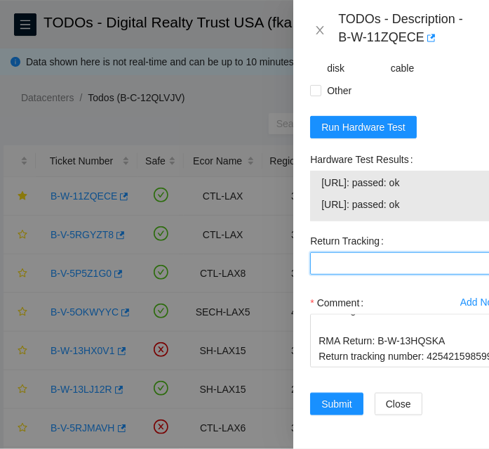
click at [383, 254] on Tracking "Return Tracking" at bounding box center [405, 263] width 191 height 22
paste Tracking "425421598599"
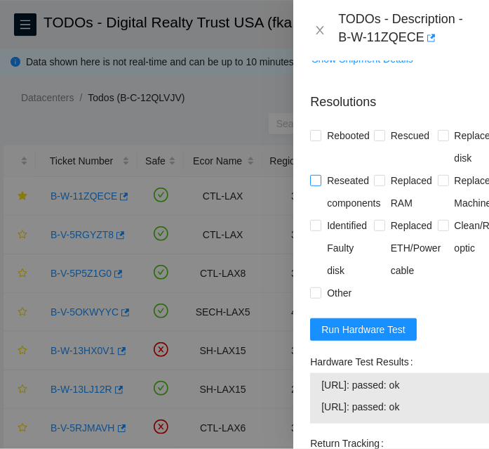
scroll to position [1267, 0]
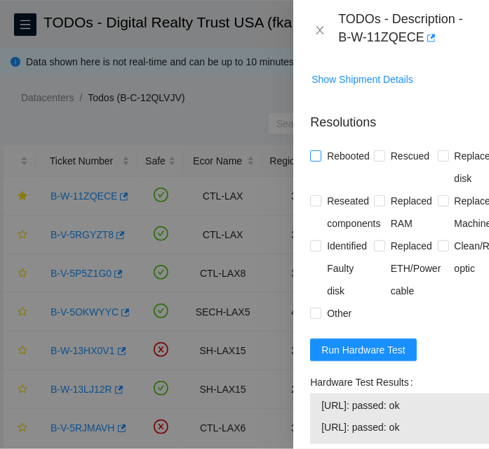
type Tracking "425421598599"
click at [343, 167] on span "Rebooted" at bounding box center [348, 156] width 54 height 22
click at [320, 160] on input "Rebooted" at bounding box center [315, 155] width 10 height 10
click at [340, 167] on span "Rebooted" at bounding box center [348, 156] width 54 height 22
click at [320, 160] on input "Rebooted" at bounding box center [315, 155] width 10 height 10
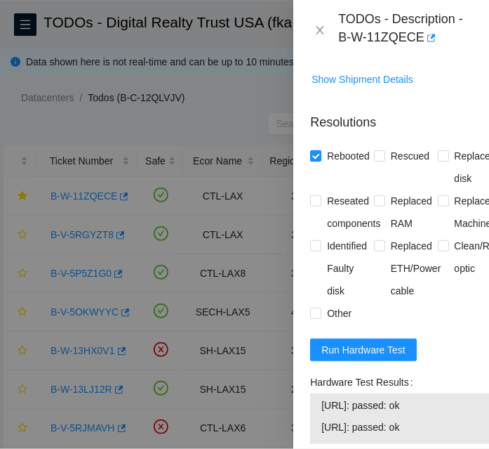
checkbox input "false"
click at [449, 177] on span "Replaced disk" at bounding box center [475, 167] width 53 height 45
click at [446, 160] on input "Replaced disk" at bounding box center [443, 155] width 10 height 10
checkbox input "true"
click at [385, 167] on span "Rescued" at bounding box center [410, 156] width 50 height 22
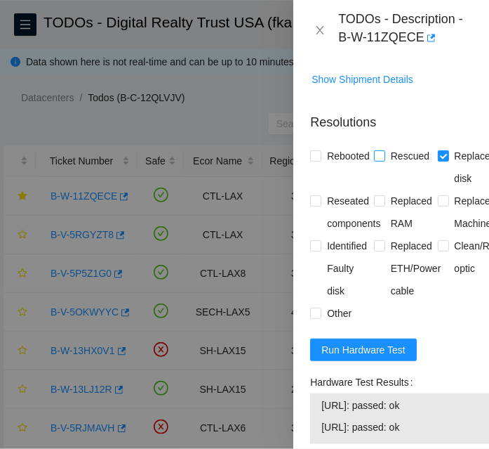
click at [384, 160] on input "Rescued" at bounding box center [379, 155] width 10 height 10
checkbox input "true"
click at [340, 167] on span "Rebooted" at bounding box center [348, 156] width 54 height 22
click at [320, 160] on input "Rebooted" at bounding box center [315, 155] width 10 height 10
checkbox input "true"
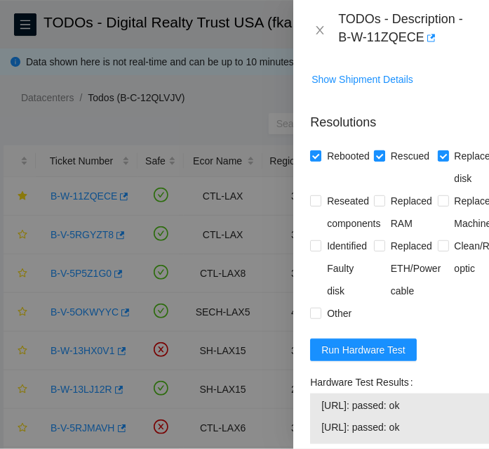
click at [385, 167] on span "Rescued" at bounding box center [410, 156] width 50 height 22
click at [384, 160] on input "Rescued" at bounding box center [379, 155] width 10 height 10
checkbox input "false"
click at [332, 167] on span "Rebooted" at bounding box center [348, 156] width 54 height 22
click at [320, 160] on input "Rebooted" at bounding box center [315, 155] width 10 height 10
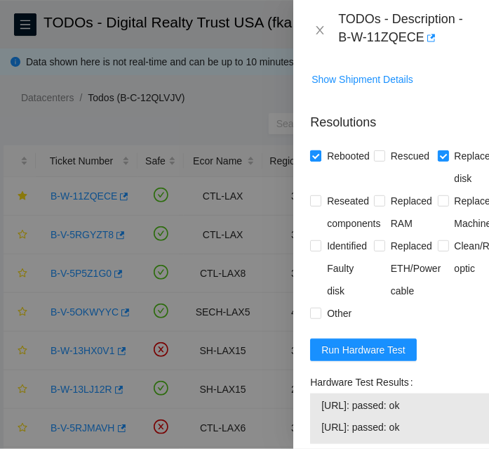
checkbox input "false"
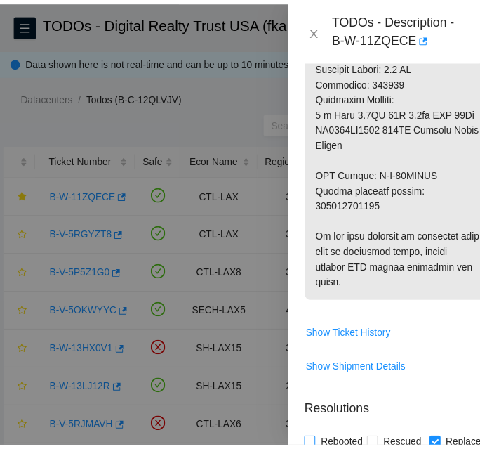
scroll to position [1522, 0]
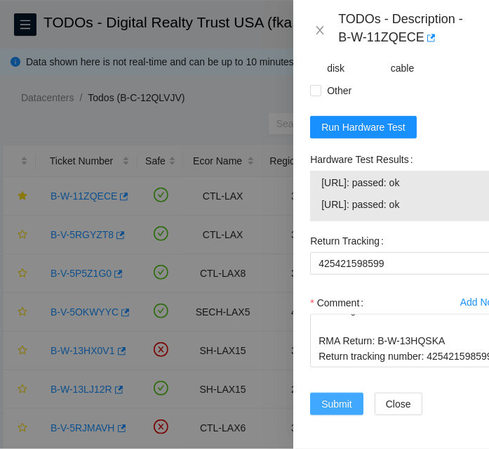
click at [343, 396] on span "Submit" at bounding box center [336, 403] width 31 height 15
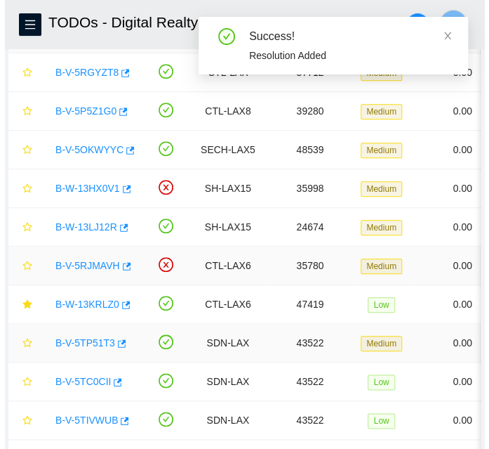
scroll to position [127, 0]
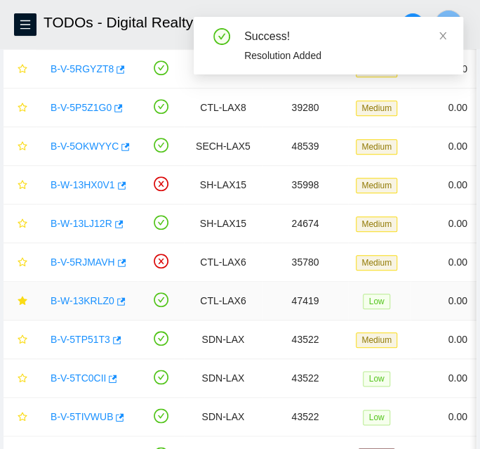
click at [77, 300] on link "B-W-13KRLZ0" at bounding box center [83, 300] width 64 height 11
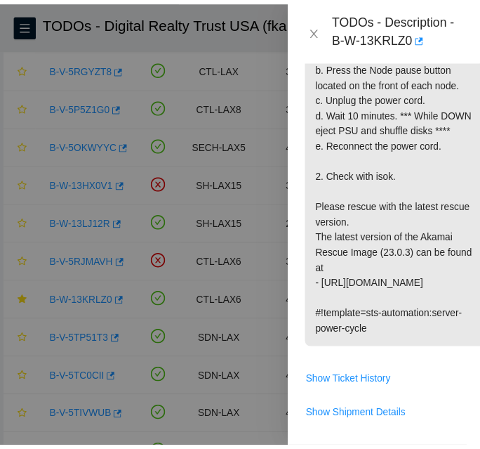
scroll to position [544, 0]
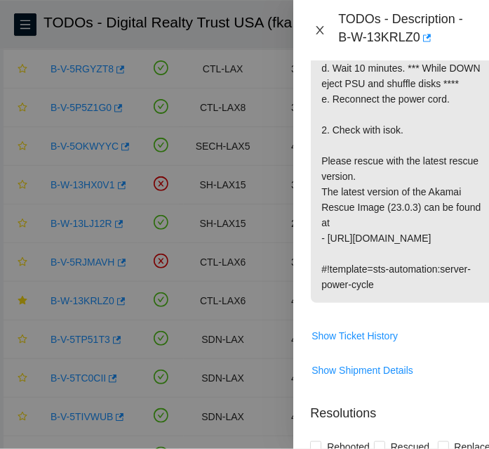
click at [321, 29] on icon "close" at bounding box center [319, 30] width 11 height 11
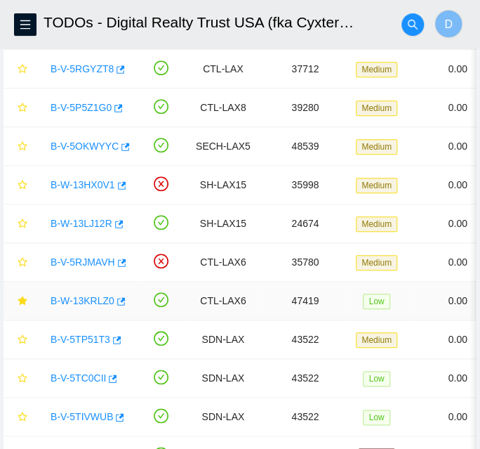
scroll to position [451, 0]
click at [24, 300] on icon "star" at bounding box center [22, 300] width 9 height 9
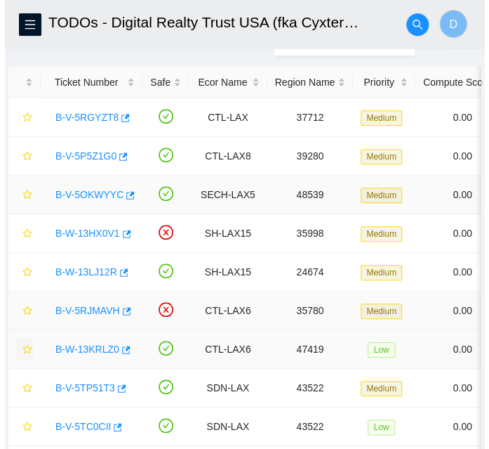
scroll to position [308, 0]
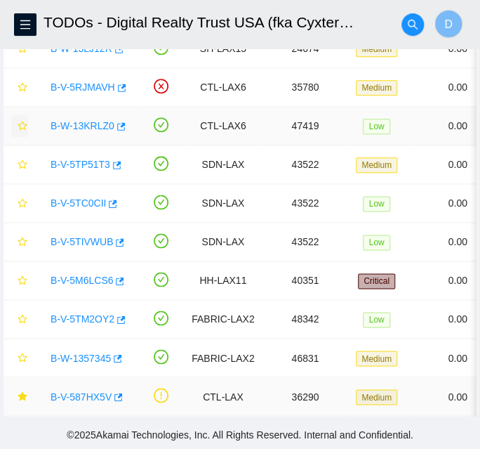
click at [77, 390] on link "B-V-587HX5V" at bounding box center [81, 395] width 61 height 11
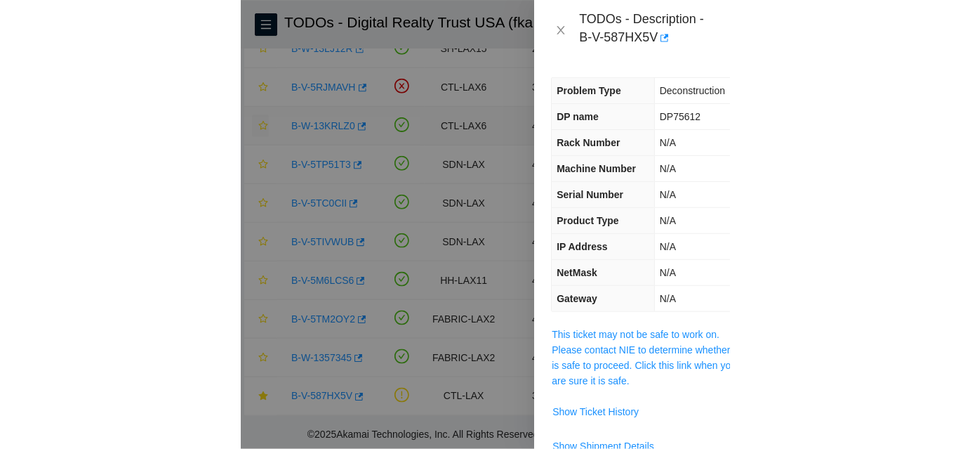
scroll to position [293, 0]
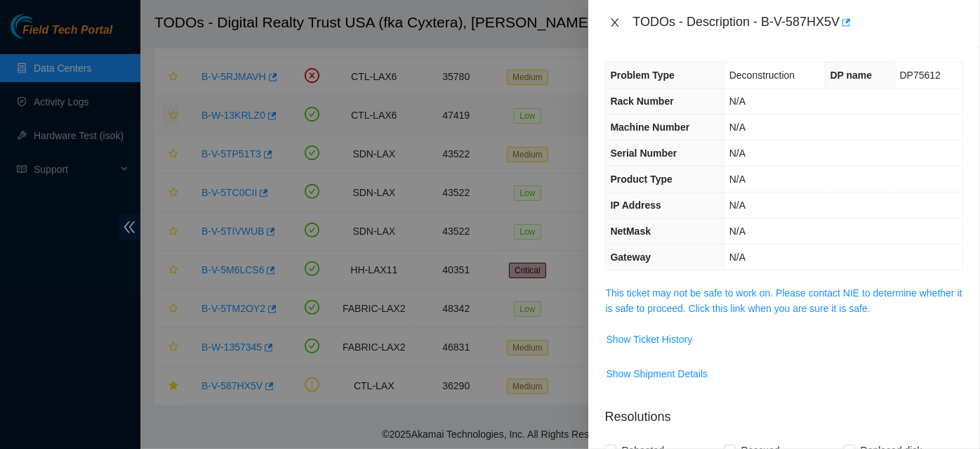
click at [614, 19] on icon "close" at bounding box center [614, 22] width 11 height 11
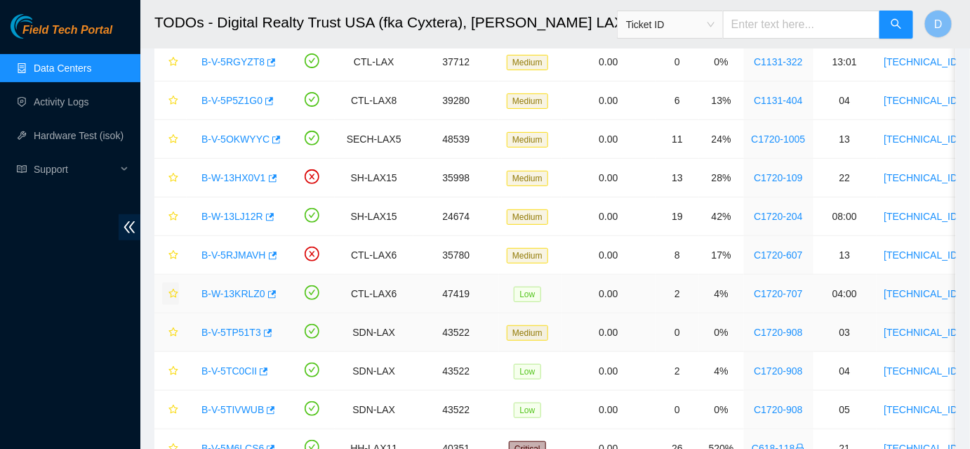
scroll to position [0, 0]
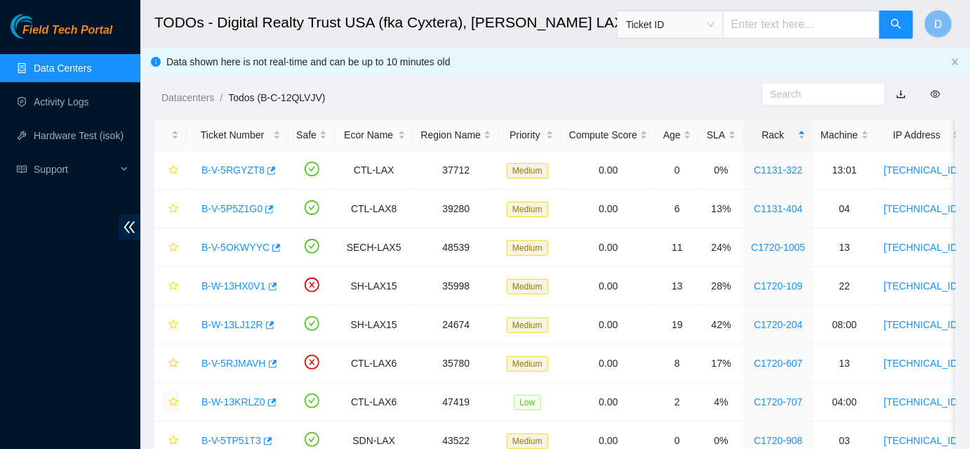
click at [80, 69] on link "Data Centers" at bounding box center [63, 67] width 58 height 11
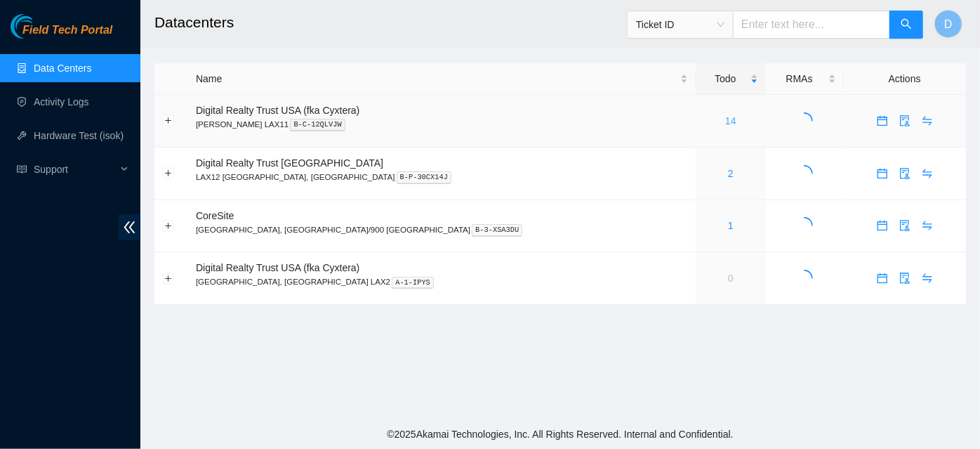
click at [725, 124] on link "14" at bounding box center [730, 120] width 11 height 11
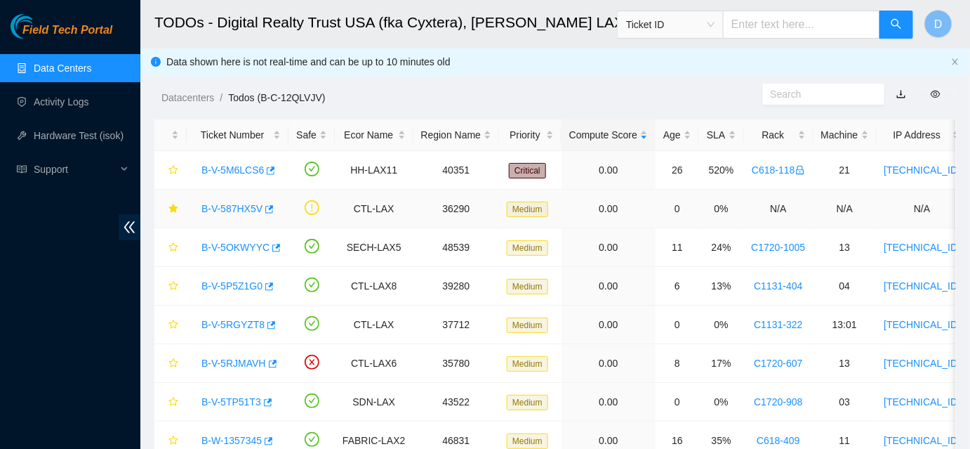
click at [218, 211] on link "B-V-587HX5V" at bounding box center [231, 208] width 61 height 11
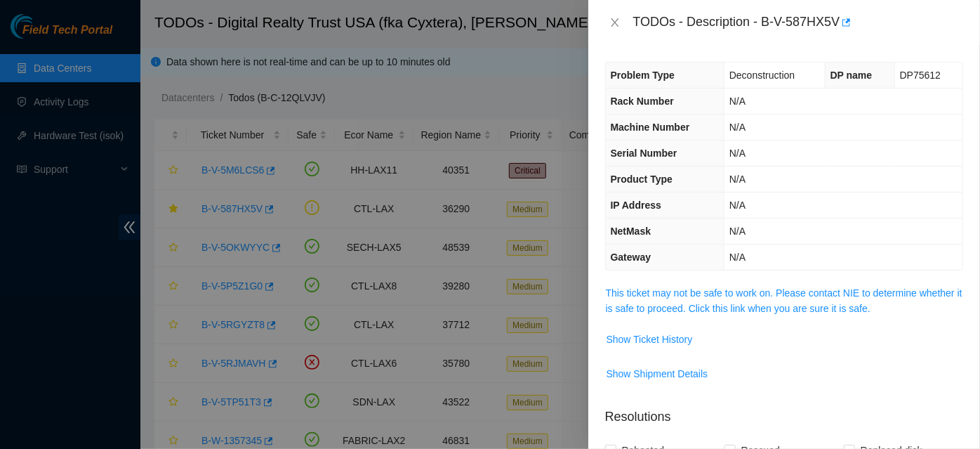
click at [672, 299] on span "This ticket may not be safe to work on. Please contact NIE to determine whether…" at bounding box center [784, 300] width 357 height 31
click at [670, 293] on link "This ticket may not be safe to work on. Please contact NIE to determine whether…" at bounding box center [784, 300] width 357 height 27
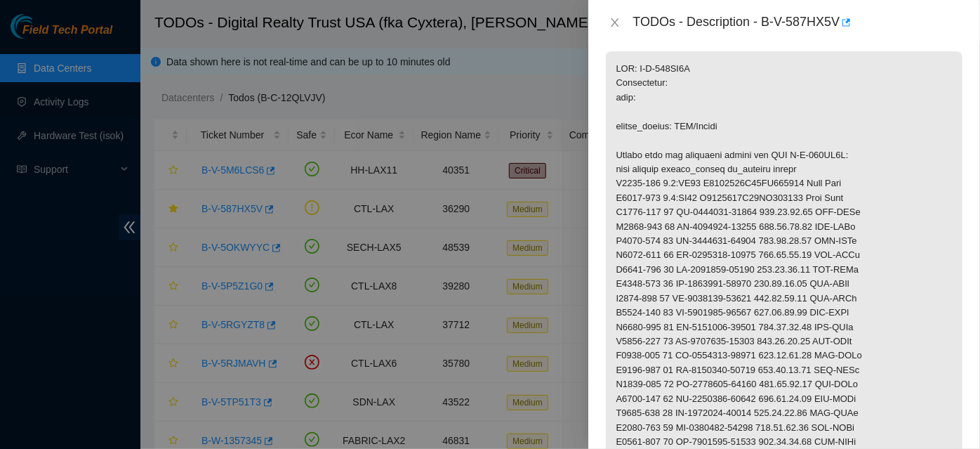
scroll to position [191, 0]
